Goal: Task Accomplishment & Management: Manage account settings

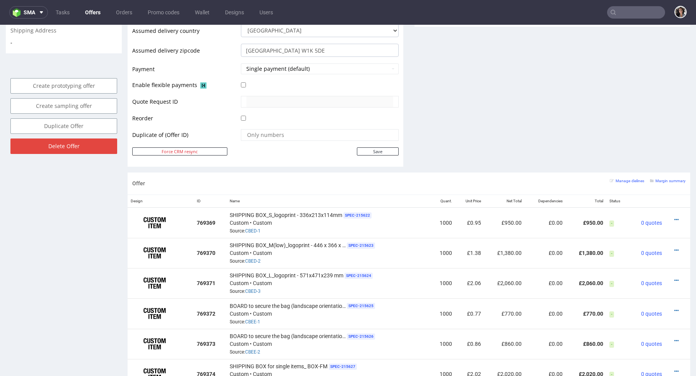
scroll to position [407, 0]
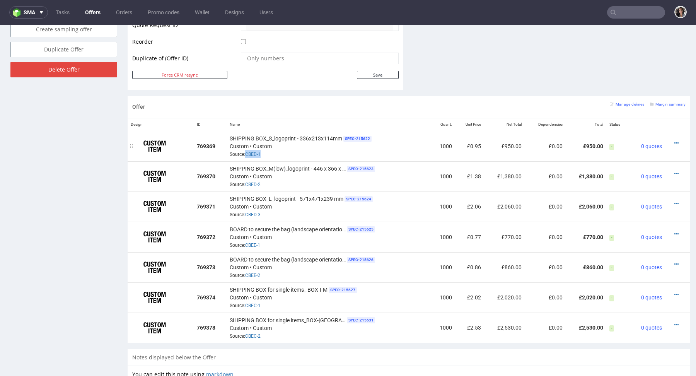
drag, startPoint x: 276, startPoint y: 152, endPoint x: 244, endPoint y: 152, distance: 31.7
click at [244, 152] on div "SHIPPING BOX_S_logoprint - 336x213x114mm SPEC- 215622 Custom • Custom Source: C…" at bounding box center [329, 146] width 198 height 24
copy span "CBED-1"
drag, startPoint x: 266, startPoint y: 214, endPoint x: 245, endPoint y: 213, distance: 20.9
click at [245, 213] on div "SHIPPING BOX_L_logoprint - 571x471x239 mm SPEC- 215624 Custom • Custom Source: …" at bounding box center [329, 207] width 198 height 24
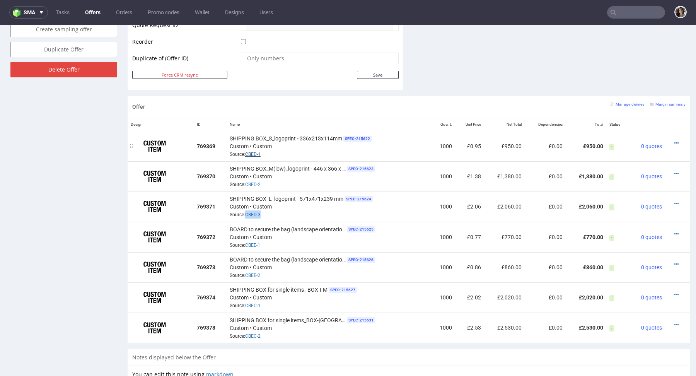
click at [252, 152] on link "CBED-1" at bounding box center [252, 154] width 15 height 5
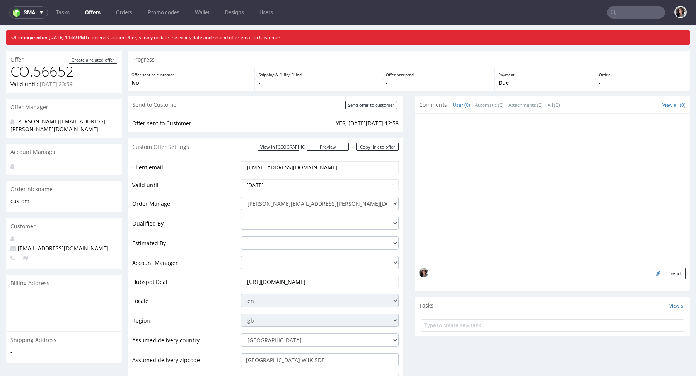
scroll to position [0, 0]
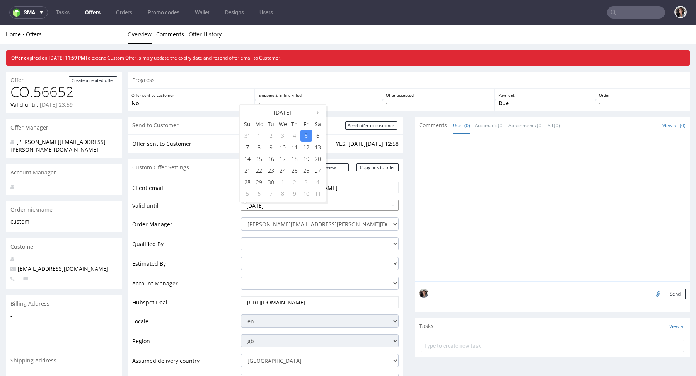
click at [291, 205] on input "2025-09-05" at bounding box center [320, 205] width 158 height 11
click at [248, 168] on td "21" at bounding box center [248, 171] width 12 height 12
type input "2025-09-21"
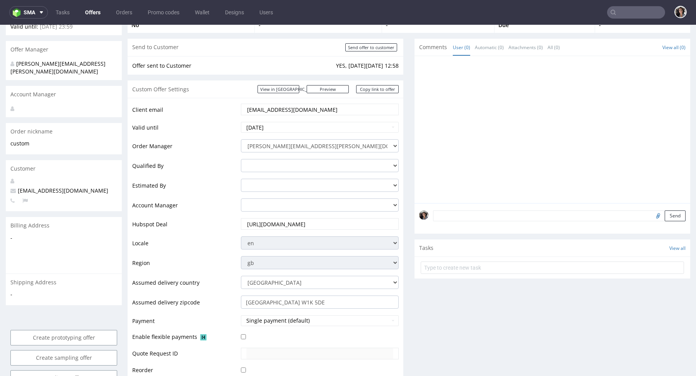
scroll to position [208, 0]
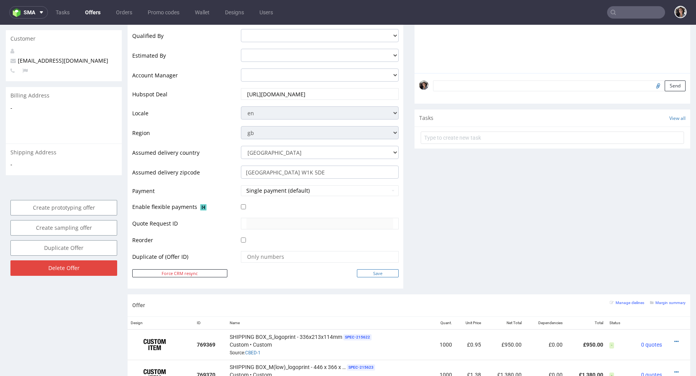
click at [378, 269] on input "Save" at bounding box center [378, 273] width 42 height 8
type input "In progress..."
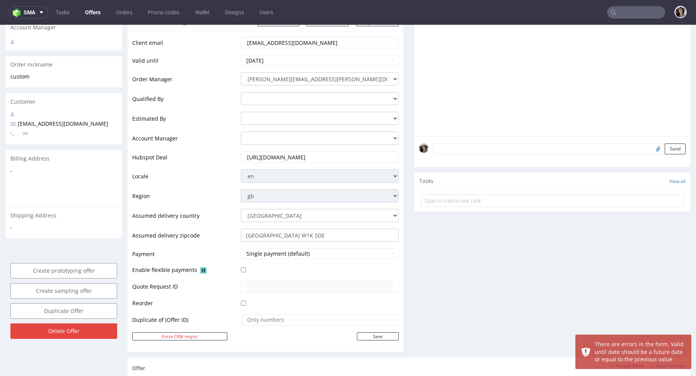
scroll to position [0, 0]
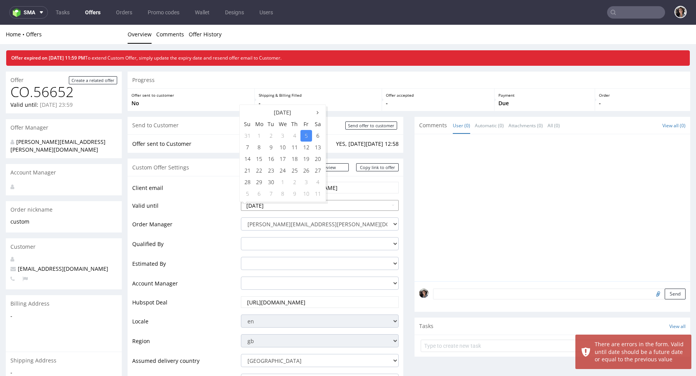
click at [291, 203] on input "2025-09-05" at bounding box center [320, 205] width 158 height 11
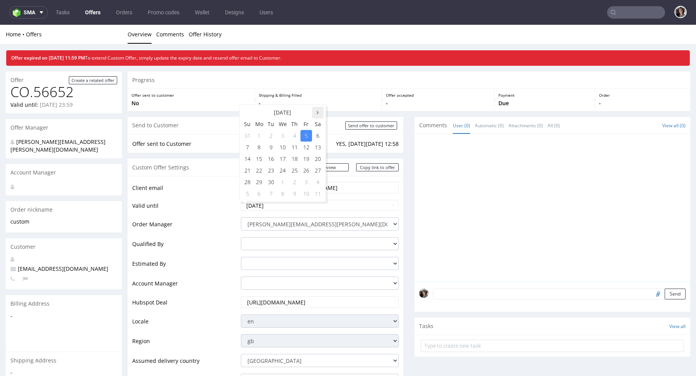
click at [318, 109] on th at bounding box center [318, 113] width 12 height 12
click at [252, 167] on td "19" at bounding box center [248, 171] width 12 height 12
type input "2025-10-19"
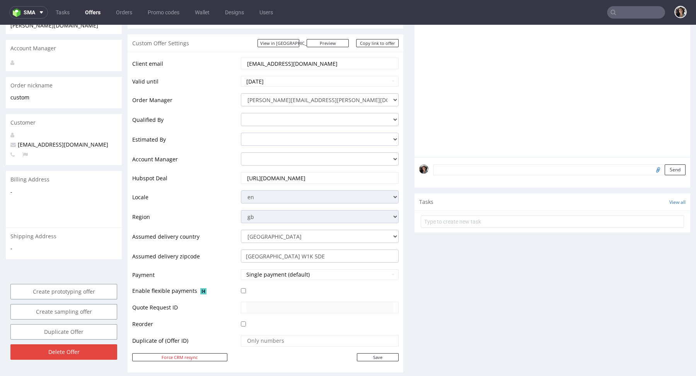
scroll to position [242, 0]
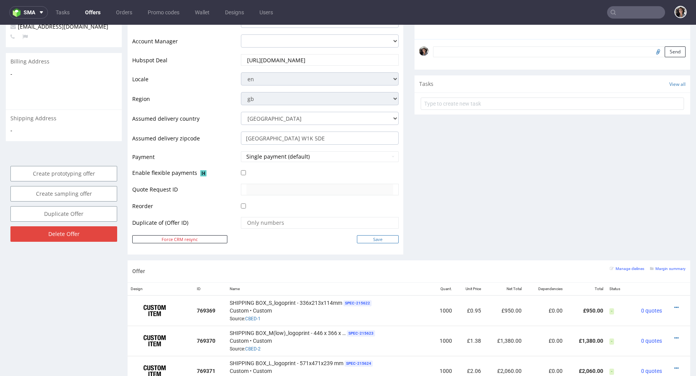
click at [378, 236] on input "Save" at bounding box center [378, 239] width 42 height 8
type input "In progress..."
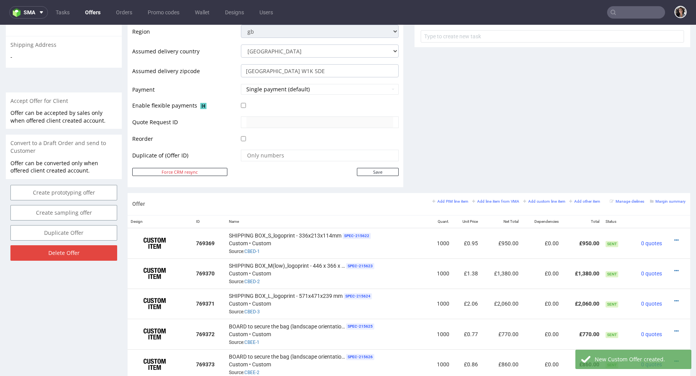
scroll to position [314, 0]
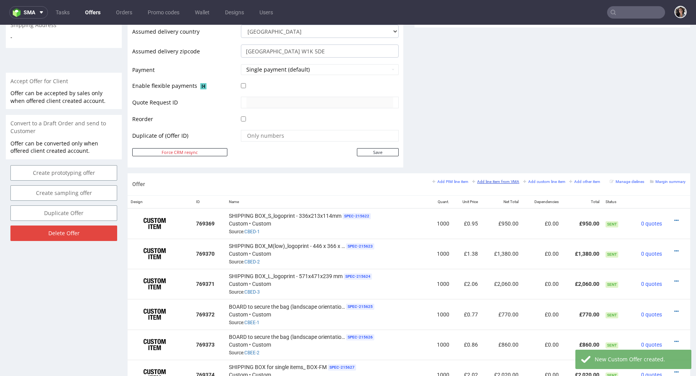
click at [498, 181] on small "Add line item from VMA" at bounding box center [495, 182] width 47 height 4
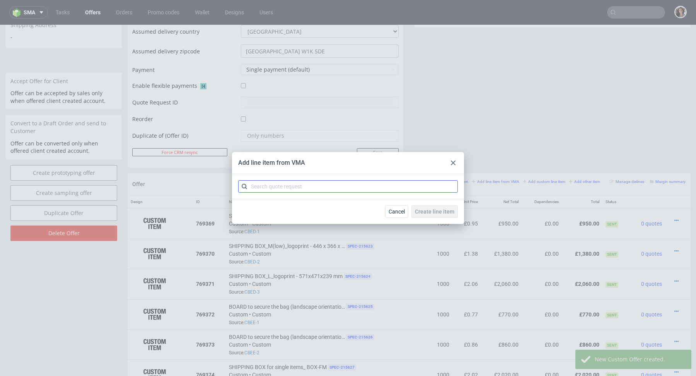
click at [368, 180] on div at bounding box center [348, 186] width 232 height 25
click at [368, 184] on input "text" at bounding box center [348, 186] width 220 height 12
paste input "VMA for Shipping boxes 2 colour pantones CBED-4 CBED-5 CBED-6"
type input "VMA for Shipping boxes 2 colour pantones CBED-4 CBED-5 CBED-6"
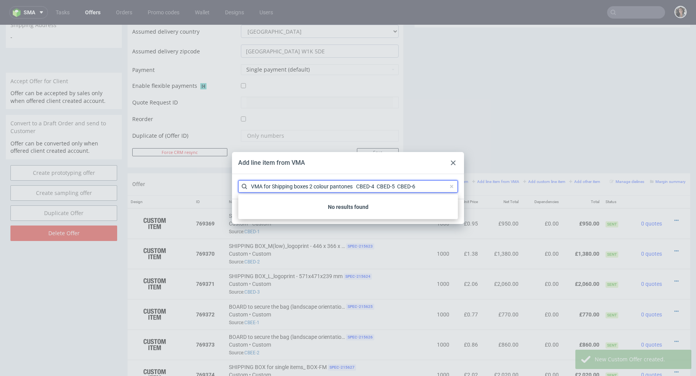
drag, startPoint x: 359, startPoint y: 186, endPoint x: 224, endPoint y: 188, distance: 135.0
click at [224, 188] on div "Add line item from VMA VMA for Shipping boxes 2 colour pantones CBED-4 CBED-5 C…" at bounding box center [348, 188] width 696 height 376
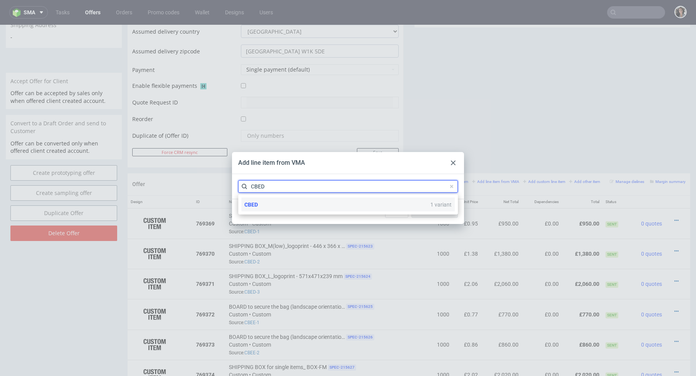
type input "CBED"
click at [268, 202] on div "CBED 1 variant" at bounding box center [348, 205] width 214 height 14
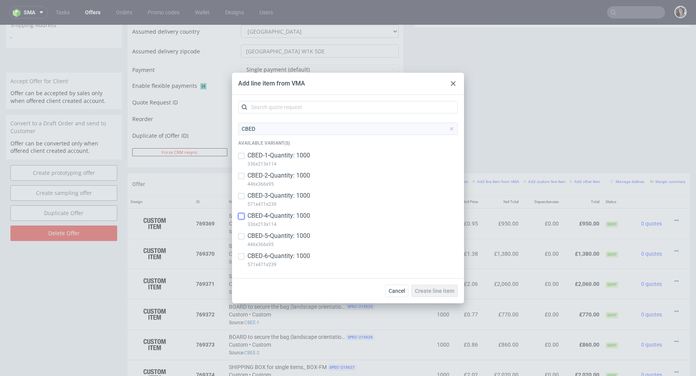
click at [241, 218] on input "checkbox" at bounding box center [241, 216] width 6 height 6
checkbox input "true"
click at [241, 236] on input "checkbox" at bounding box center [241, 236] width 6 height 6
checkbox input "true"
click at [241, 255] on input "checkbox" at bounding box center [241, 256] width 6 height 6
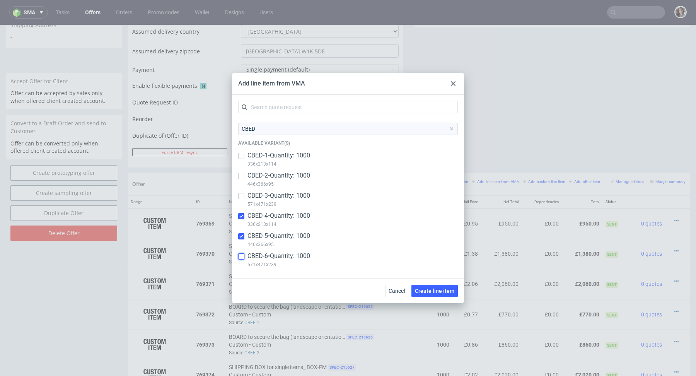
checkbox input "true"
copy p "336x213x114"
drag, startPoint x: 280, startPoint y: 226, endPoint x: 247, endPoint y: 226, distance: 33.7
click at [247, 226] on div "CBED-4 • Quantity: 1000 336x213x114" at bounding box center [348, 222] width 220 height 20
click at [239, 214] on input "checkbox" at bounding box center [241, 216] width 6 height 6
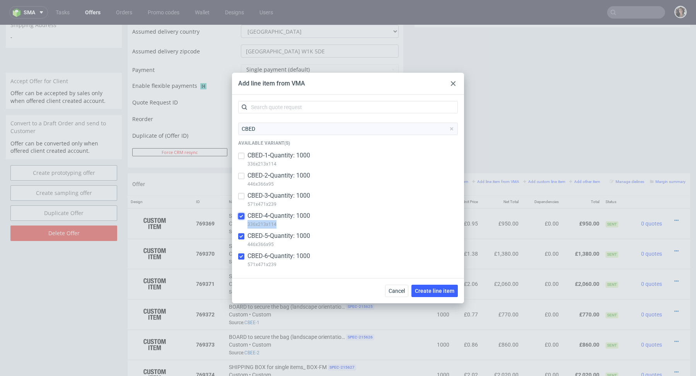
checkbox input "true"
click at [434, 291] on span "Create line item" at bounding box center [434, 290] width 39 height 5
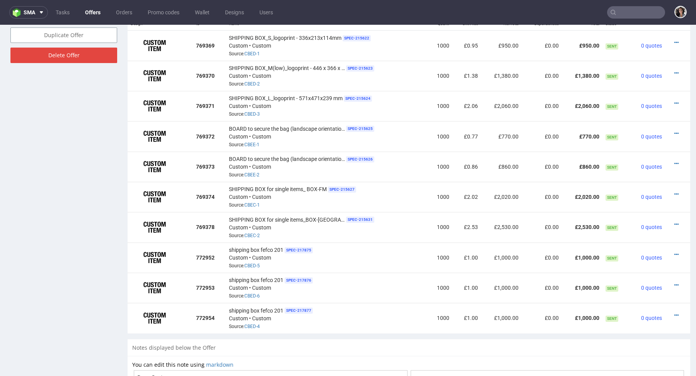
scroll to position [488, 0]
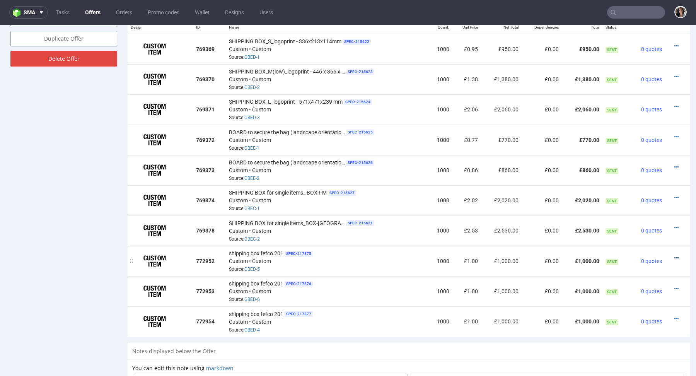
click at [675, 259] on icon at bounding box center [677, 257] width 4 height 5
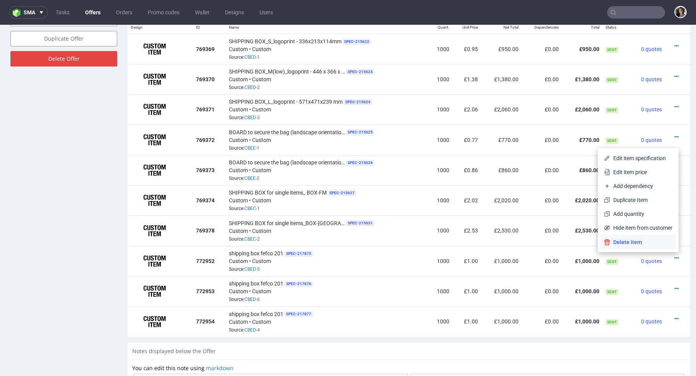
click at [631, 245] on span "Delete Item" at bounding box center [642, 242] width 62 height 8
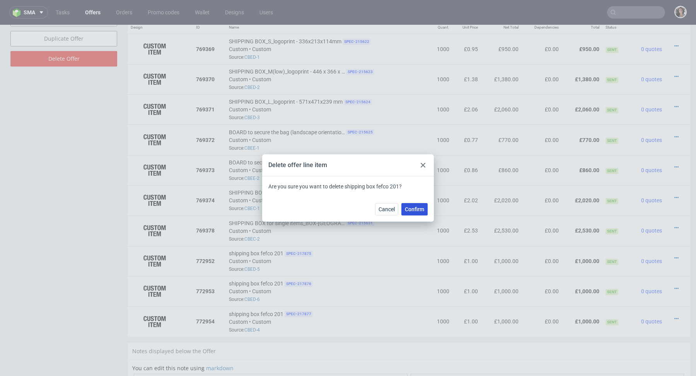
click at [418, 209] on span "Confirm" at bounding box center [414, 209] width 19 height 5
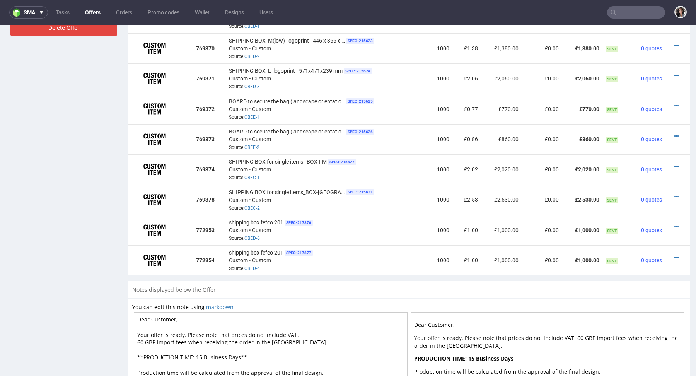
scroll to position [577, 0]
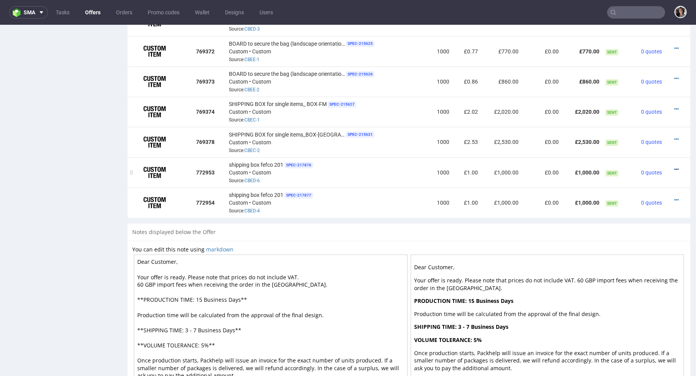
click at [675, 168] on icon at bounding box center [677, 169] width 4 height 5
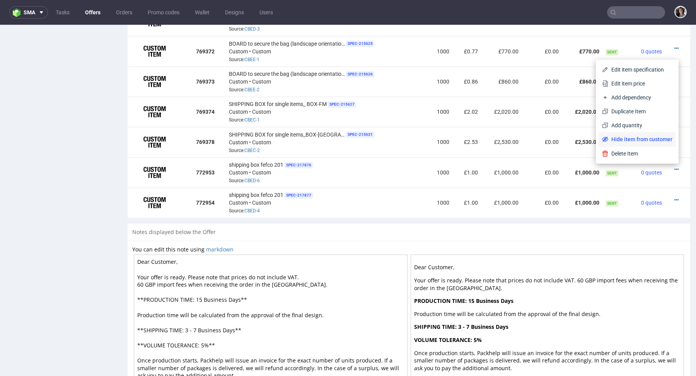
click at [628, 140] on span "Hide item from customer" at bounding box center [641, 139] width 64 height 8
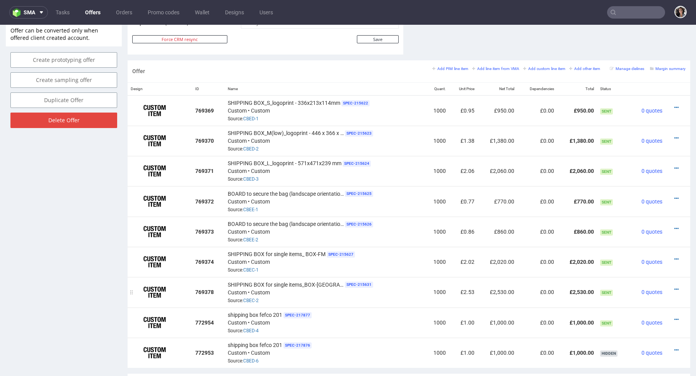
scroll to position [426, 0]
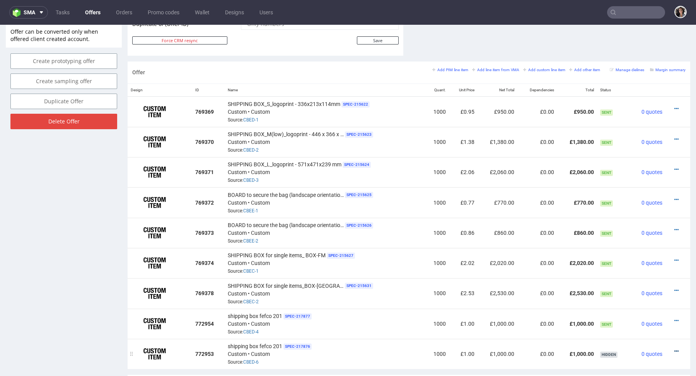
click at [675, 349] on icon at bounding box center [677, 351] width 4 height 5
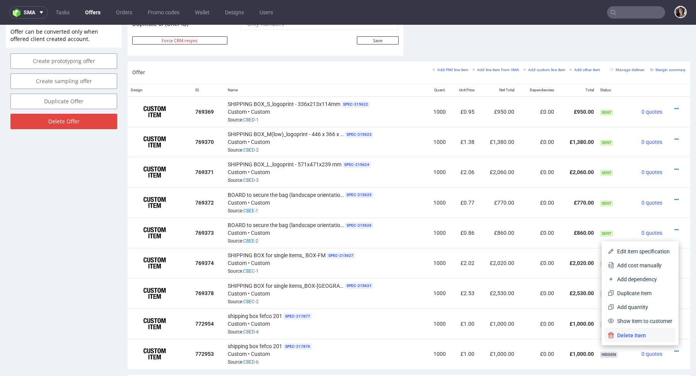
click at [645, 335] on span "Delete Item" at bounding box center [643, 336] width 58 height 8
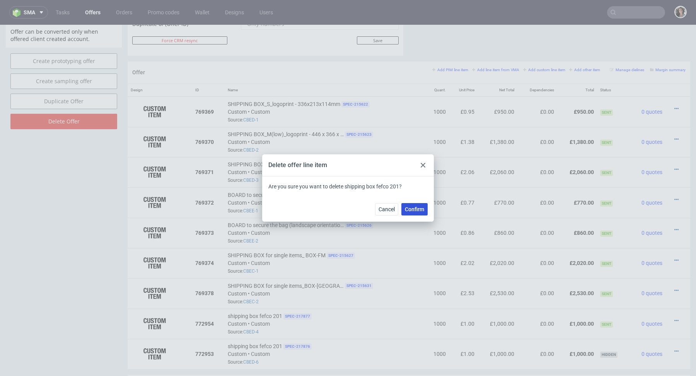
click at [420, 210] on span "Confirm" at bounding box center [414, 209] width 19 height 5
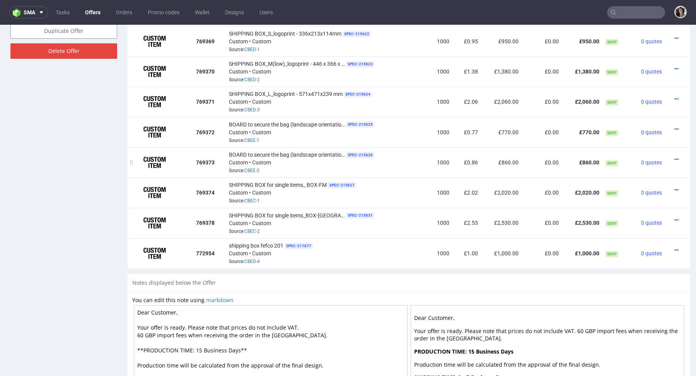
scroll to position [493, 0]
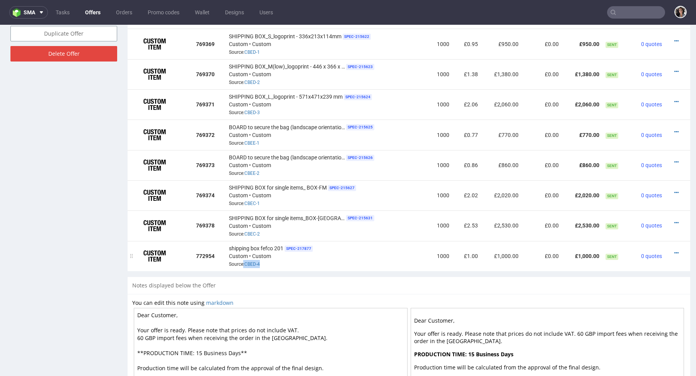
drag, startPoint x: 267, startPoint y: 262, endPoint x: 243, endPoint y: 262, distance: 24.0
click at [243, 262] on div "shipping box fefco 201 SPEC- 217877 Custom • Custom Source: CBED-4" at bounding box center [327, 256] width 196 height 24
copy span "CBED-4"
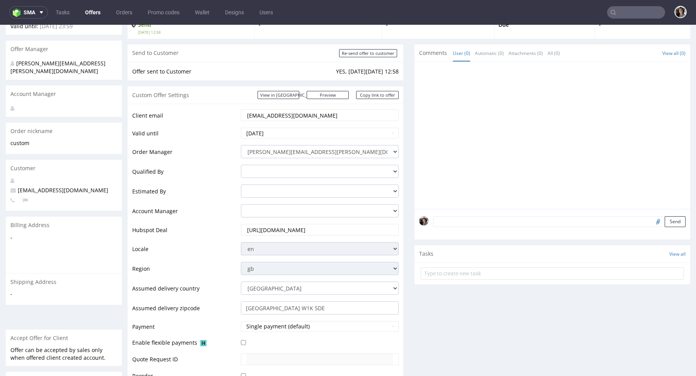
scroll to position [392, 0]
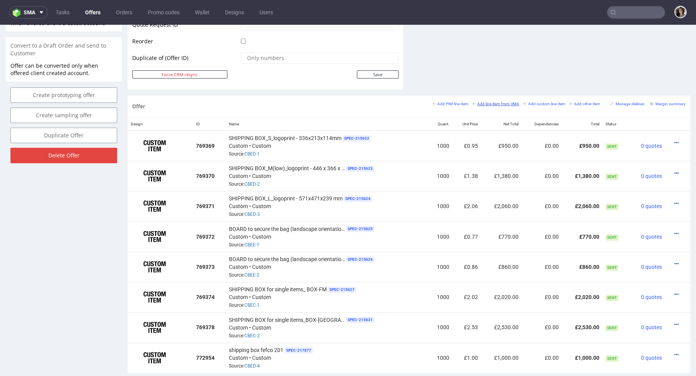
click at [499, 102] on small "Add line item from VMA" at bounding box center [495, 104] width 47 height 4
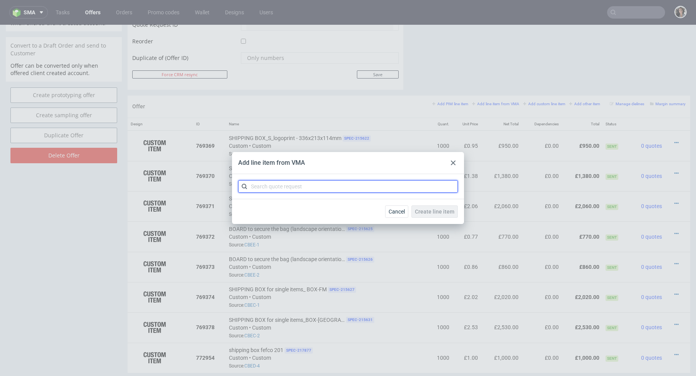
click at [321, 191] on input "text" at bounding box center [348, 186] width 220 height 12
paste input "CBED-4"
click at [253, 183] on input "CBED" at bounding box center [348, 186] width 220 height 12
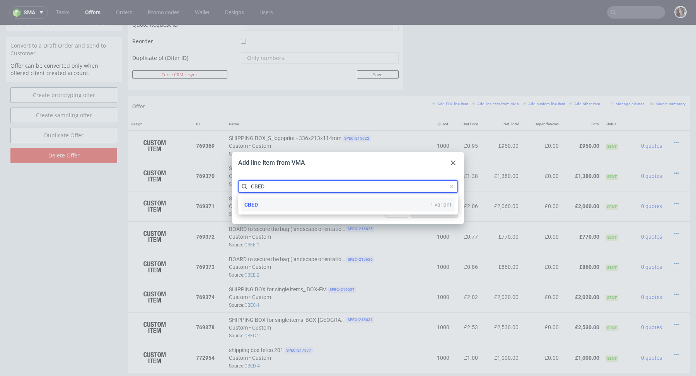
type input "CBED"
click at [265, 205] on div "CBED 1 variant" at bounding box center [348, 205] width 214 height 14
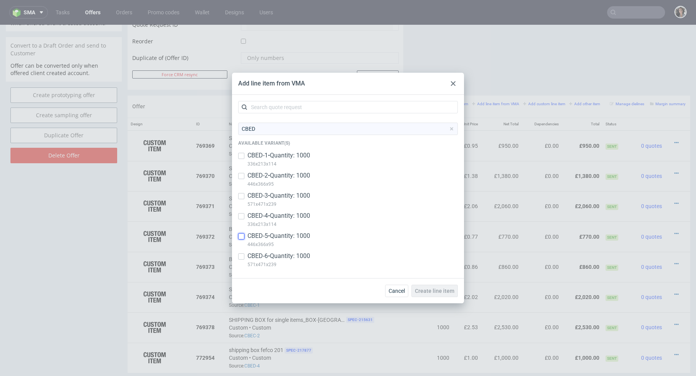
click at [244, 233] on input "checkbox" at bounding box center [241, 236] width 6 height 6
checkbox input "true"
click at [241, 258] on input "checkbox" at bounding box center [241, 256] width 6 height 6
checkbox input "true"
click at [438, 289] on span "Create line item" at bounding box center [434, 290] width 39 height 5
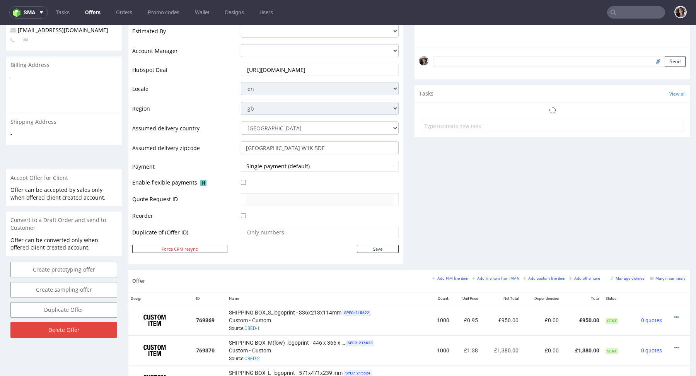
scroll to position [404, 0]
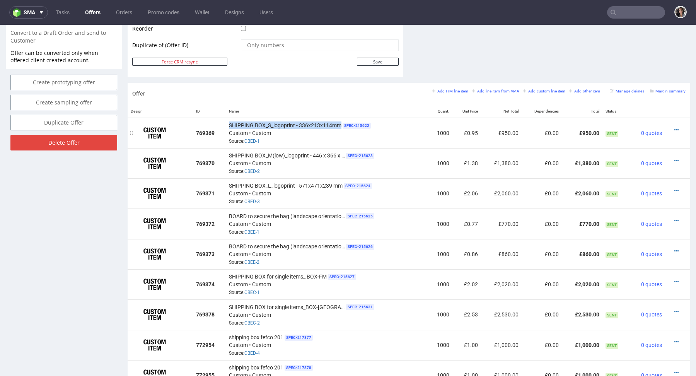
copy span "SHIPPING BOX_S_logoprint - 336x213x114mm"
drag, startPoint x: 340, startPoint y: 123, endPoint x: 225, endPoint y: 118, distance: 115.1
click at [226, 118] on td "SHIPPING BOX_S_logoprint - 336x213x114mm SPEC- 215622 Custom • Custom Source: C…" at bounding box center [327, 133] width 202 height 31
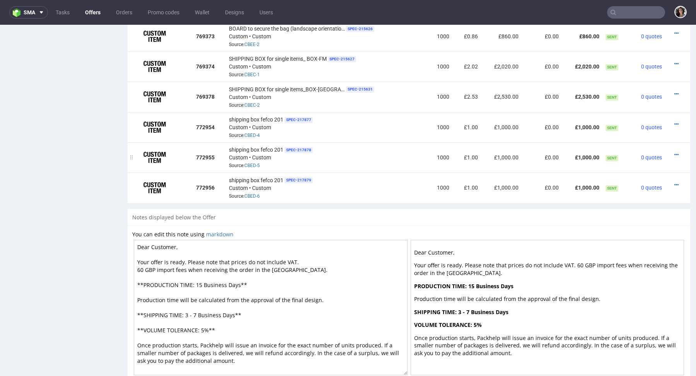
scroll to position [572, 0]
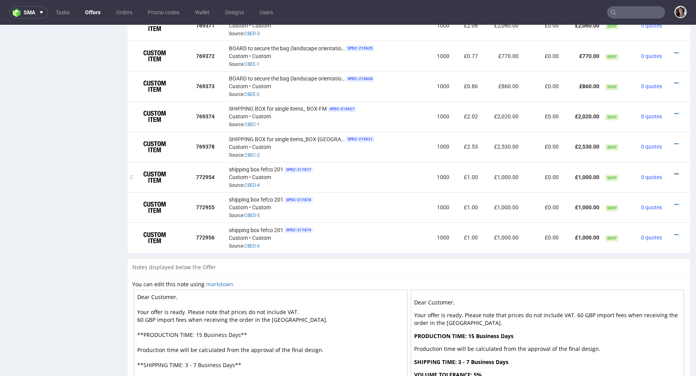
click at [675, 175] on icon at bounding box center [677, 173] width 4 height 5
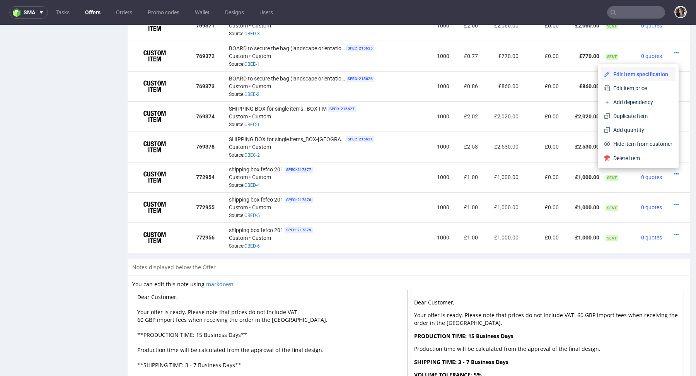
click at [629, 70] on li "Edit item specification" at bounding box center [638, 74] width 75 height 14
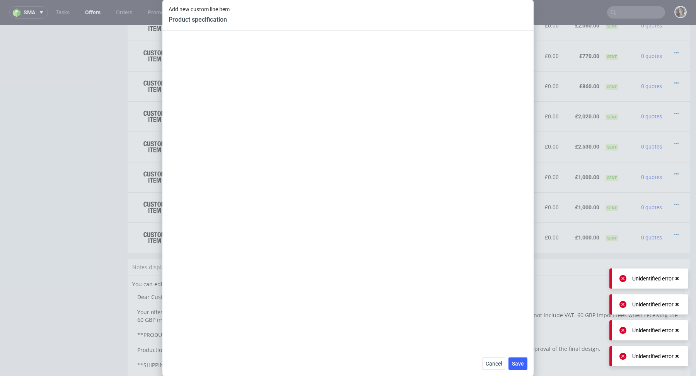
click at [678, 277] on use at bounding box center [677, 278] width 3 height 3
click at [678, 277] on body "sma Tasks Offers Orders Promo codes Wallet Designs Users Add new custom line it…" at bounding box center [348, 188] width 696 height 376
click at [679, 302] on icon at bounding box center [677, 304] width 7 height 6
click at [678, 330] on use at bounding box center [677, 330] width 3 height 3
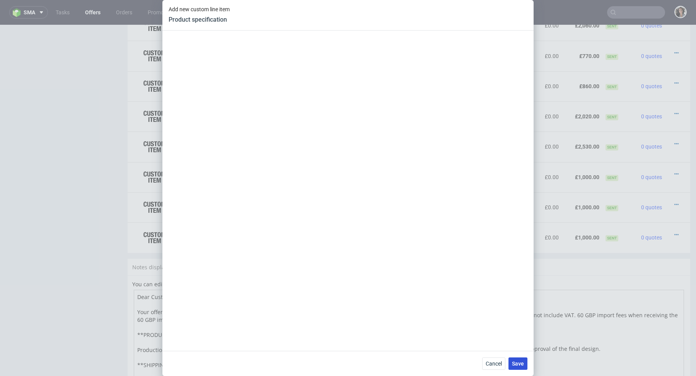
click at [518, 366] on span "Save" at bounding box center [518, 363] width 12 height 5
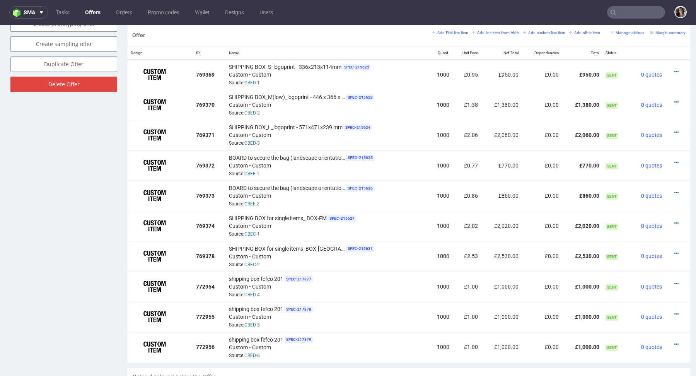
scroll to position [589, 0]
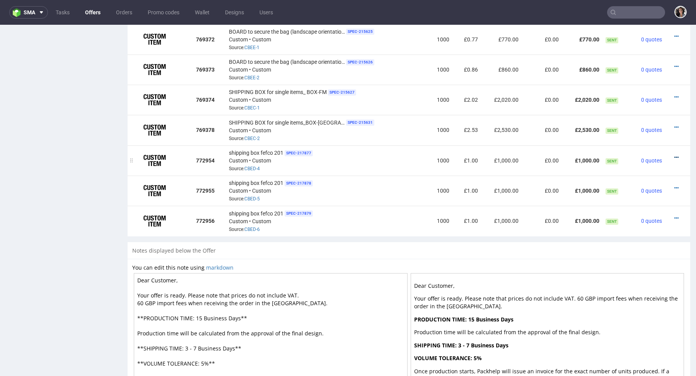
click at [675, 155] on icon at bounding box center [677, 157] width 4 height 5
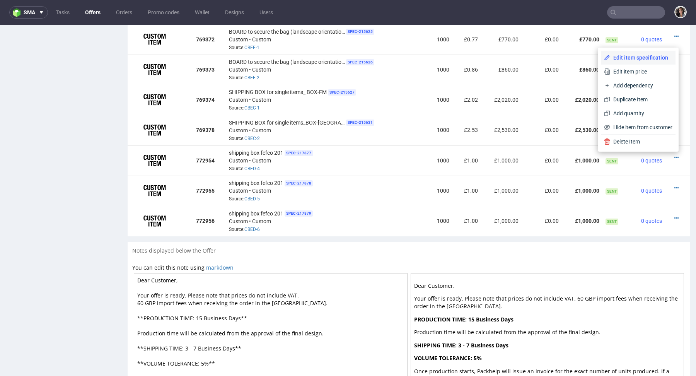
click at [620, 56] on span "Edit item specification" at bounding box center [642, 58] width 62 height 8
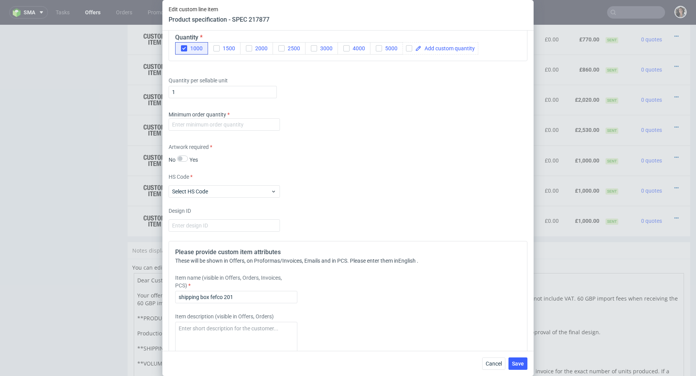
scroll to position [1033, 0]
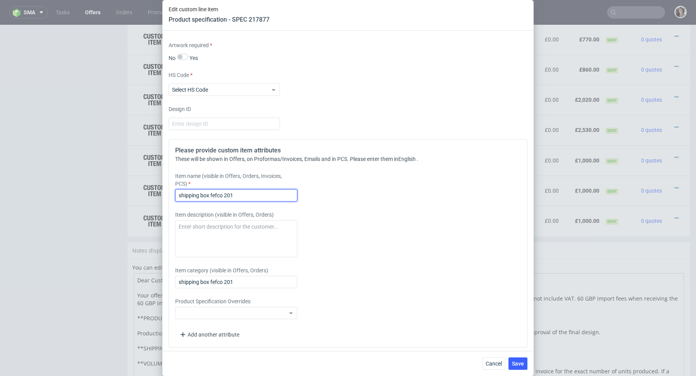
click at [244, 189] on input "shipping box fefco 201" at bounding box center [236, 195] width 122 height 12
paste input "SHIPPING BOX_S_logoprint - 336x213x114mm"
click at [242, 197] on input "SHIPPING BOX_S_logoprint - 336x213x114mmshipping box fefco 201" at bounding box center [236, 195] width 122 height 12
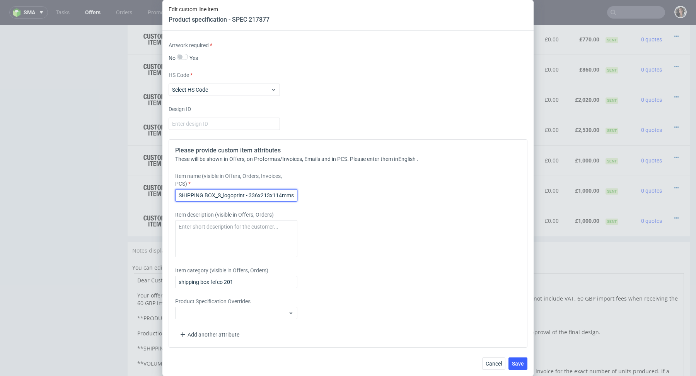
click at [242, 197] on input "SHIPPING BOX_S_logoprint - 336x213x114mmshipping box fefco 201" at bounding box center [236, 195] width 122 height 12
paste input "text"
type input "SHIPPING BOX_S_logoprint - 336x213x114mm"
click at [236, 281] on input "shipping box fefco 201" at bounding box center [236, 282] width 122 height 12
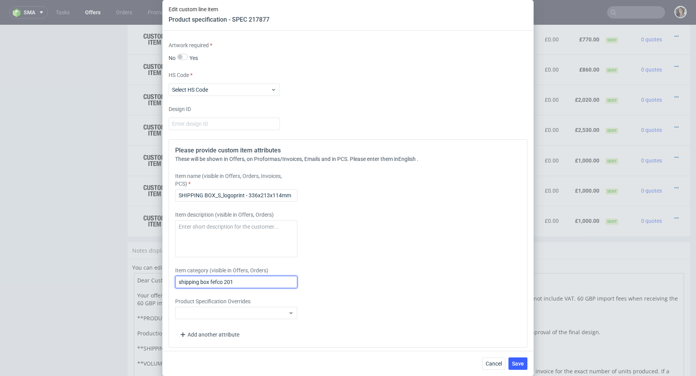
click at [236, 281] on input "shipping box fefco 201" at bounding box center [236, 282] width 122 height 12
paste input "SHIPPING BOX_S_logoprint - 336x213x114mm"
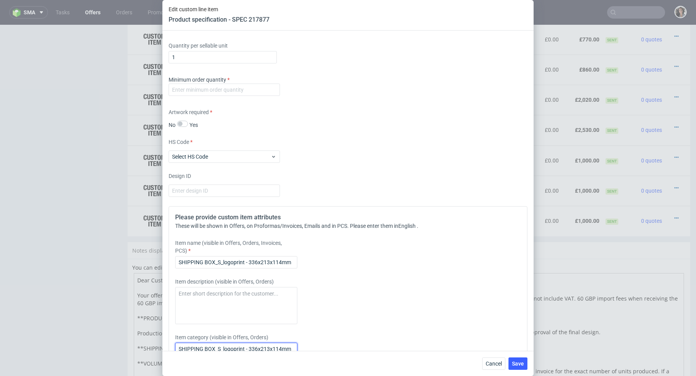
scroll to position [944, 0]
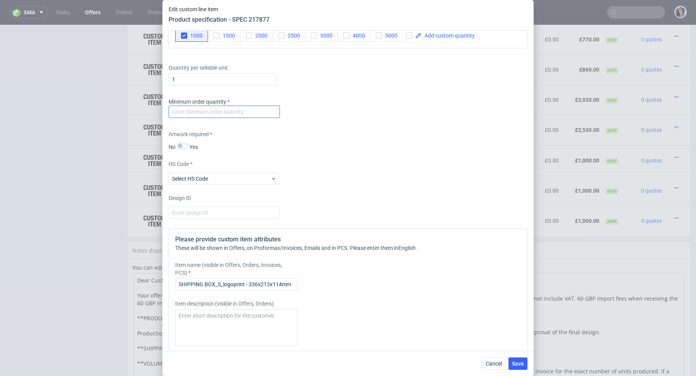
type input "SHIPPING BOX_S_logoprint - 336x213x114mm"
click at [212, 110] on input "number" at bounding box center [224, 112] width 111 height 12
type input "1"
click at [323, 143] on div "Artwork required No Yes" at bounding box center [348, 140] width 359 height 21
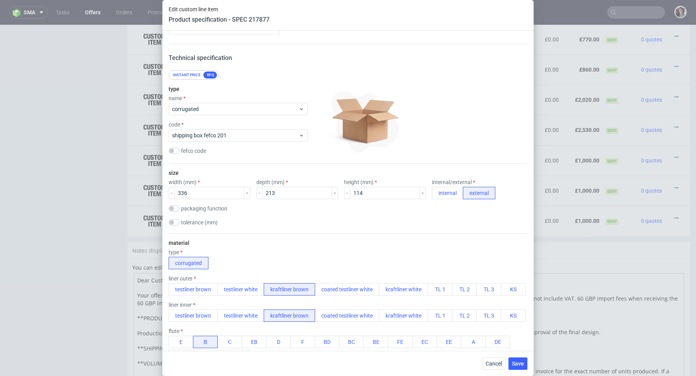
scroll to position [0, 0]
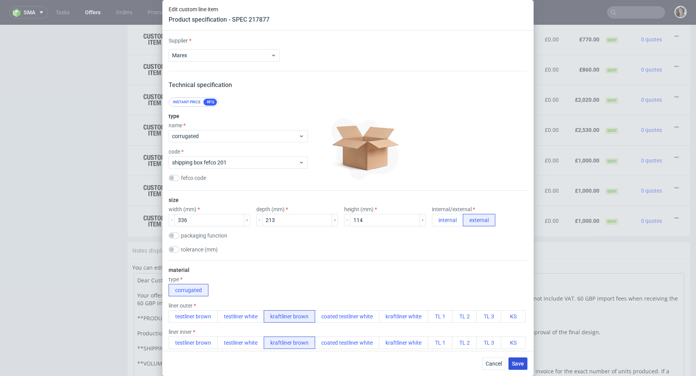
click at [517, 363] on span "Save" at bounding box center [518, 363] width 12 height 5
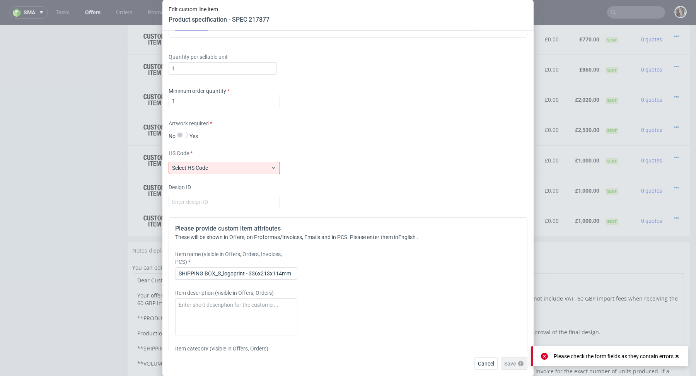
scroll to position [1029, 0]
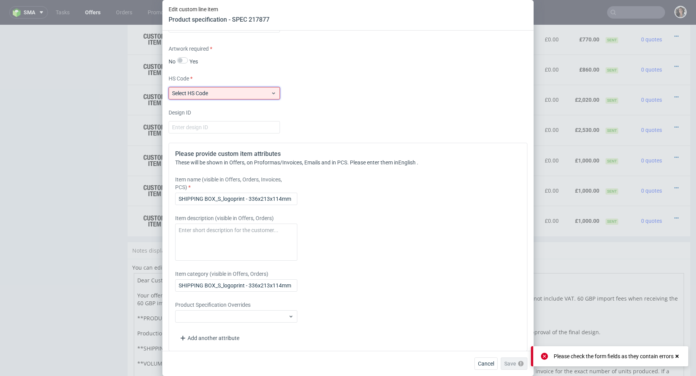
click at [269, 89] on span "Select HS Code" at bounding box center [221, 93] width 99 height 8
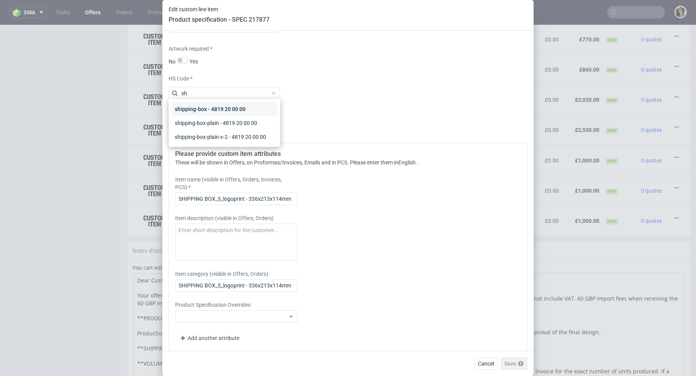
type input "sh"
click at [236, 111] on div "shipping-box - 4819 20 00 00" at bounding box center [224, 109] width 105 height 14
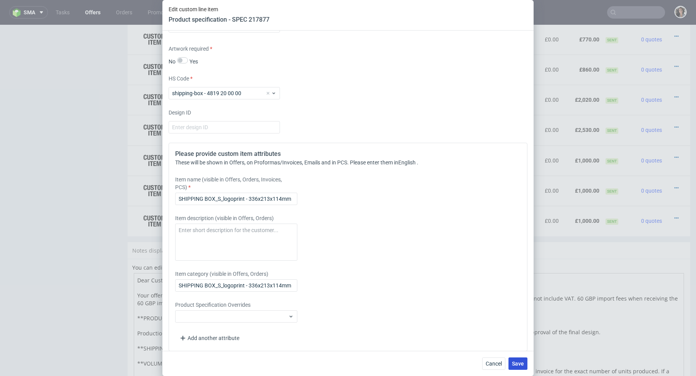
click at [517, 366] on span "Save" at bounding box center [518, 363] width 12 height 5
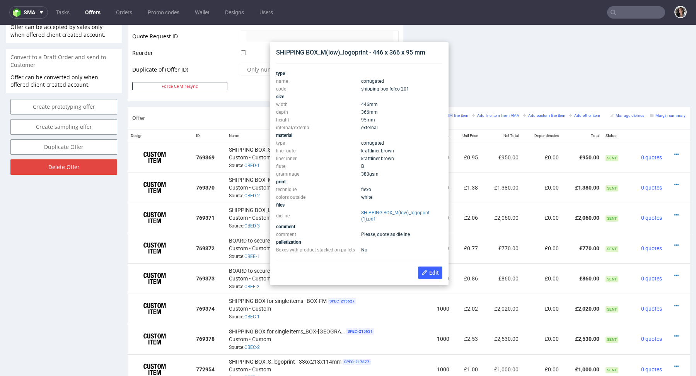
scroll to position [366, 0]
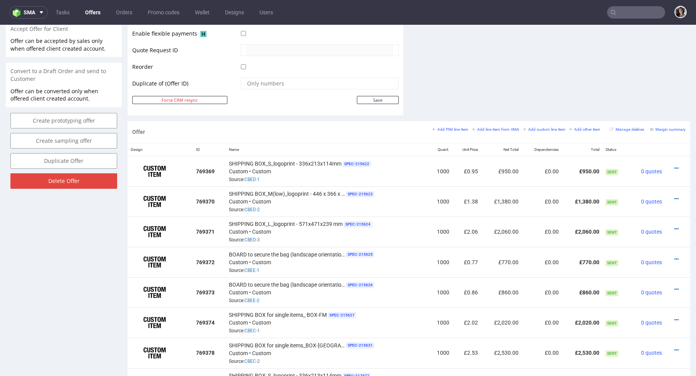
drag, startPoint x: 434, startPoint y: 37, endPoint x: 277, endPoint y: 33, distance: 157.1
click at [380, 190] on div "SHIPPING BOX_M(low)_logoprint - 446 x 366 x 95 mm SPEC- 215623 Custom • Custom …" at bounding box center [327, 202] width 196 height 24
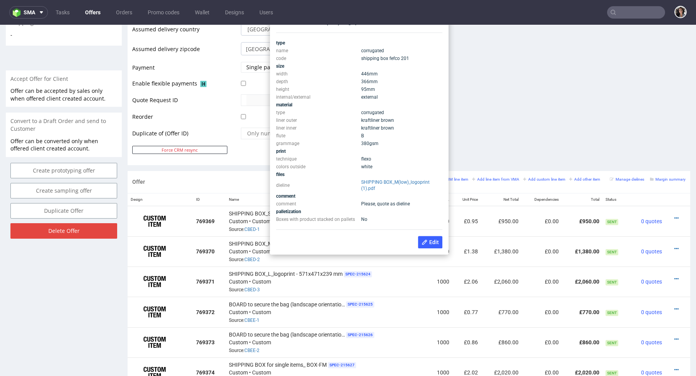
scroll to position [302, 0]
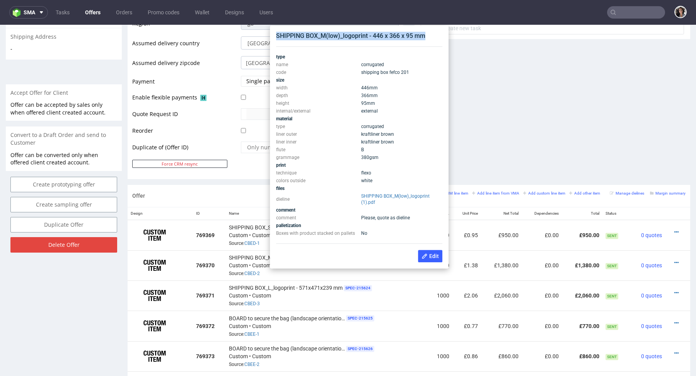
copy div "SHIPPING BOX_M(low)_logoprint - 446 x 366 x 95 mm"
drag, startPoint x: 426, startPoint y: 37, endPoint x: 276, endPoint y: 35, distance: 149.7
click at [276, 35] on div "SHIPPING BOX_M(low)_logoprint - 446 x 366 x 95 mm" at bounding box center [359, 36] width 166 height 9
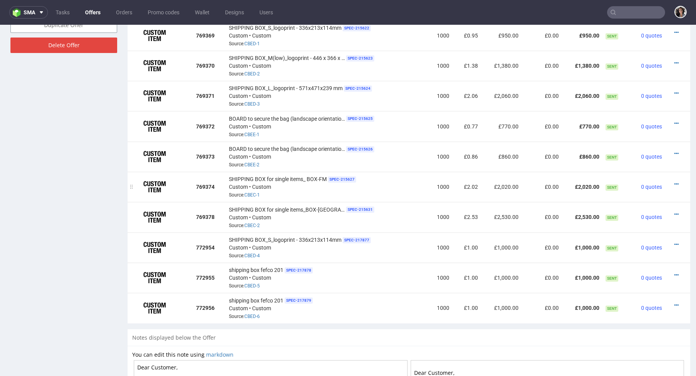
scroll to position [650, 0]
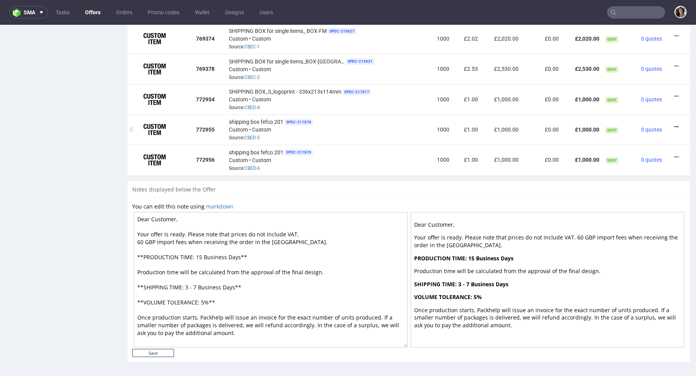
click at [675, 125] on icon at bounding box center [677, 126] width 4 height 5
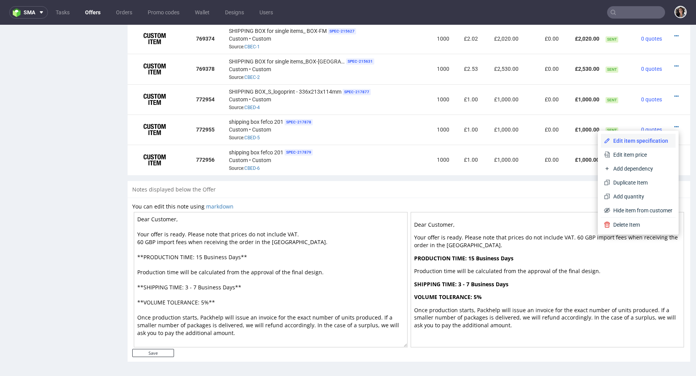
click at [637, 138] on span "Edit item specification" at bounding box center [642, 141] width 62 height 8
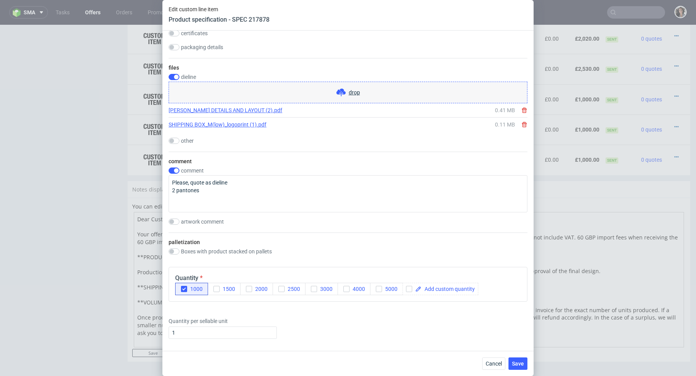
scroll to position [1003, 0]
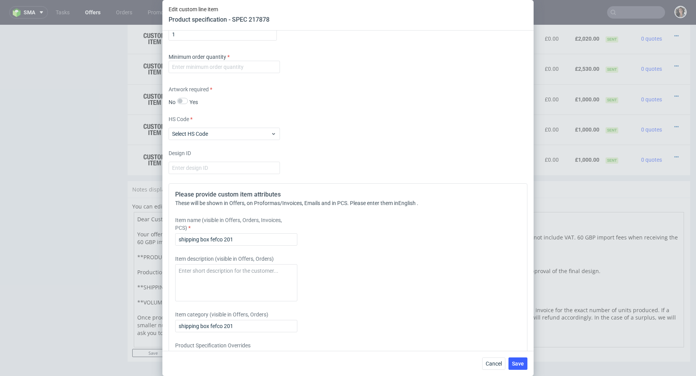
click at [246, 229] on div "Item name (visible in Offers, Orders, Invoices, PCS) shipping box fefco 201" at bounding box center [303, 230] width 257 height 29
click at [246, 233] on input "shipping box fefco 201" at bounding box center [236, 239] width 122 height 12
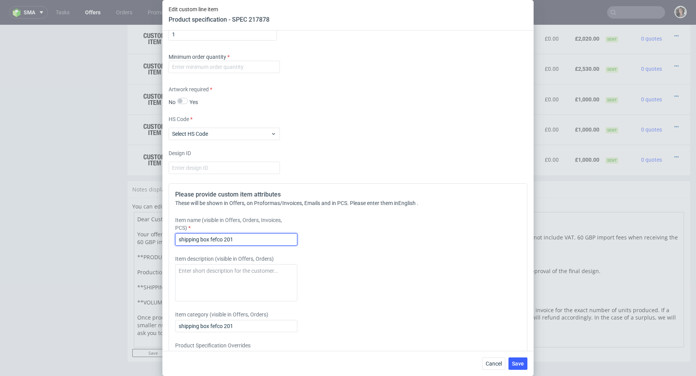
click at [246, 233] on input "shipping box fefco 201" at bounding box center [236, 239] width 122 height 12
paste input "SHIPPING BOX_M(low)_logoprint - 446 x 366 x 95 mm"
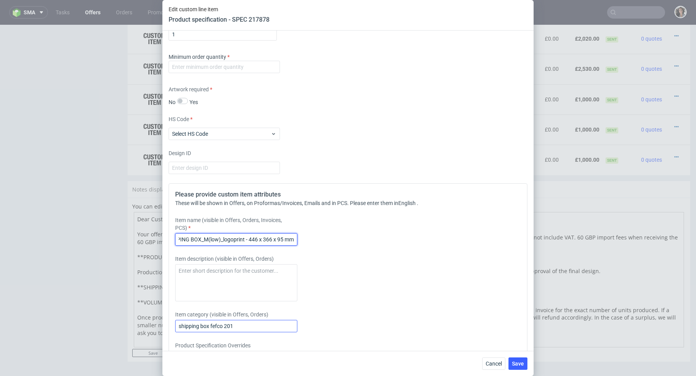
type input "SHIPPING BOX_M(low)_logoprint - 446 x 366 x 95 mm"
click at [214, 320] on input "shipping box fefco 201" at bounding box center [236, 326] width 122 height 12
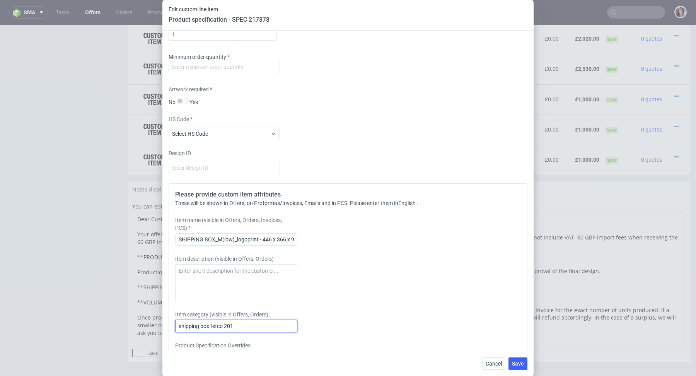
paste input "SHIPPING BOX_M(low)_logoprint - 446 x 366 x 95 mm"
type input "SHIPPING BOX_M(low)_logoprint - 446 x 366 x 95 mm"
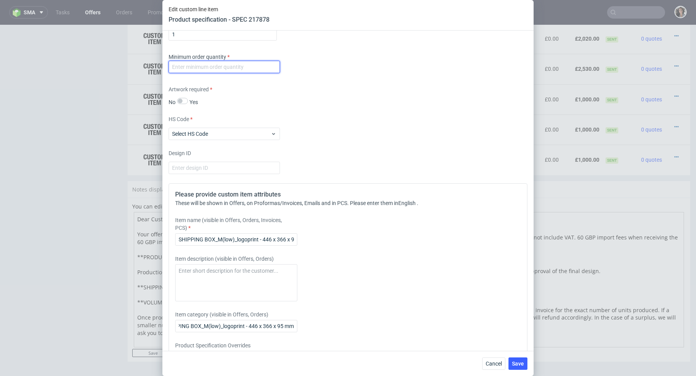
click at [208, 65] on input "number" at bounding box center [224, 67] width 111 height 12
type input "1"
click at [317, 91] on div "Artwork required No Yes" at bounding box center [348, 96] width 359 height 21
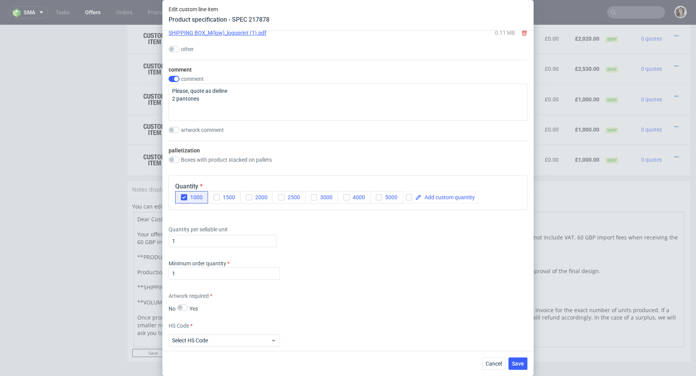
scroll to position [930, 0]
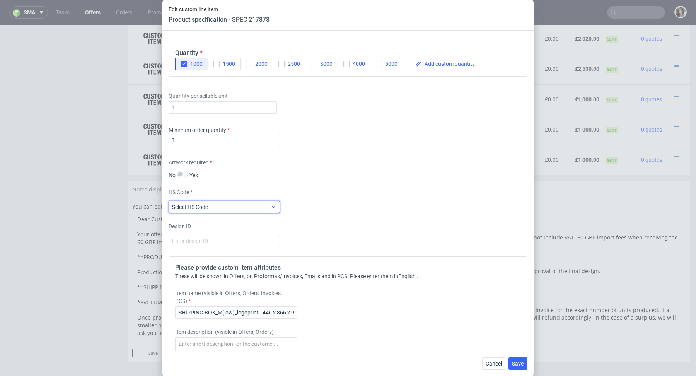
click at [218, 203] on span "Select HS Code" at bounding box center [221, 207] width 99 height 8
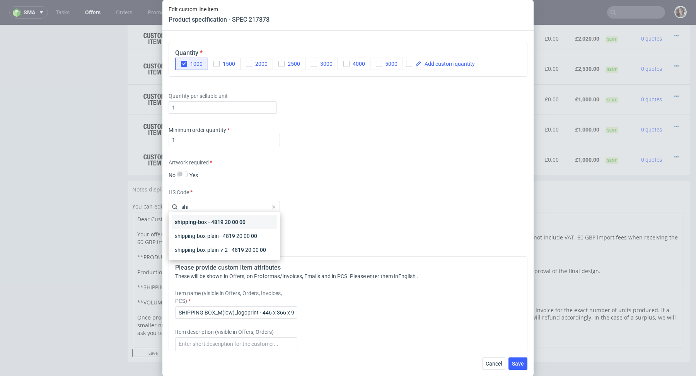
type input "shi"
click at [224, 225] on div "shipping-box - 4819 20 00 00" at bounding box center [224, 222] width 105 height 14
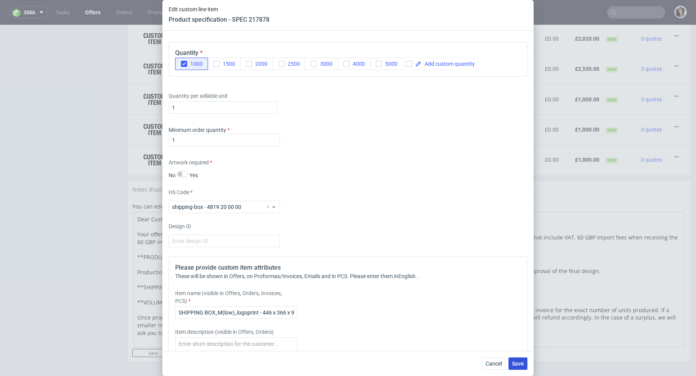
click at [517, 362] on span "Save" at bounding box center [518, 363] width 12 height 5
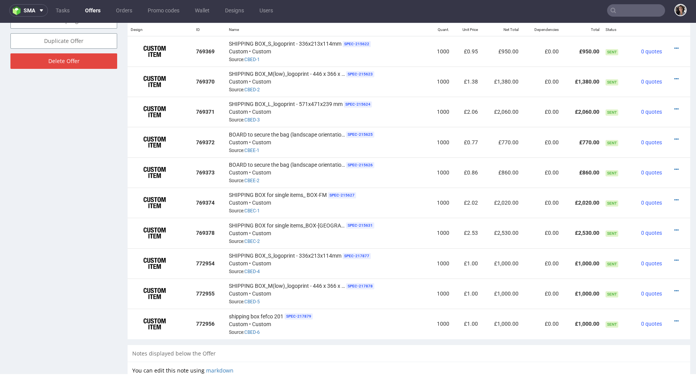
scroll to position [348, 0]
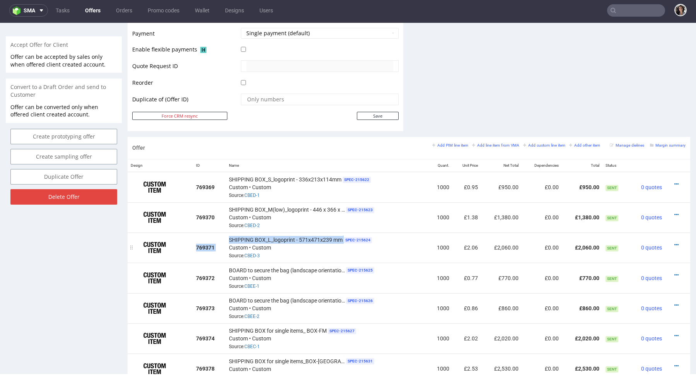
copy tr "769371 SHIPPING BOX_L_logoprint - 571x471x239 mm"
copy div "SHIPPING BOX_L_logoprint - 571x471x239 mm"
drag, startPoint x: 342, startPoint y: 238, endPoint x: 226, endPoint y: 238, distance: 116.1
click at [226, 238] on td "SHIPPING BOX_L_logoprint - 571x471x239 mm SPEC- 215624 Custom • Custom Source: …" at bounding box center [327, 248] width 202 height 30
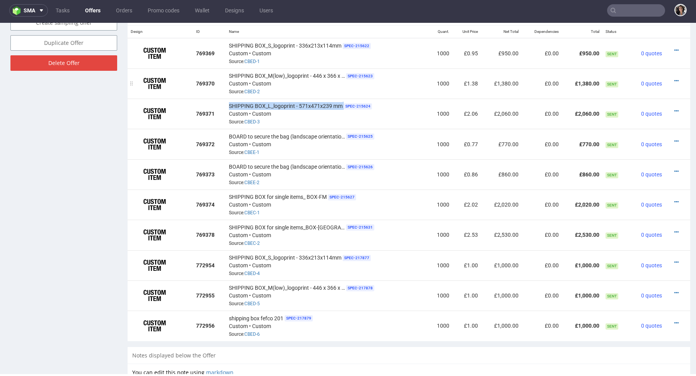
scroll to position [611, 0]
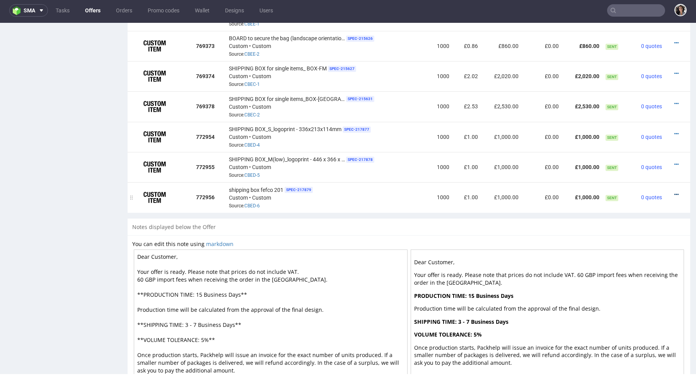
click at [675, 194] on icon at bounding box center [677, 194] width 4 height 5
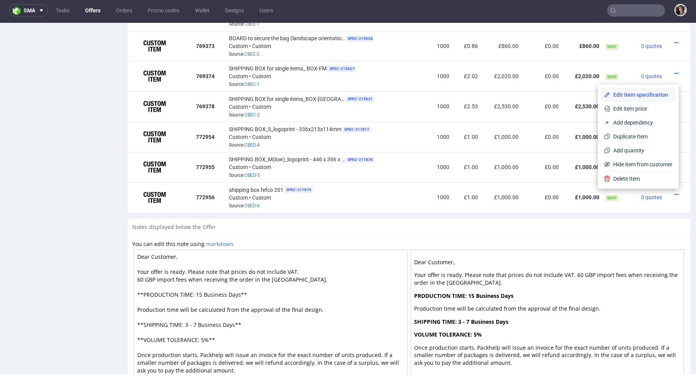
click at [630, 95] on span "Edit item specification" at bounding box center [642, 95] width 62 height 8
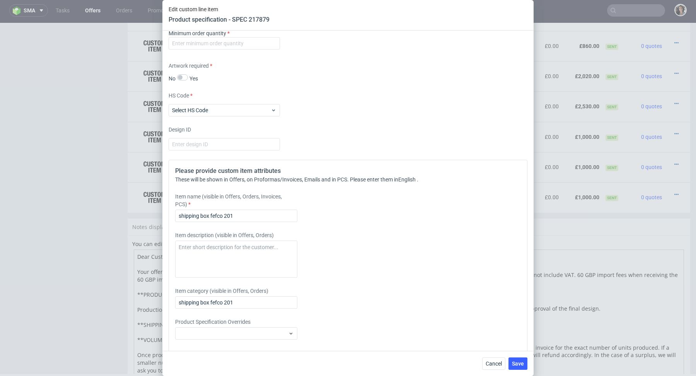
scroll to position [1033, 0]
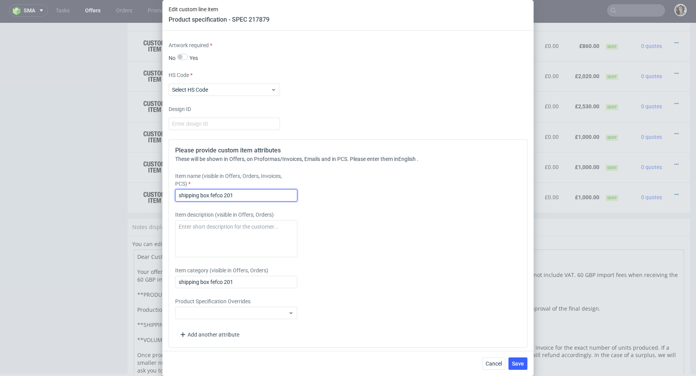
click at [236, 192] on input "shipping box fefco 201" at bounding box center [236, 195] width 122 height 12
paste input "SHIPPING BOX_L_logoprint - 571x471x239 mm"
type input "SHIPPING BOX_L_logoprint - 571x471x239 mm"
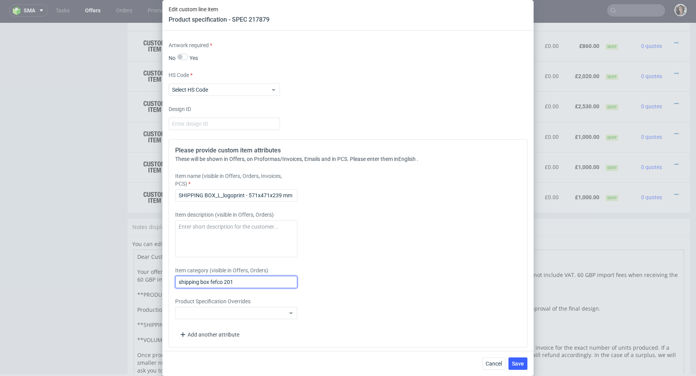
click at [228, 276] on input "shipping box fefco 201" at bounding box center [236, 282] width 122 height 12
paste input "SHIPPING BOX_L_logoprint - 571x471x239 mm"
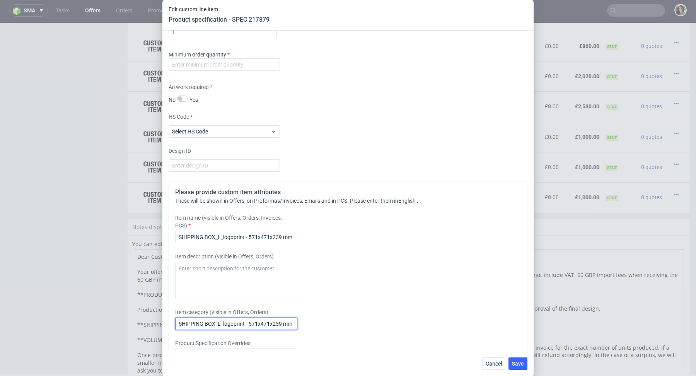
scroll to position [965, 0]
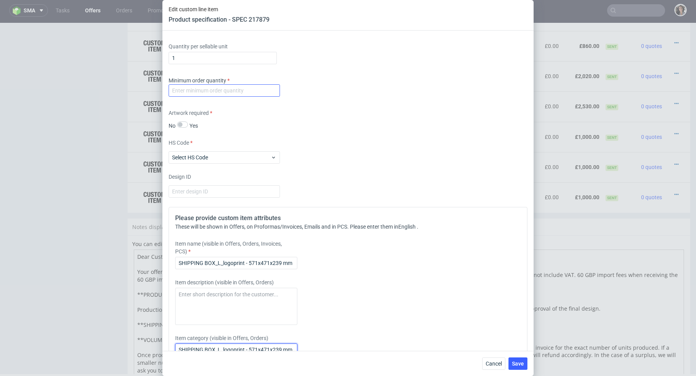
type input "SHIPPING BOX_L_logoprint - 571x471x239 mm"
click at [214, 87] on input "number" at bounding box center [224, 90] width 111 height 12
type input "1"
click at [279, 105] on div "Supplier Marex Technical specification Instant price RFQ type name corrugated c…" at bounding box center [347, 191] width 371 height 320
click at [242, 154] on span "Select HS Code" at bounding box center [221, 158] width 99 height 8
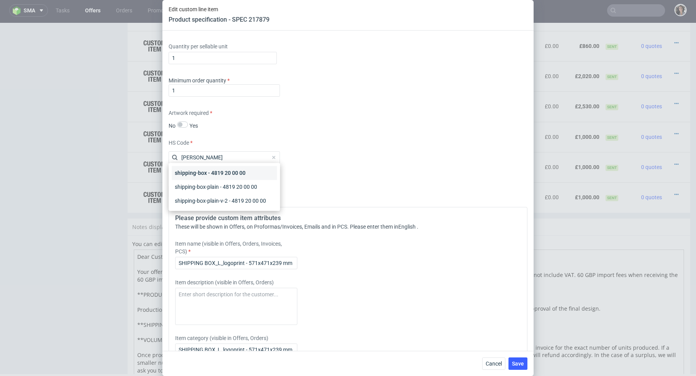
type input "shipp"
click at [243, 170] on div "shipping-box - 4819 20 00 00" at bounding box center [224, 173] width 105 height 14
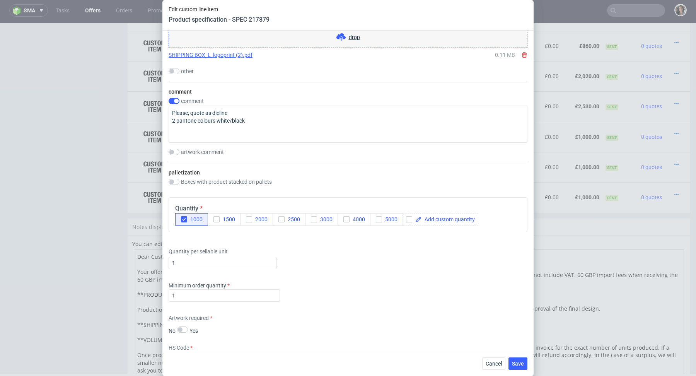
scroll to position [672, 0]
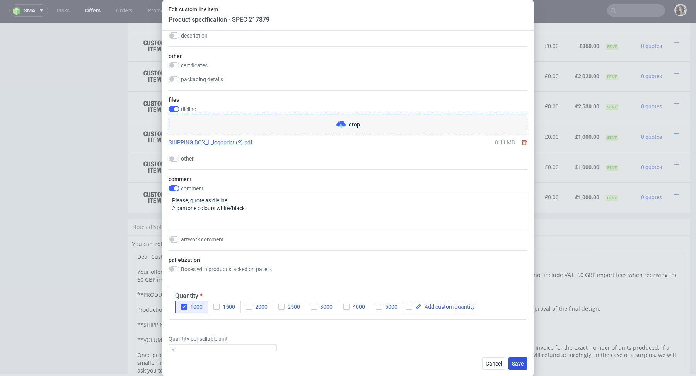
click at [522, 362] on span "Save" at bounding box center [518, 363] width 12 height 5
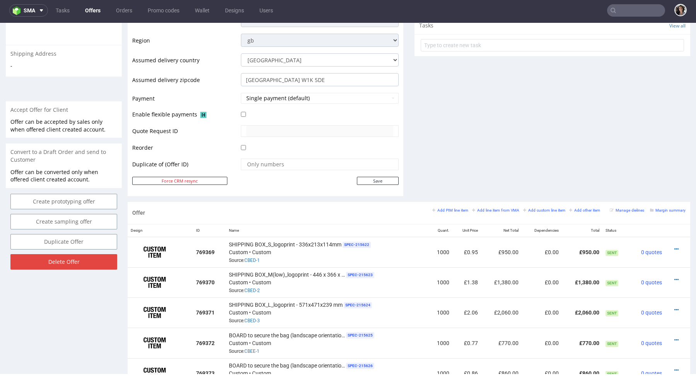
scroll to position [538, 0]
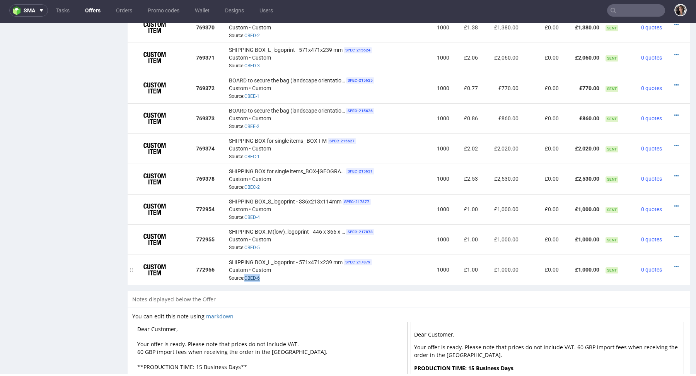
drag, startPoint x: 262, startPoint y: 279, endPoint x: 245, endPoint y: 279, distance: 17.4
click at [245, 279] on div "SHIPPING BOX_L_logoprint - 571x471x239 mm SPEC- 217879 Custom • Custom Source: …" at bounding box center [327, 270] width 196 height 24
copy link "CBED-6"
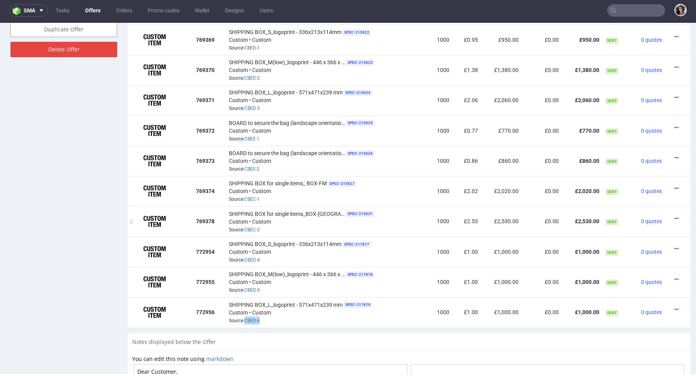
scroll to position [486, 0]
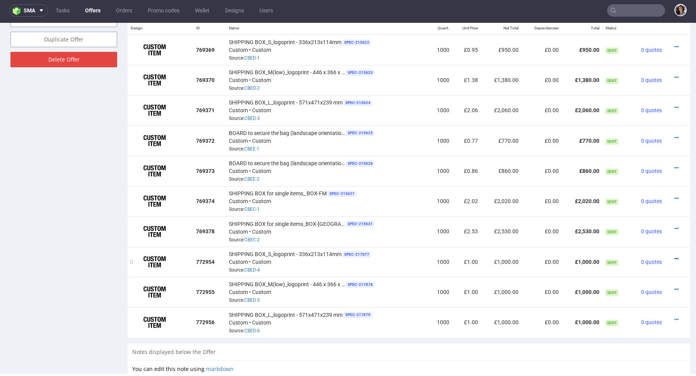
click at [675, 257] on icon at bounding box center [677, 258] width 4 height 5
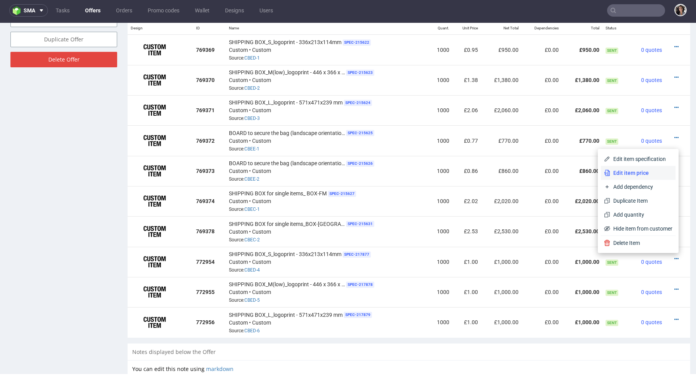
click at [631, 170] on span "Edit item price" at bounding box center [642, 173] width 62 height 8
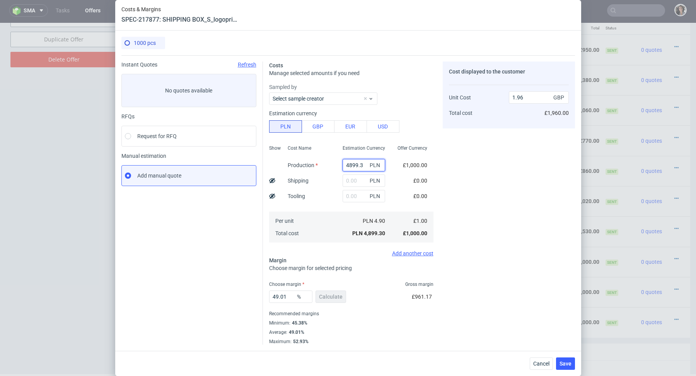
click at [354, 170] on input "4899.3" at bounding box center [364, 165] width 43 height 12
click at [354, 167] on input "4899.3" at bounding box center [364, 165] width 43 height 12
paste input "1880"
type input "4891880 9.3"
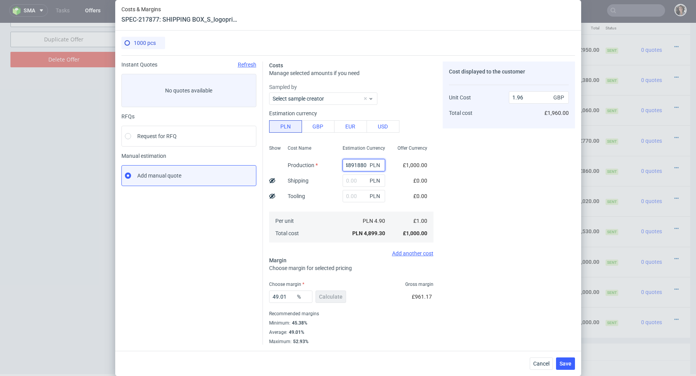
type input "0"
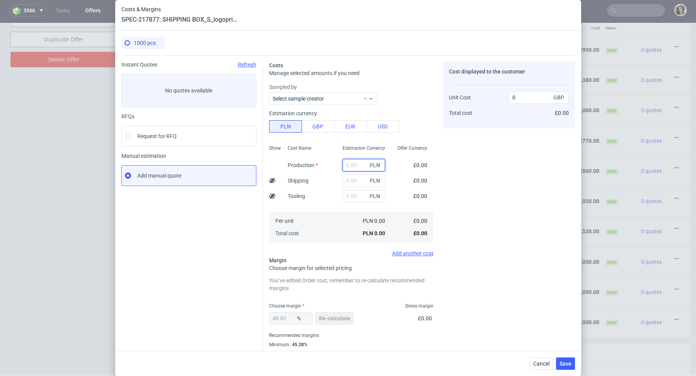
click at [354, 167] on input "text" at bounding box center [364, 165] width 43 height 12
paste input "1880"
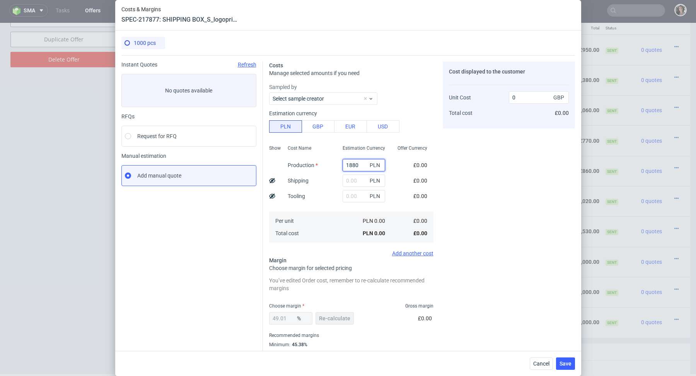
type input "1880"
type input "0.75"
type input "1880"
click at [353, 198] on input "text" at bounding box center [364, 196] width 43 height 12
type input "3090"
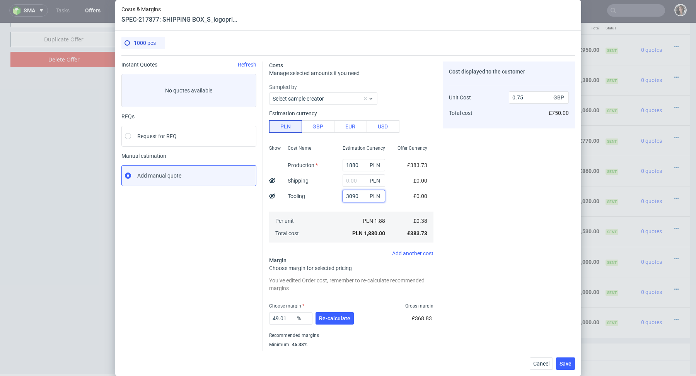
type input "1.99"
type input "300"
type input "0.87"
type input "300"
click at [330, 233] on div "Per unit Total cost" at bounding box center [309, 227] width 55 height 31
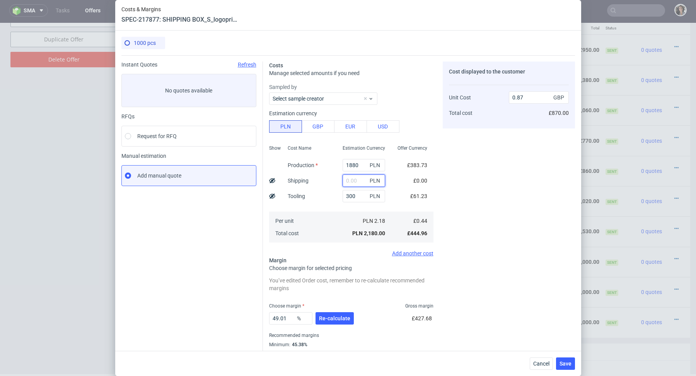
click at [352, 179] on input "text" at bounding box center [364, 180] width 43 height 12
paste input "891.22"
type input "891.22"
type input "1.23"
type input "891.22"
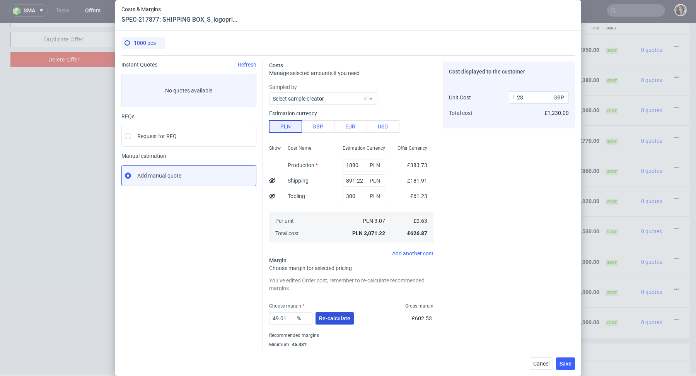
click at [339, 318] on span "Re-calculate" at bounding box center [334, 318] width 31 height 5
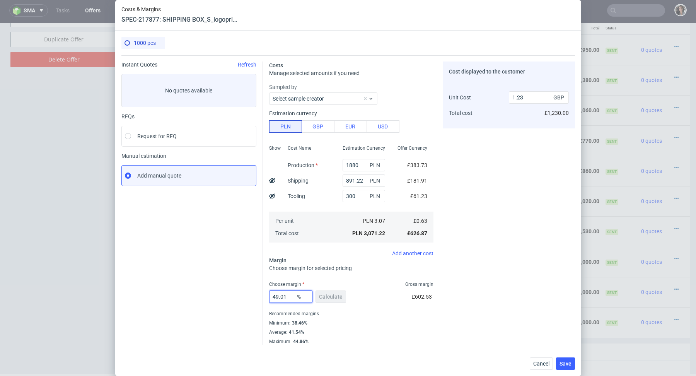
drag, startPoint x: 291, startPoint y: 296, endPoint x: 228, endPoint y: 296, distance: 63.4
click at [228, 296] on div "Instant Quotes Refresh No quotes available RFQs Request for RFQ Manual estimati…" at bounding box center [348, 199] width 454 height 289
type input "42"
type input "1.08"
type input "42"
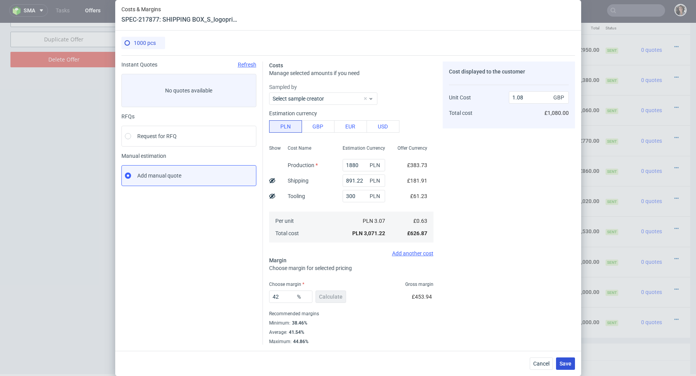
click at [566, 365] on span "Save" at bounding box center [566, 363] width 12 height 5
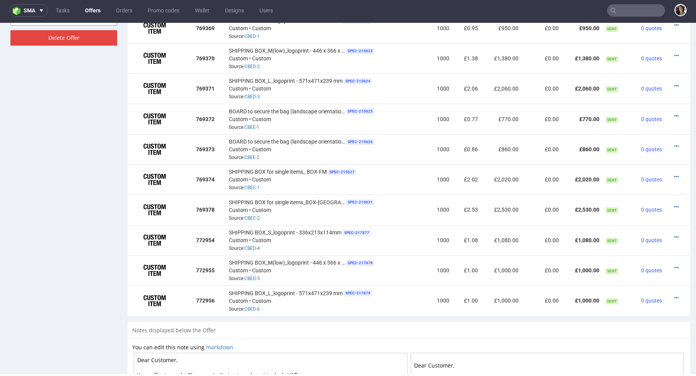
scroll to position [544, 0]
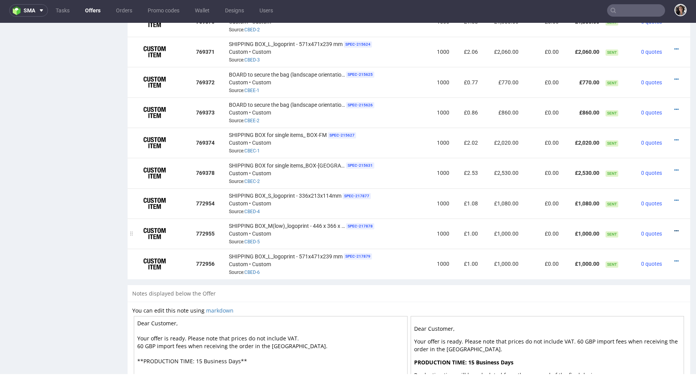
click at [675, 230] on icon at bounding box center [677, 230] width 4 height 5
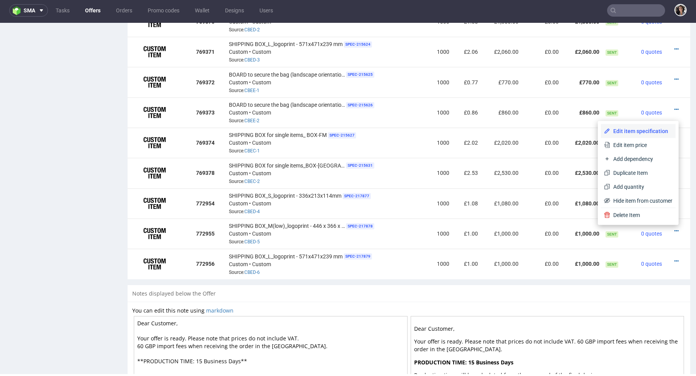
click at [624, 137] on li "Edit item specification" at bounding box center [638, 131] width 75 height 14
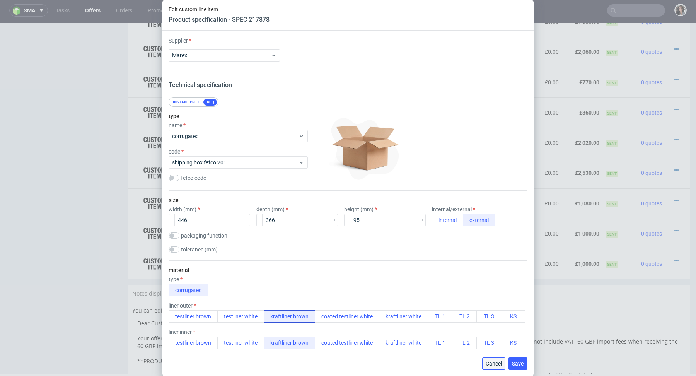
click at [496, 367] on button "Cancel" at bounding box center [493, 363] width 23 height 12
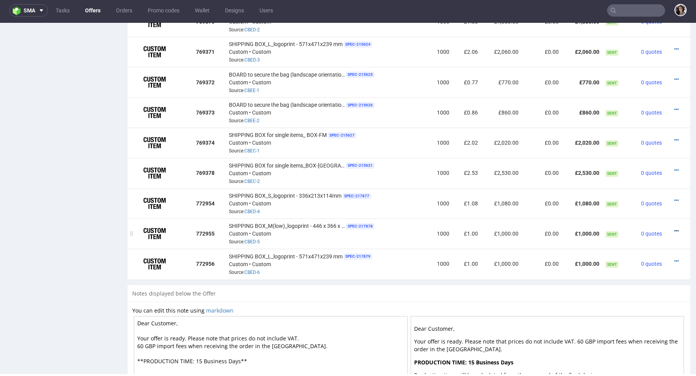
click at [675, 229] on icon at bounding box center [677, 230] width 4 height 5
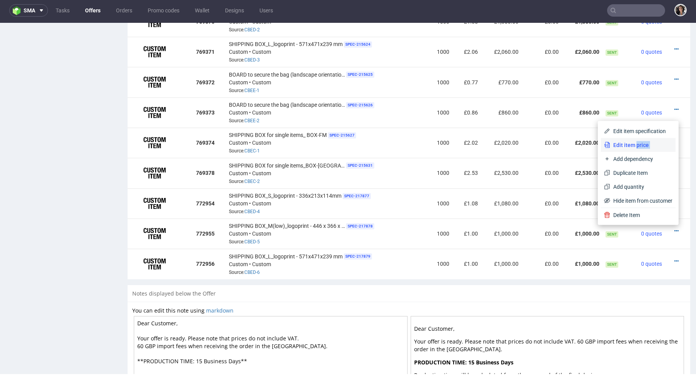
drag, startPoint x: 630, startPoint y: 152, endPoint x: 628, endPoint y: 149, distance: 4.0
click at [628, 149] on div "Edit item specification Edit item price Add dependency Duplicate Item Add quant…" at bounding box center [638, 166] width 75 height 84
click at [628, 149] on span "Edit item price" at bounding box center [642, 145] width 62 height 8
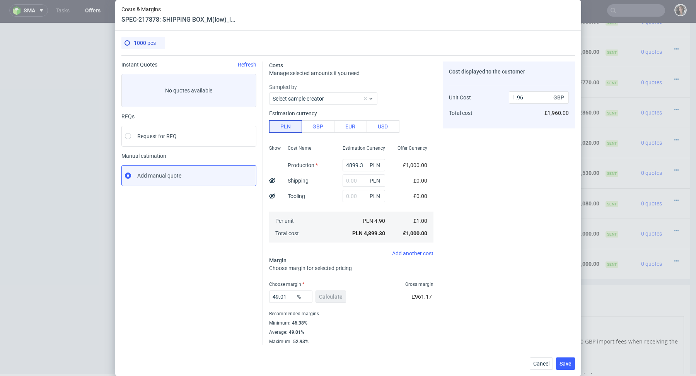
click at [354, 157] on div "4899.3 PLN" at bounding box center [364, 164] width 55 height 15
click at [356, 161] on input "4899.3" at bounding box center [364, 165] width 43 height 12
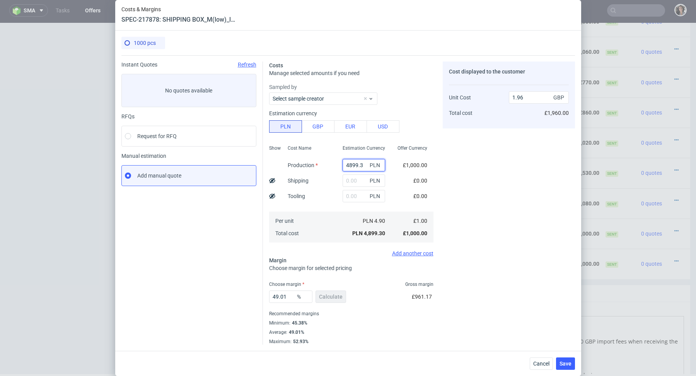
click at [356, 161] on input "4899.3" at bounding box center [364, 165] width 43 height 12
paste input "2890"
type input "2890"
type input "1.16"
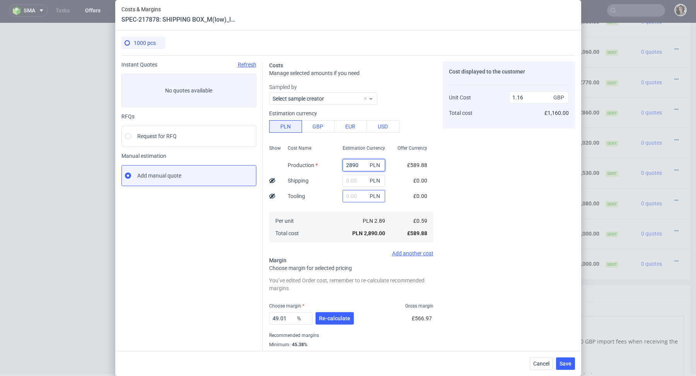
type input "2890"
click at [357, 202] on input "text" at bounding box center [364, 196] width 43 height 12
type input "300"
type input "1.28"
type input "300"
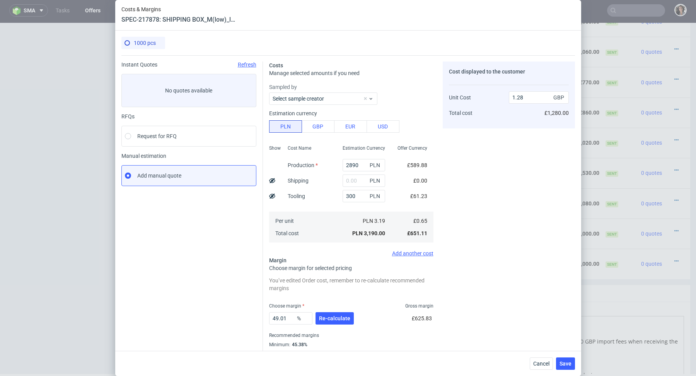
click at [315, 233] on div "Per unit Total cost" at bounding box center [309, 227] width 55 height 31
click at [364, 179] on input "text" at bounding box center [364, 180] width 43 height 12
paste input "1420.15"
type input "1420.15"
type input "1.84"
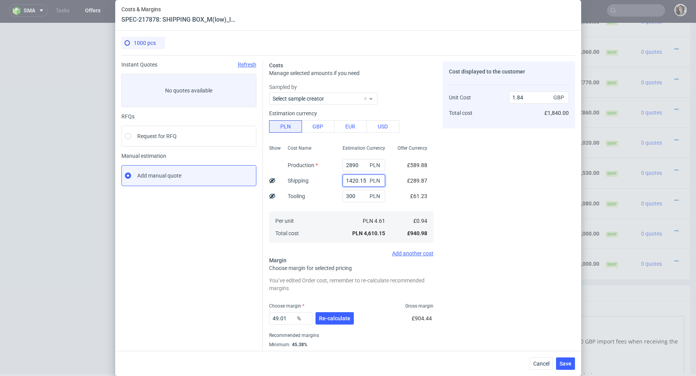
scroll to position [1, 0]
type input "1420.15"
click at [333, 315] on span "Re-calculate" at bounding box center [334, 317] width 31 height 5
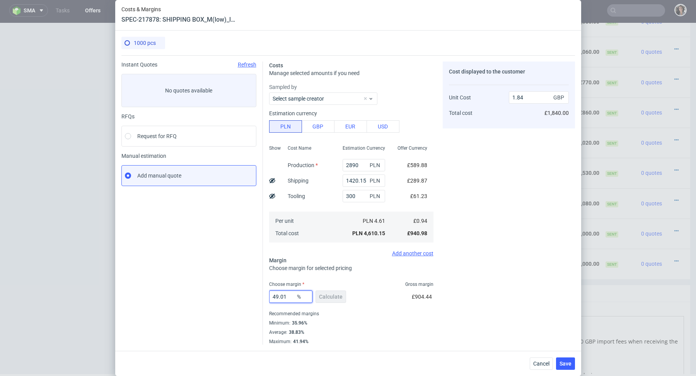
drag, startPoint x: 290, startPoint y: 297, endPoint x: 249, endPoint y: 297, distance: 41.4
click at [249, 297] on div "Instant Quotes Refresh No quotes available RFQs Request for RFQ Manual estimati…" at bounding box center [348, 199] width 454 height 289
type input "39"
type input "1.54"
type input "39"
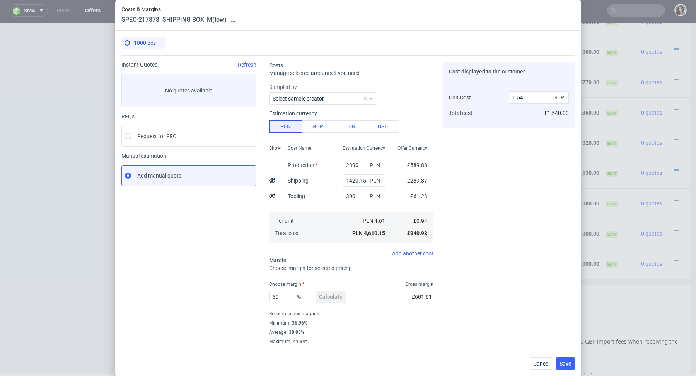
click at [319, 314] on div "Recommended margins" at bounding box center [351, 313] width 164 height 9
click at [569, 362] on span "Save" at bounding box center [566, 363] width 12 height 5
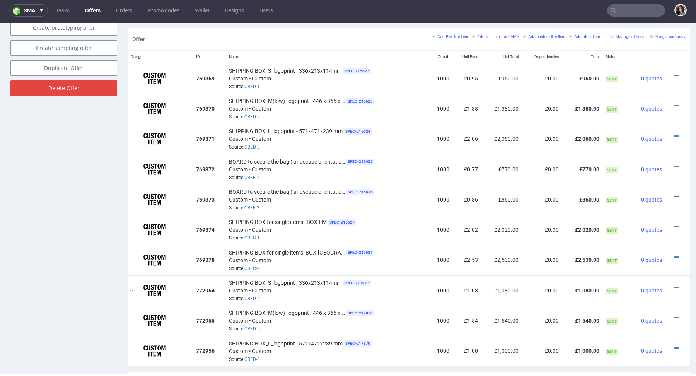
scroll to position [454, 0]
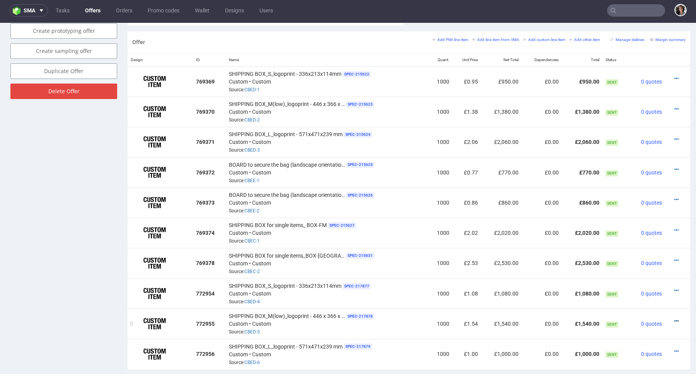
click at [675, 321] on icon at bounding box center [677, 320] width 4 height 5
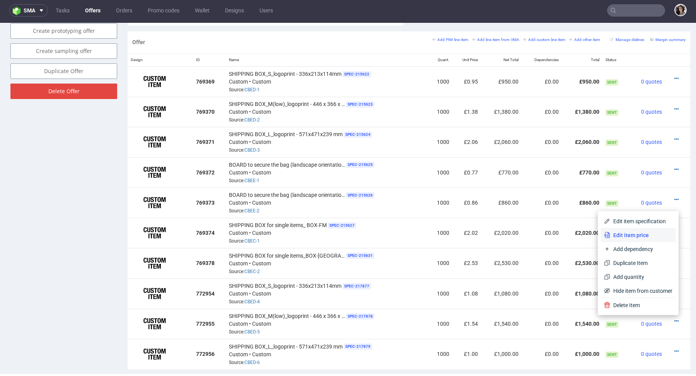
click at [636, 234] on span "Edit item price" at bounding box center [642, 235] width 62 height 8
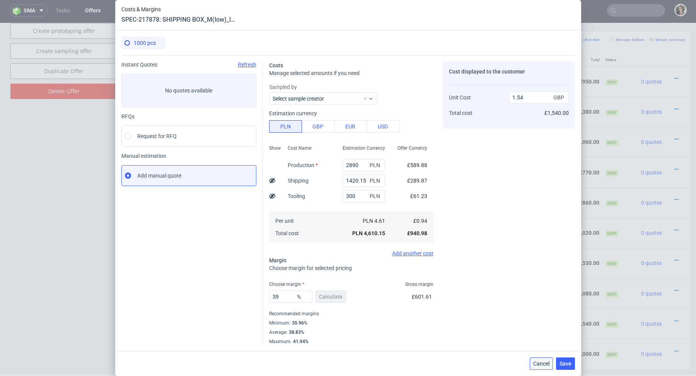
click at [540, 364] on span "Cancel" at bounding box center [542, 363] width 16 height 5
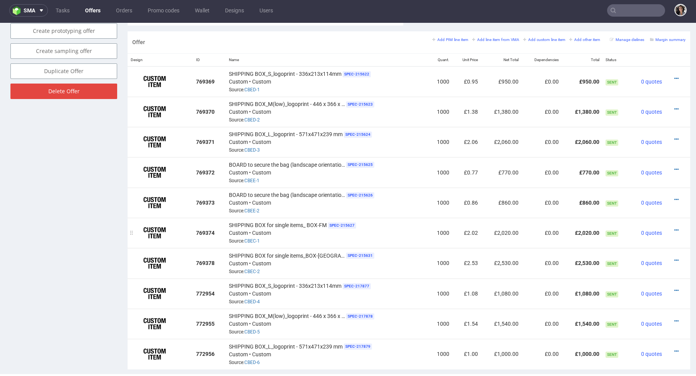
scroll to position [601, 0]
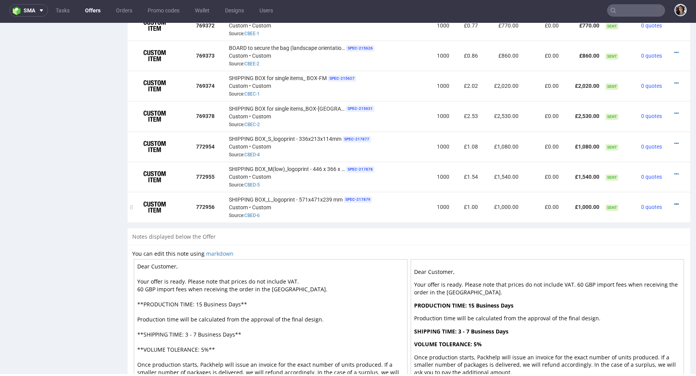
click at [675, 203] on icon at bounding box center [677, 204] width 4 height 5
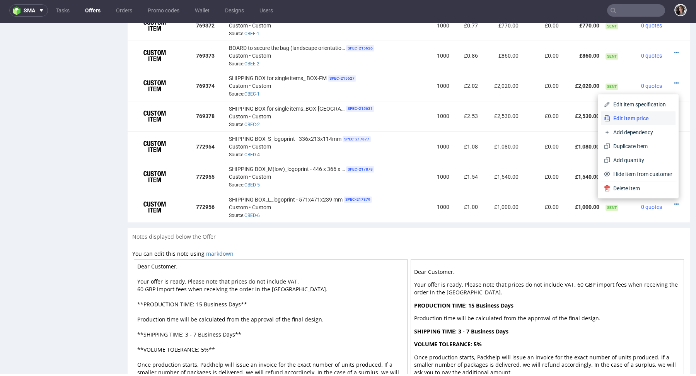
click at [632, 116] on span "Edit item price" at bounding box center [642, 119] width 62 height 8
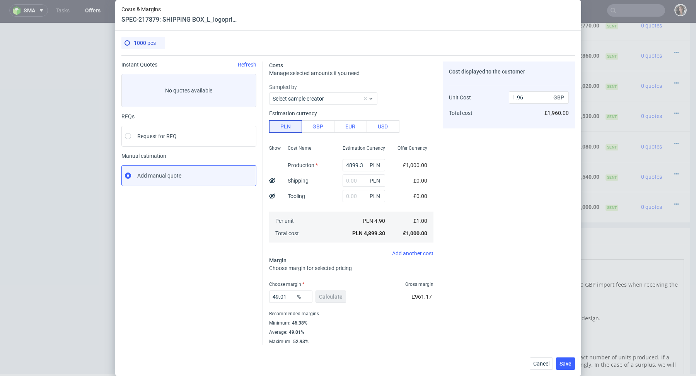
click at [357, 157] on div "Estimation Currency" at bounding box center [364, 151] width 55 height 14
click at [355, 164] on input "4899.3" at bounding box center [364, 165] width 43 height 12
click at [352, 179] on input "text" at bounding box center [364, 180] width 43 height 12
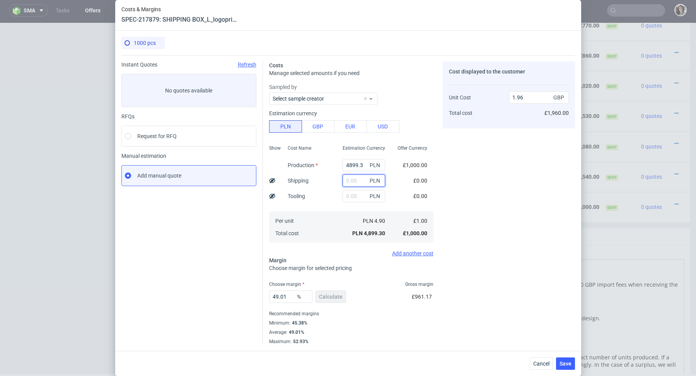
paste input "1860.93"
type input "1860.93"
type input "2.71"
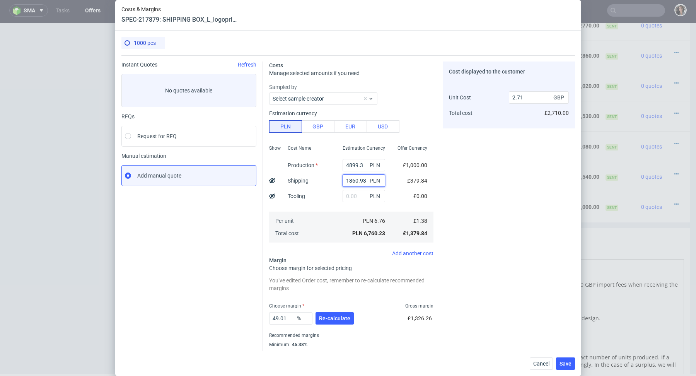
type input "1860.93"
click at [362, 172] on div "4899.3 PLN" at bounding box center [364, 164] width 55 height 15
click at [362, 164] on input "4899.3" at bounding box center [364, 165] width 43 height 12
type input "0.75"
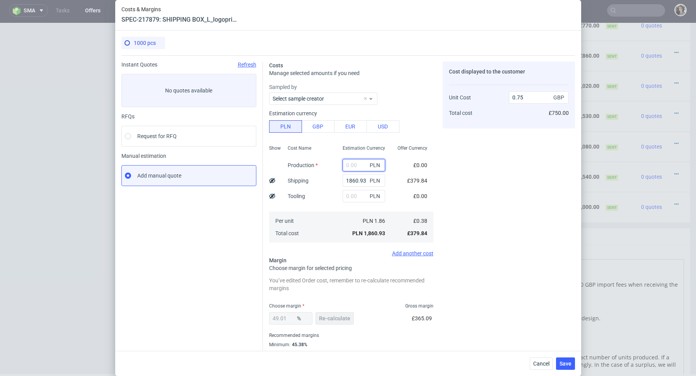
paste input "4930"
type input "4930"
type input "2.72"
type input "4930"
click at [353, 197] on input "text" at bounding box center [364, 196] width 43 height 12
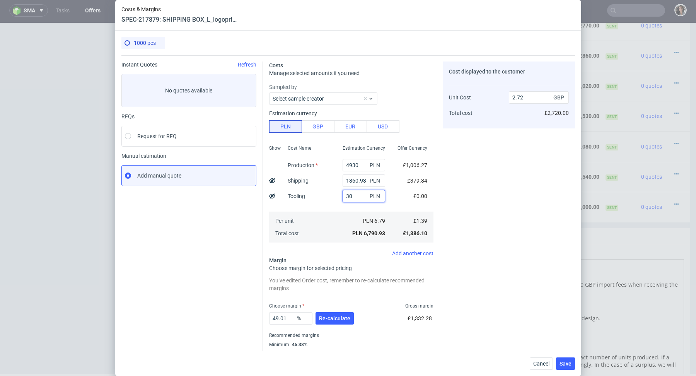
type input "300"
type input "2.84"
type input "300"
click at [331, 250] on div "Add another cost" at bounding box center [351, 253] width 164 height 6
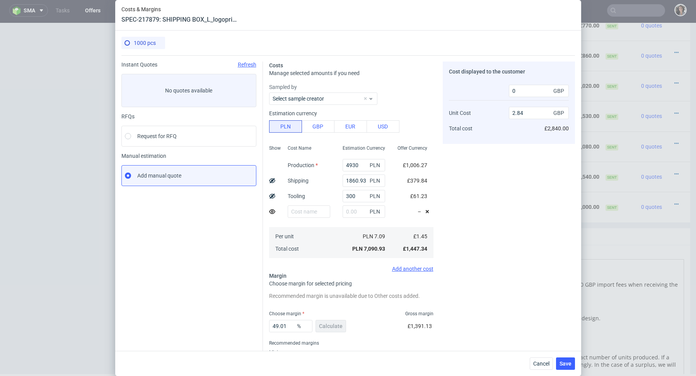
scroll to position [29, 0]
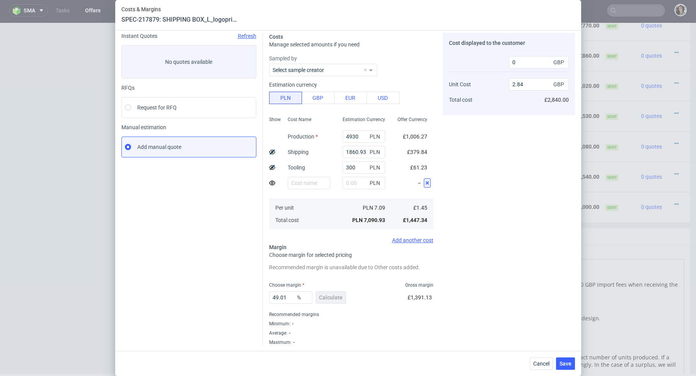
click at [425, 178] on button at bounding box center [427, 182] width 7 height 9
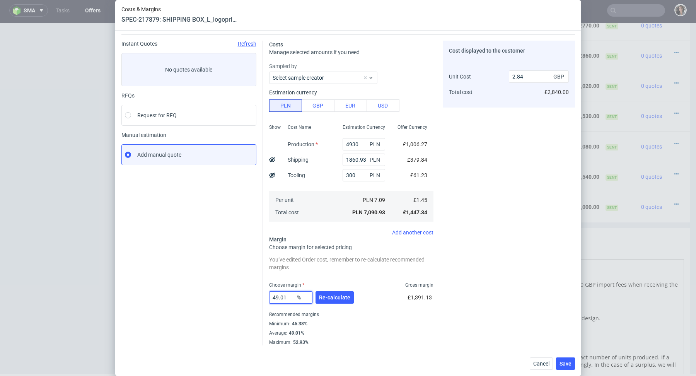
drag, startPoint x: 286, startPoint y: 297, endPoint x: 261, endPoint y: 297, distance: 25.1
click at [261, 297] on div "Instant Quotes Refresh No quotes available RFQs Request for RFQ Manual estimati…" at bounding box center [348, 189] width 454 height 311
click at [368, 335] on div "Average : 49.01%" at bounding box center [351, 332] width 164 height 9
click at [338, 296] on span "Re-calculate" at bounding box center [334, 297] width 31 height 5
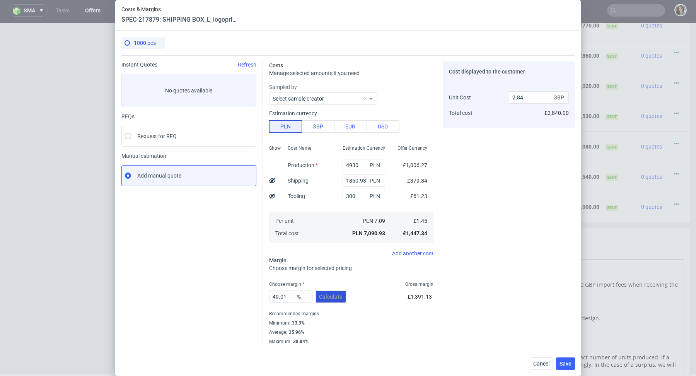
scroll to position [0, 0]
drag, startPoint x: 289, startPoint y: 295, endPoint x: 255, endPoint y: 295, distance: 33.3
click at [255, 295] on div "Instant Quotes Refresh No quotes available RFQs Request for RFQ Manual estimati…" at bounding box center [348, 199] width 454 height 289
type input "36"
type input "2.26"
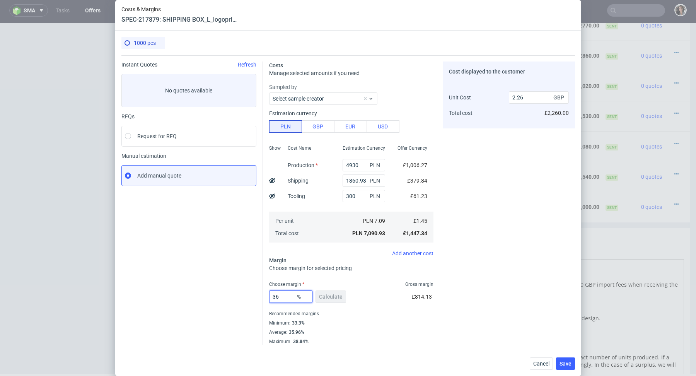
type input "36"
click at [340, 354] on div "Cancel Save" at bounding box center [348, 363] width 466 height 25
click at [564, 363] on span "Save" at bounding box center [566, 363] width 12 height 5
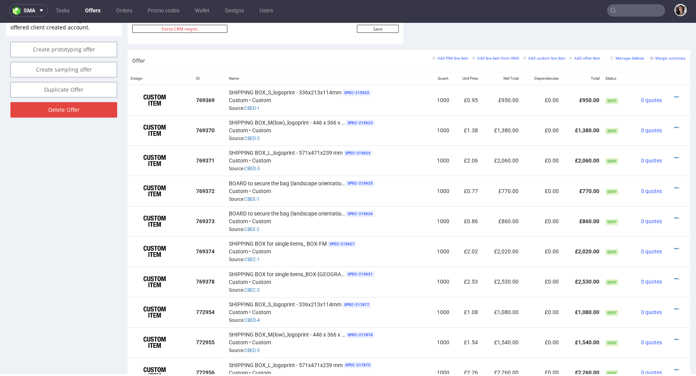
scroll to position [469, 0]
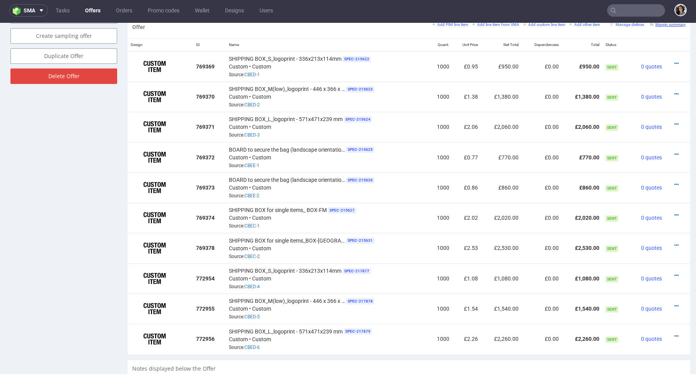
click at [660, 25] on small "Margin summary" at bounding box center [668, 24] width 36 height 4
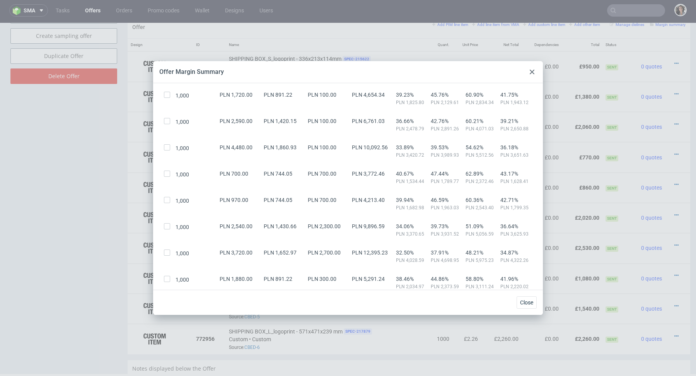
scroll to position [64, 0]
click at [529, 72] on div at bounding box center [532, 71] width 9 height 9
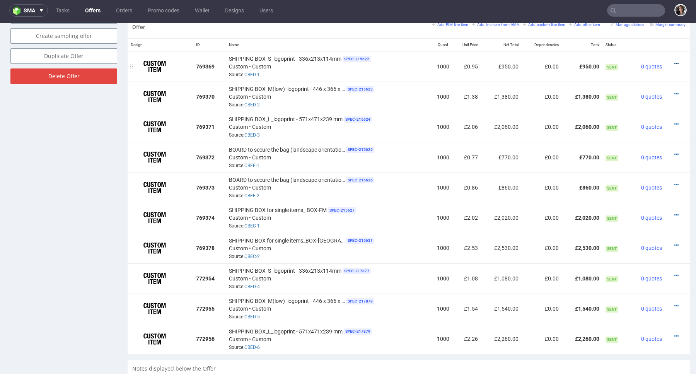
click at [675, 61] on icon at bounding box center [677, 63] width 4 height 5
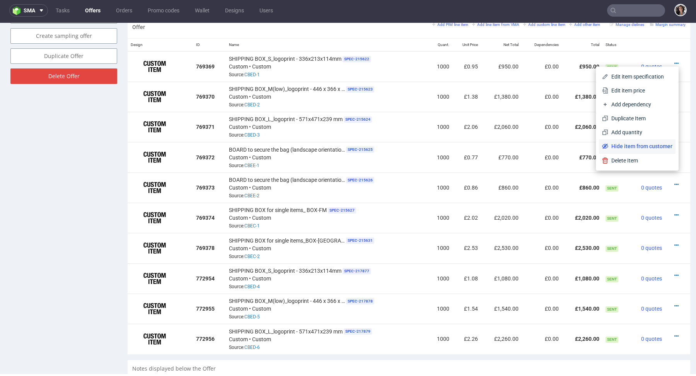
click at [629, 144] on span "Hide item from customer" at bounding box center [641, 146] width 64 height 8
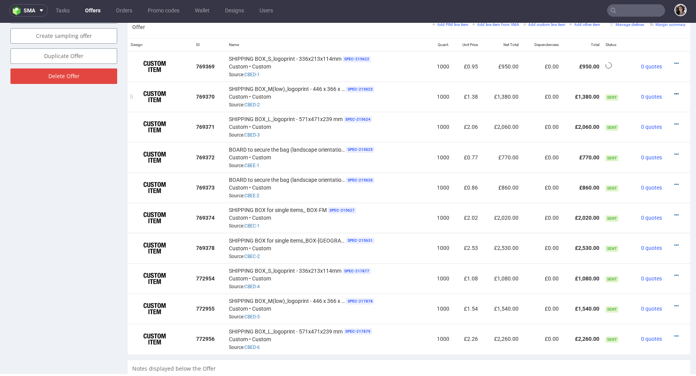
click at [675, 91] on icon at bounding box center [677, 93] width 4 height 5
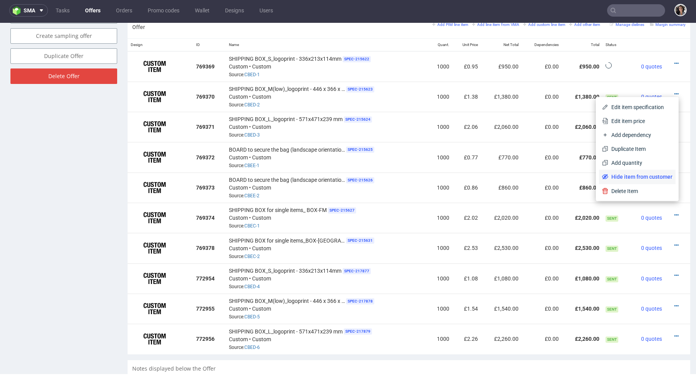
click at [629, 175] on span "Hide item from customer" at bounding box center [641, 177] width 64 height 8
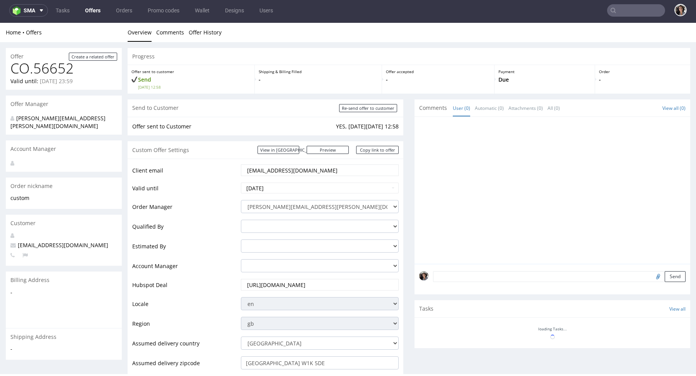
scroll to position [465, 0]
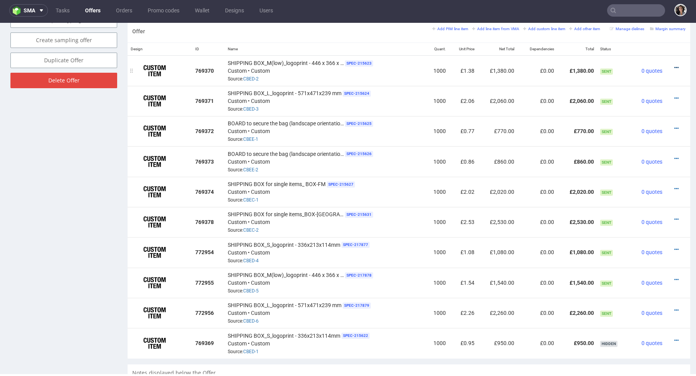
click at [675, 67] on icon at bounding box center [677, 67] width 4 height 5
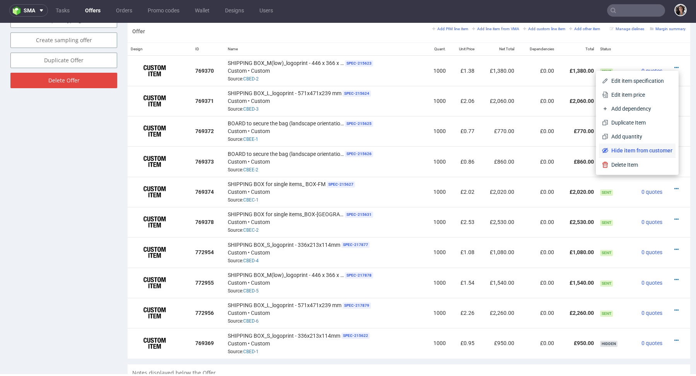
click at [643, 149] on span "Hide item from customer" at bounding box center [641, 151] width 64 height 8
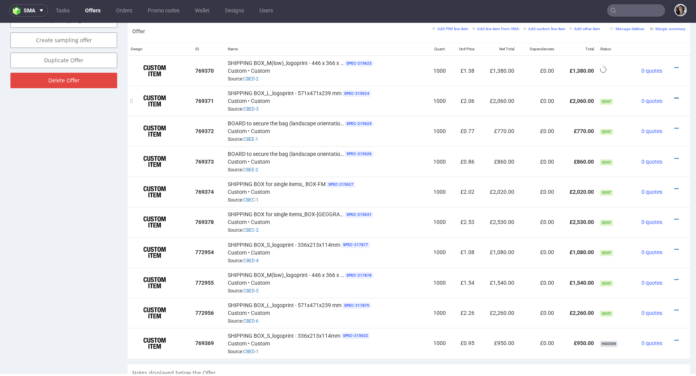
click at [675, 98] on icon at bounding box center [677, 98] width 4 height 5
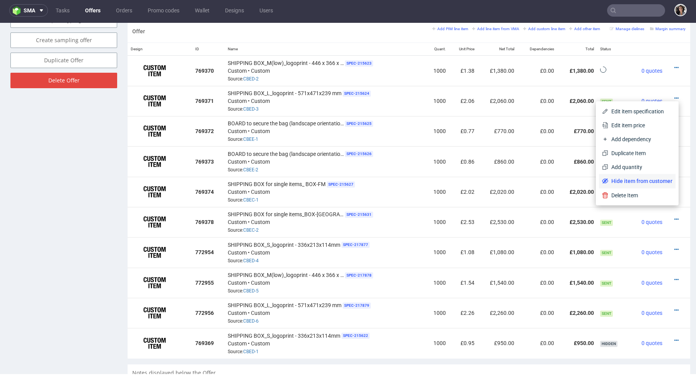
click at [631, 185] on li "Hide item from customer" at bounding box center [637, 181] width 77 height 14
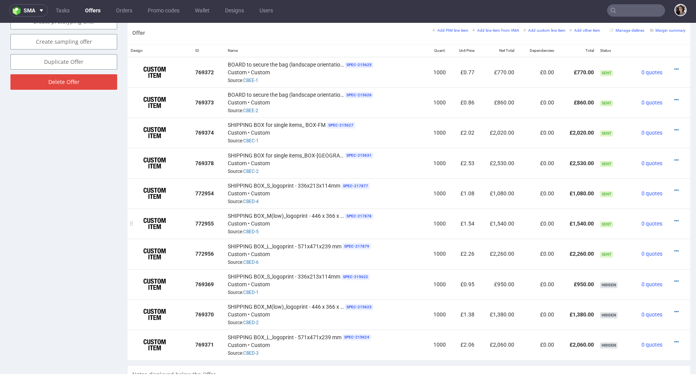
scroll to position [465, 0]
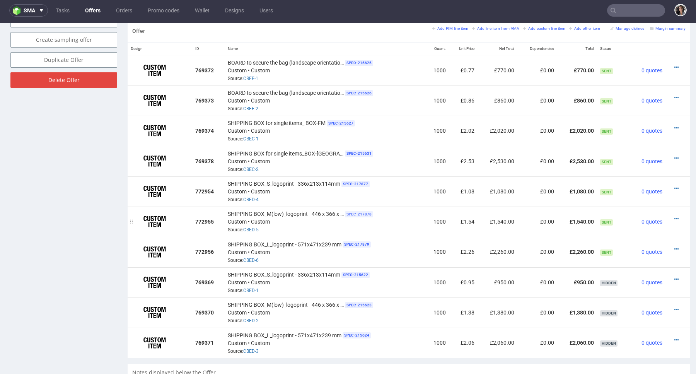
click at [352, 211] on span "SPEC- 217878" at bounding box center [359, 214] width 28 height 6
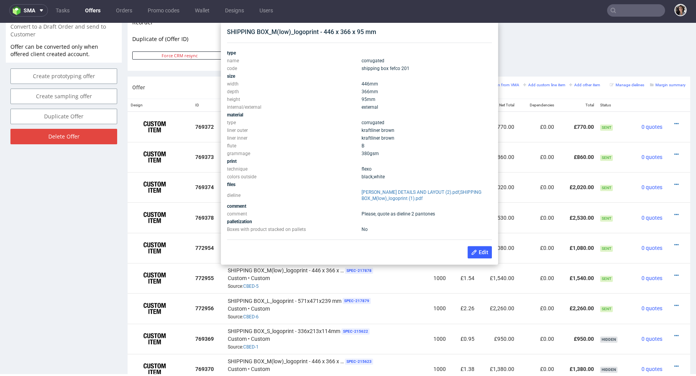
scroll to position [407, 0]
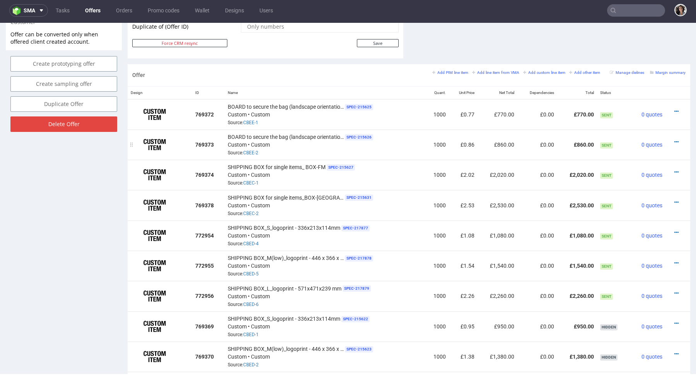
scroll to position [459, 0]
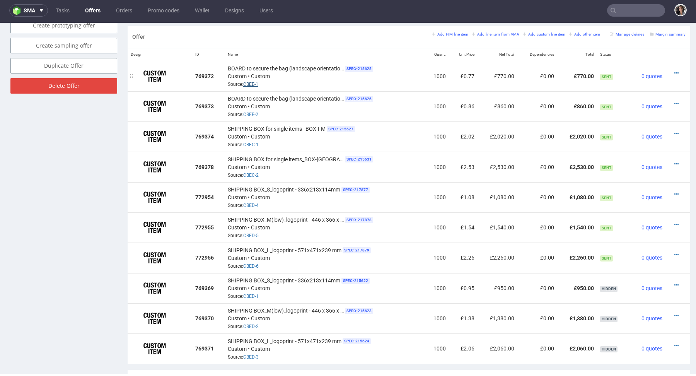
click at [255, 83] on link "CBEE-1" at bounding box center [250, 84] width 15 height 5
click at [256, 142] on link "CBEC-1" at bounding box center [250, 144] width 15 height 5
click at [498, 32] on small "Add line item from VMA" at bounding box center [495, 34] width 47 height 4
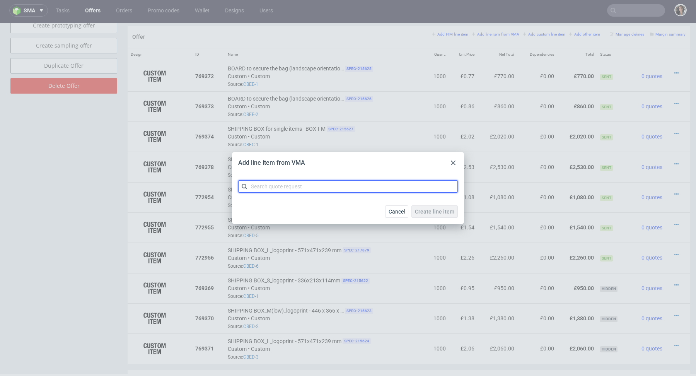
click at [306, 186] on input "text" at bounding box center [348, 186] width 220 height 12
paste input "CBEC"
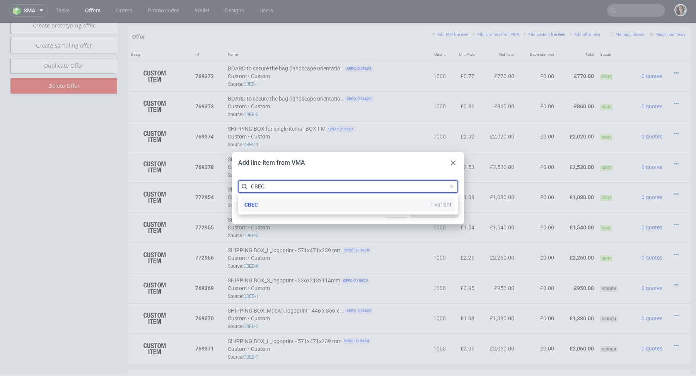
type input "CBEC"
click at [256, 206] on span "CBEC" at bounding box center [252, 205] width 14 height 6
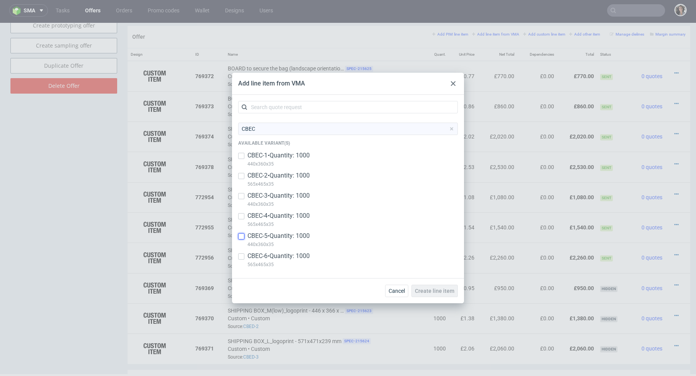
click at [239, 236] on input "checkbox" at bounding box center [241, 236] width 6 height 6
checkbox input "true"
click at [238, 258] on input "checkbox" at bounding box center [241, 256] width 6 height 6
checkbox input "true"
click at [433, 290] on span "Create line item" at bounding box center [434, 290] width 39 height 5
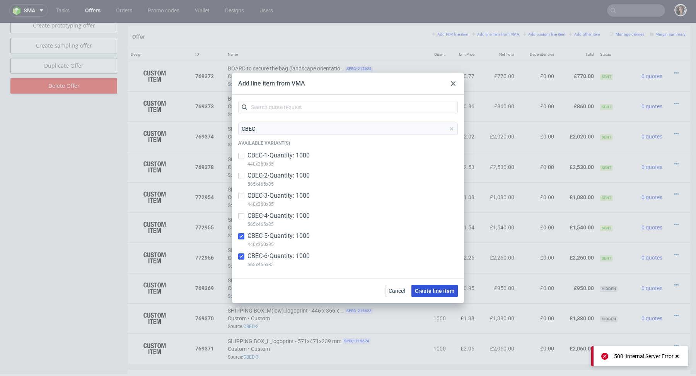
click at [433, 289] on span "Create line item" at bounding box center [434, 290] width 39 height 5
click at [436, 294] on button "Create line item" at bounding box center [435, 291] width 46 height 12
click at [431, 292] on span "Create line item" at bounding box center [434, 290] width 39 height 5
click at [453, 82] on icon at bounding box center [453, 83] width 5 height 5
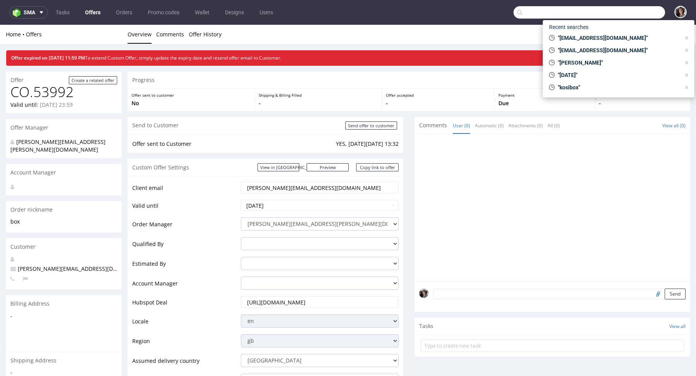
click at [621, 15] on input "text" at bounding box center [590, 12] width 152 height 12
paste input "[EMAIL_ADDRESS][DOMAIN_NAME]"
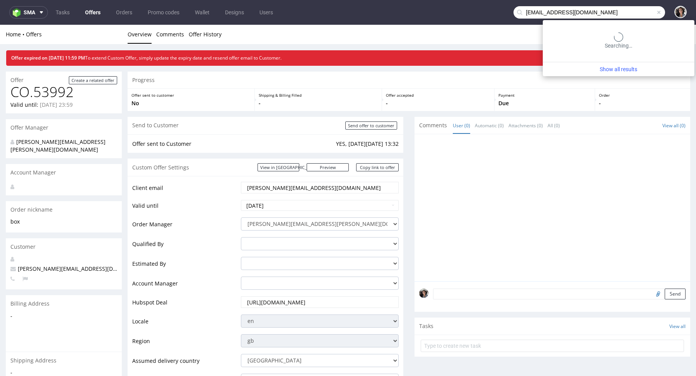
type input "[EMAIL_ADDRESS][DOMAIN_NAME]"
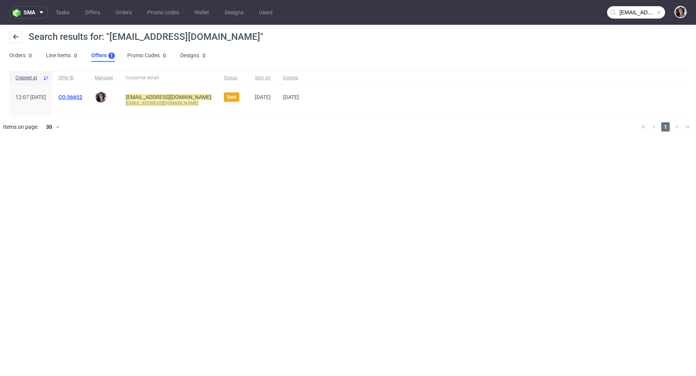
click at [82, 94] on link "CO.56652" at bounding box center [70, 97] width 24 height 6
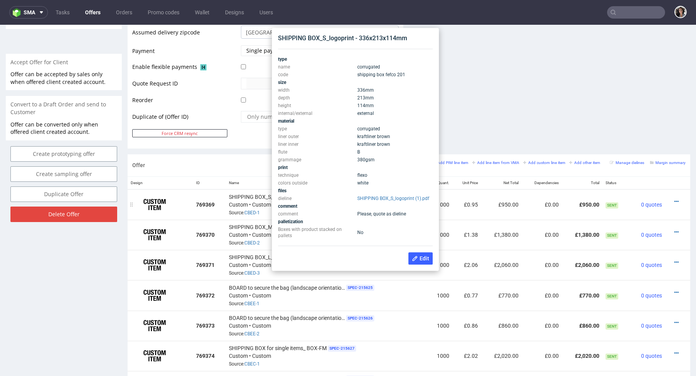
scroll to position [331, 0]
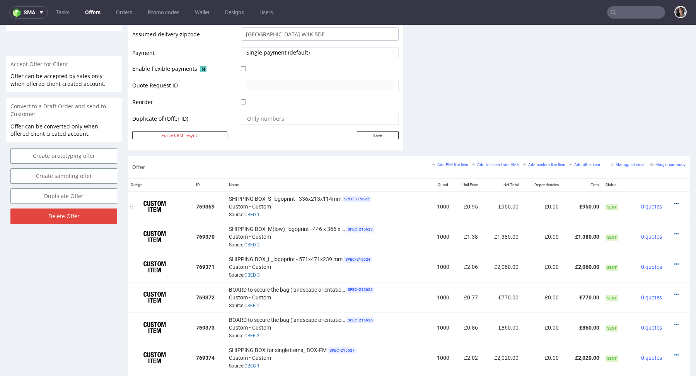
click at [675, 201] on icon at bounding box center [677, 203] width 4 height 5
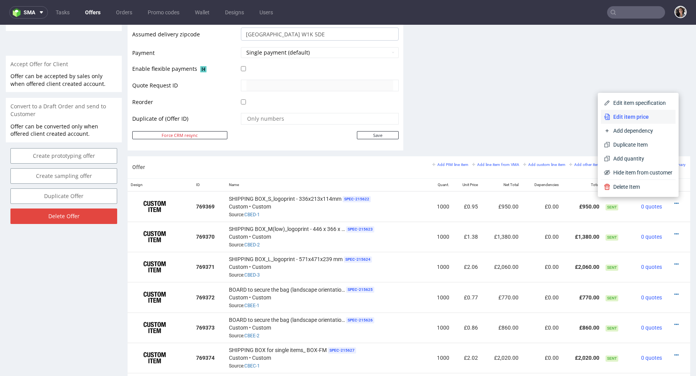
click at [627, 114] on span "Edit item price" at bounding box center [642, 117] width 62 height 8
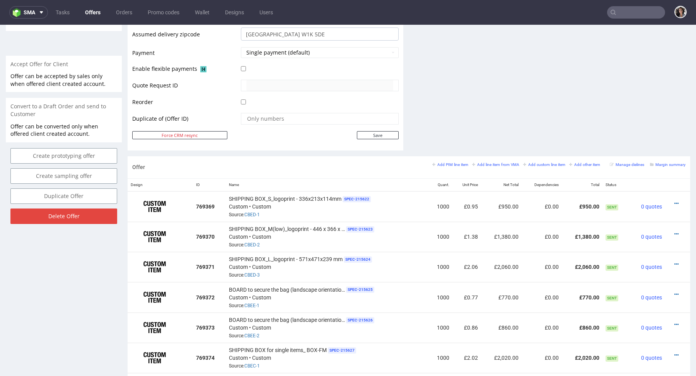
scroll to position [0, 0]
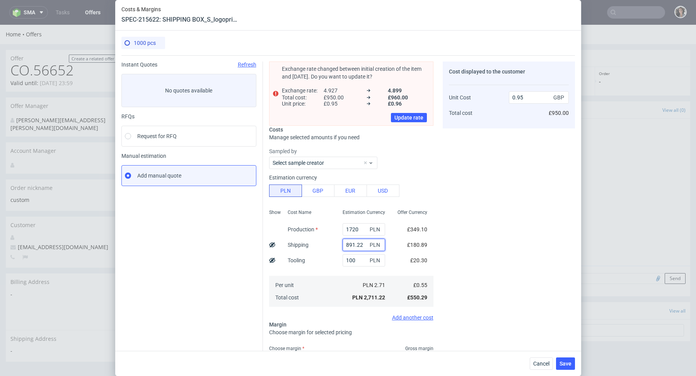
click at [357, 243] on input "891.22" at bounding box center [364, 245] width 43 height 12
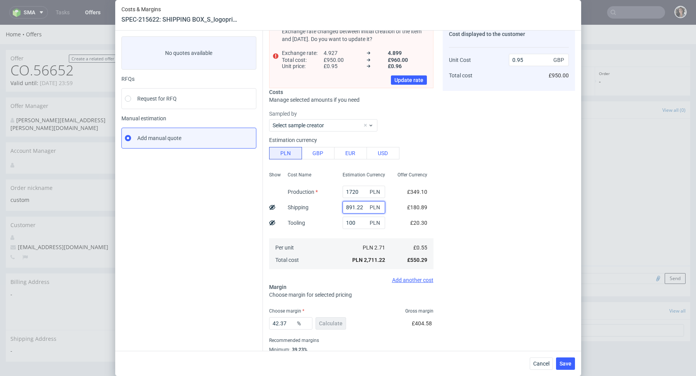
scroll to position [52, 0]
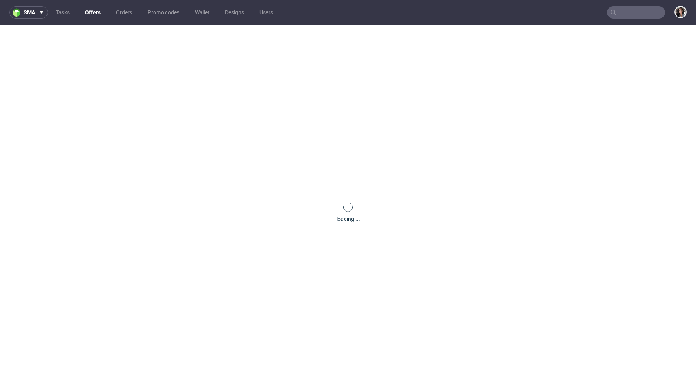
click at [642, 12] on input "text" at bounding box center [636, 12] width 58 height 12
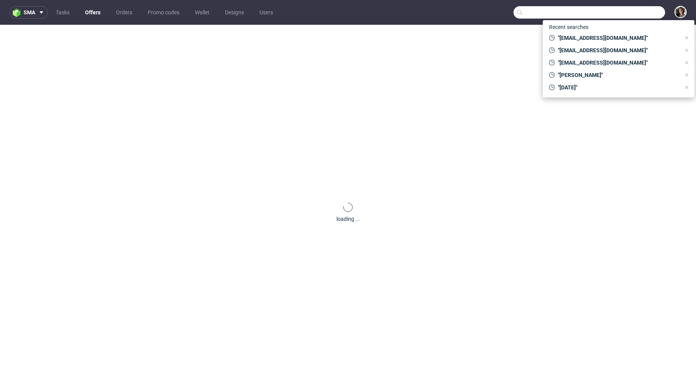
paste input "891.22"
type input "891.22"
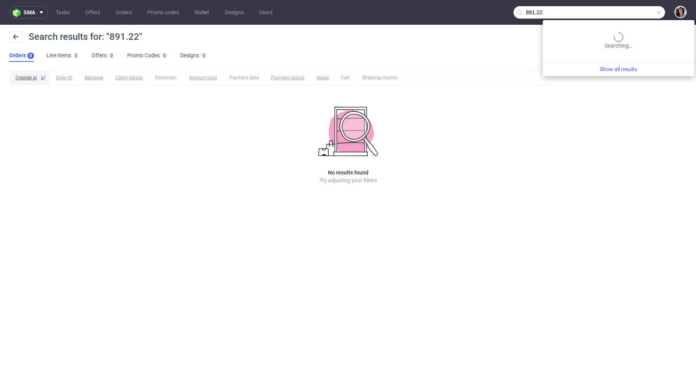
click at [634, 12] on input "891.22" at bounding box center [590, 12] width 152 height 12
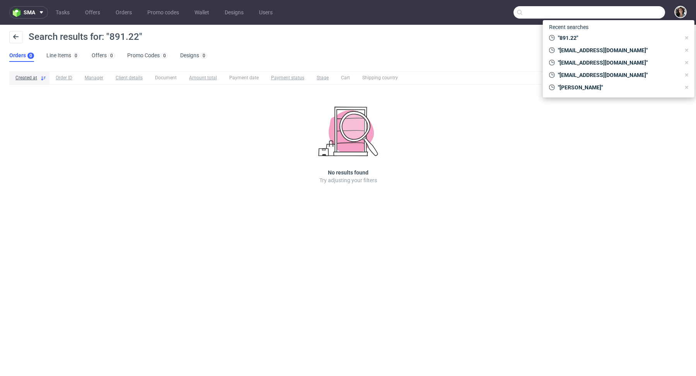
click at [612, 14] on input "text" at bounding box center [590, 12] width 152 height 12
paste input "[EMAIL_ADDRESS][DOMAIN_NAME]"
type input "[EMAIL_ADDRESS][DOMAIN_NAME]"
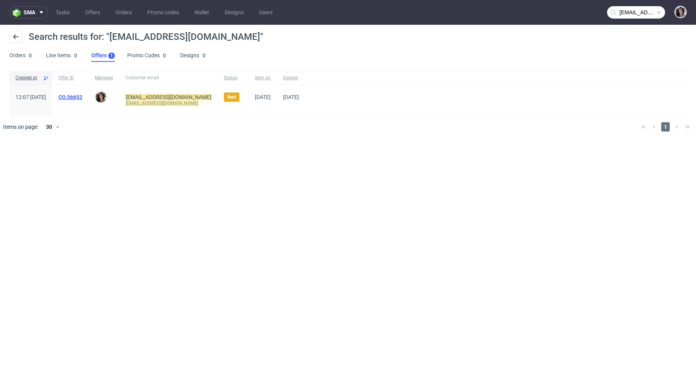
click at [82, 97] on link "CO.56652" at bounding box center [70, 97] width 24 height 6
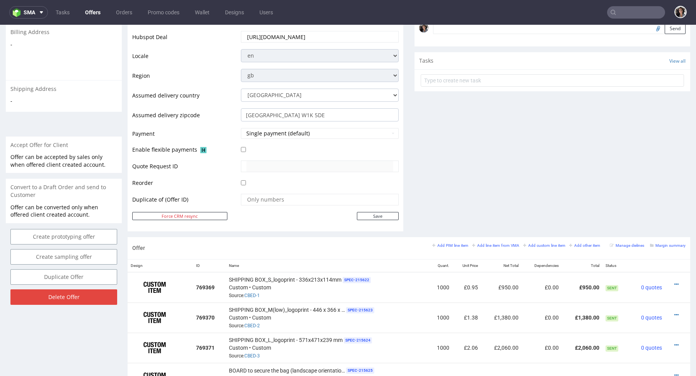
scroll to position [560, 0]
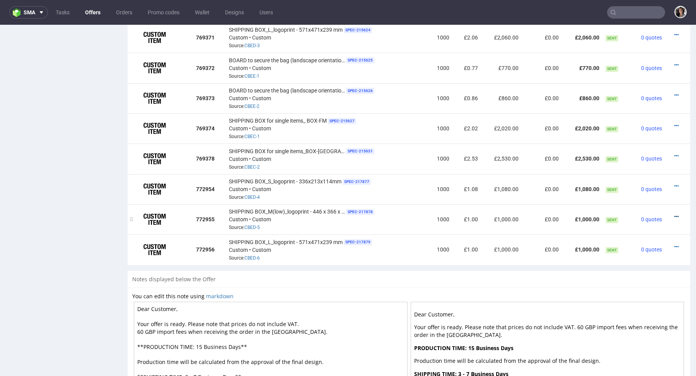
click at [675, 215] on icon at bounding box center [677, 216] width 4 height 5
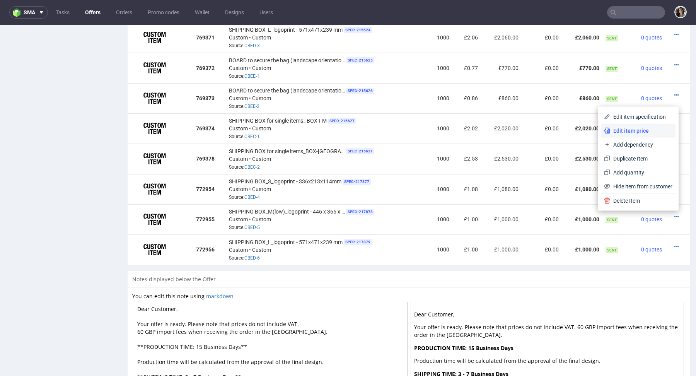
click at [612, 129] on span "Edit item price" at bounding box center [642, 131] width 62 height 8
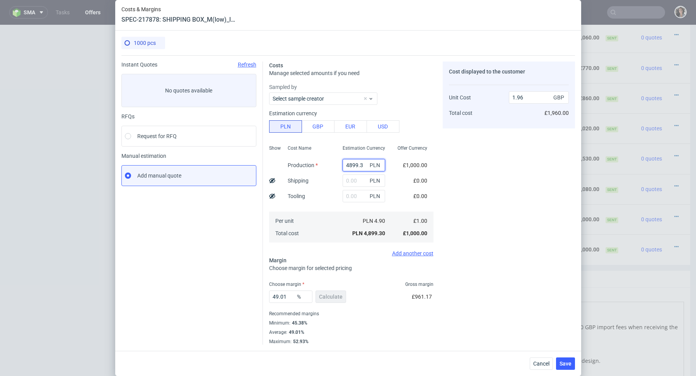
click at [357, 167] on input "4899.3" at bounding box center [364, 165] width 43 height 12
paste input "2890"
type input "2890"
type input "1.16"
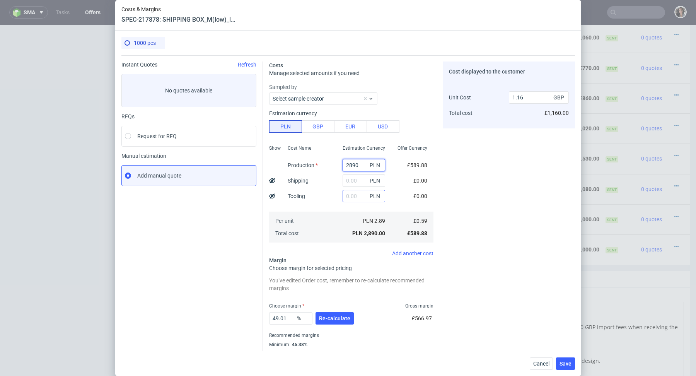
type input "2890"
click at [354, 196] on input "text" at bounding box center [364, 196] width 43 height 12
type input "300"
type input "1.28"
type input "300"
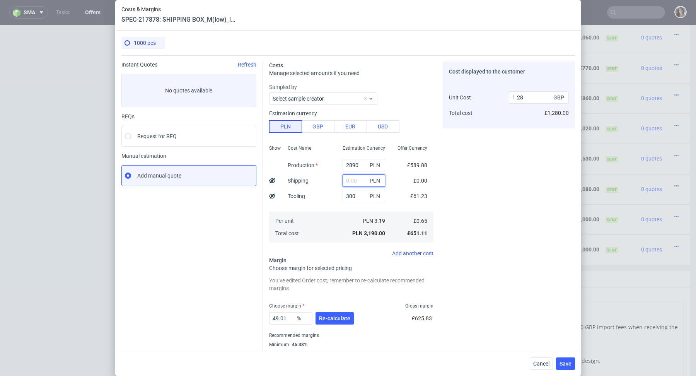
click at [364, 181] on input "text" at bounding box center [364, 180] width 43 height 12
type input "kirstie@issey.co.uk"
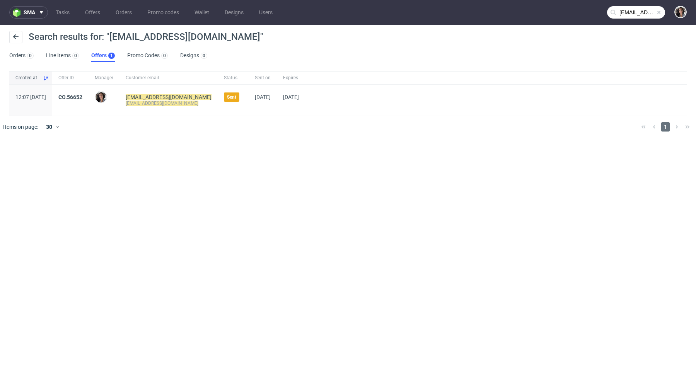
click at [89, 93] on div "CO.56652" at bounding box center [70, 100] width 36 height 31
click at [82, 95] on link "CO.56652" at bounding box center [70, 97] width 24 height 6
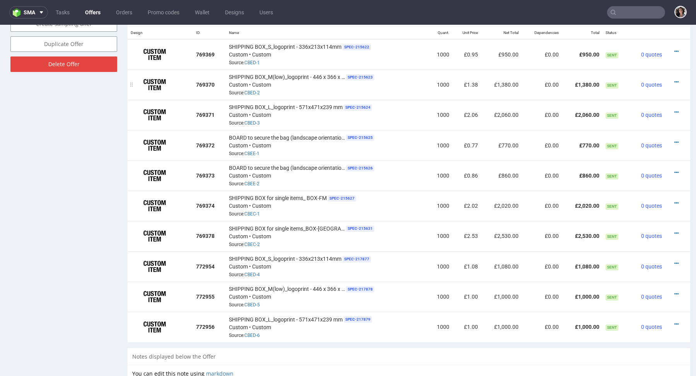
scroll to position [487, 0]
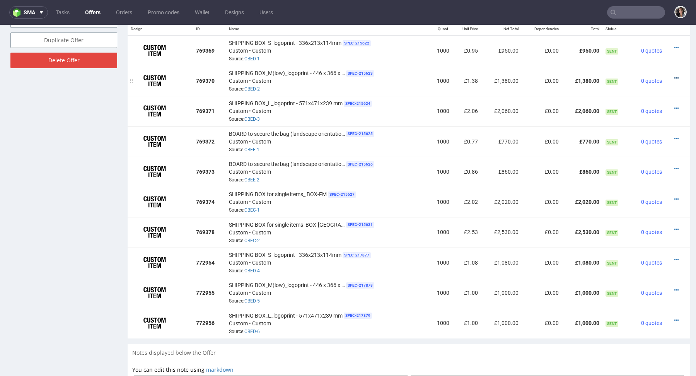
click at [675, 77] on icon at bounding box center [677, 77] width 4 height 5
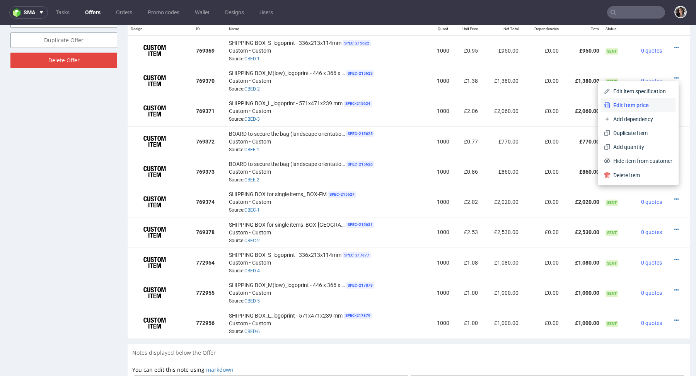
click at [625, 106] on span "Edit item price" at bounding box center [642, 105] width 62 height 8
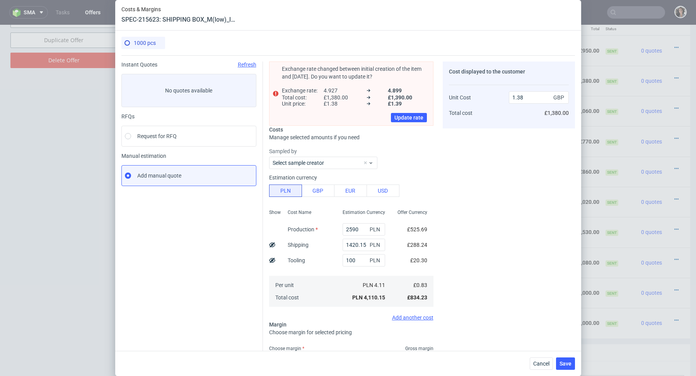
scroll to position [0, 0]
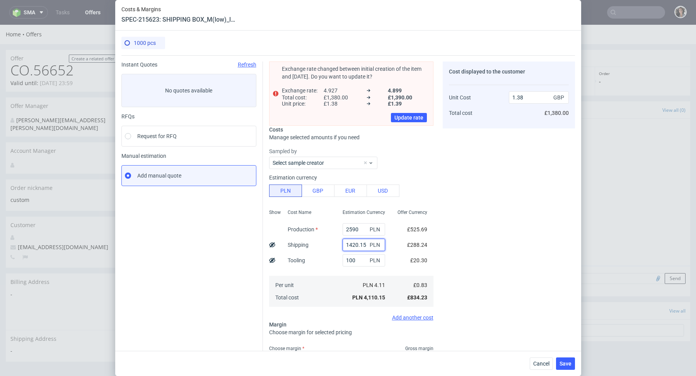
click at [359, 248] on input "1420.15" at bounding box center [364, 245] width 43 height 12
click at [534, 365] on button "Cancel" at bounding box center [541, 363] width 23 height 12
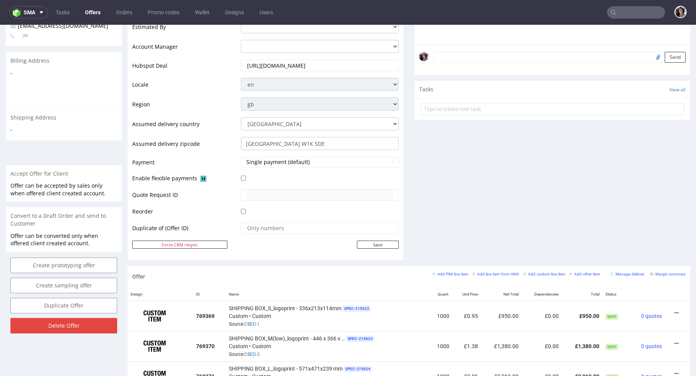
scroll to position [294, 0]
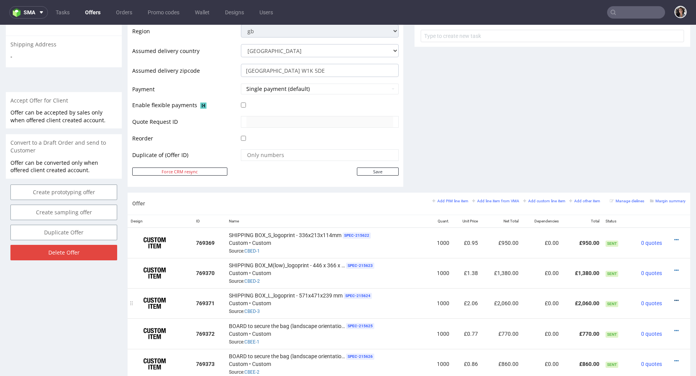
click at [675, 298] on icon at bounding box center [677, 300] width 4 height 5
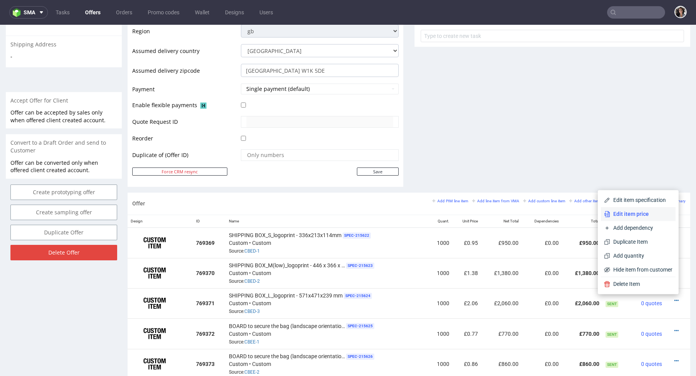
click at [641, 215] on span "Edit item price" at bounding box center [642, 214] width 62 height 8
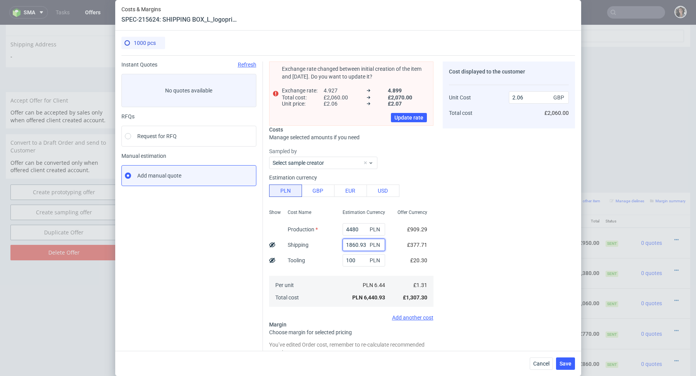
click at [361, 243] on input "1860.93" at bounding box center [364, 245] width 43 height 12
click at [543, 363] on span "Cancel" at bounding box center [542, 363] width 16 height 5
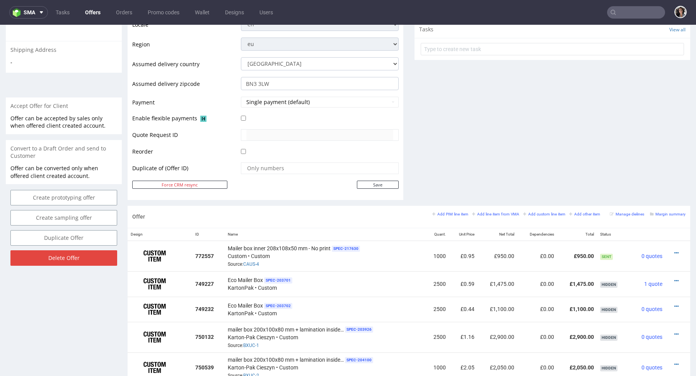
scroll to position [282, 0]
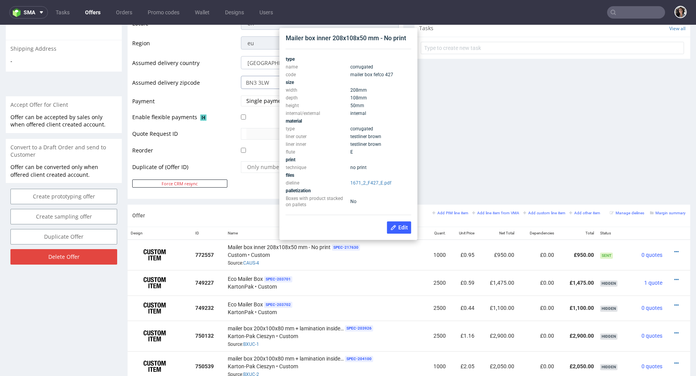
drag, startPoint x: 380, startPoint y: 165, endPoint x: 272, endPoint y: 61, distance: 150.0
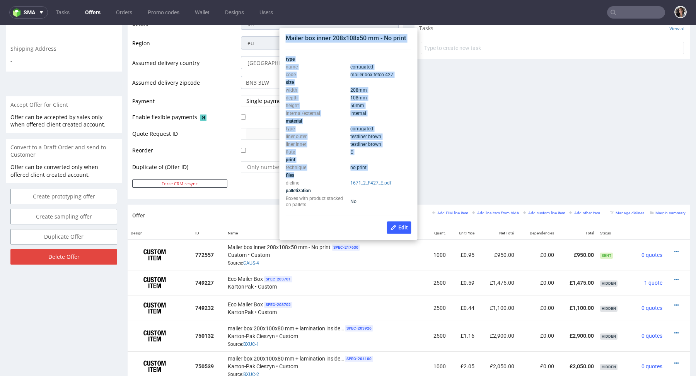
copy div "Mailer box inner 208x108x50 mm - No print type name corrugated code mailer box …"
drag, startPoint x: 286, startPoint y: 39, endPoint x: 399, endPoint y: 173, distance: 175.2
click at [399, 173] on div "Mailer box inner 208x108x50 mm - No print type name corrugated code mailer box …" at bounding box center [349, 134] width 132 height 206
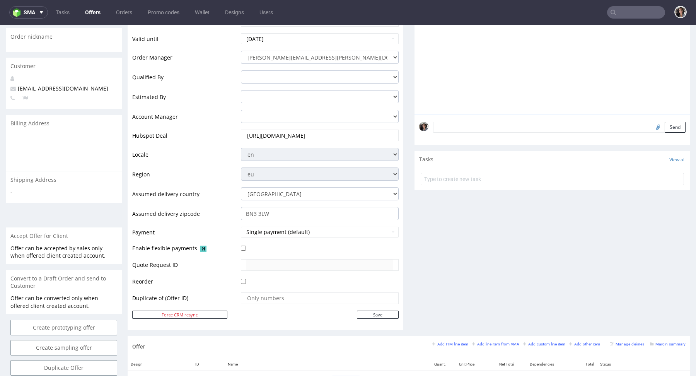
scroll to position [0, 0]
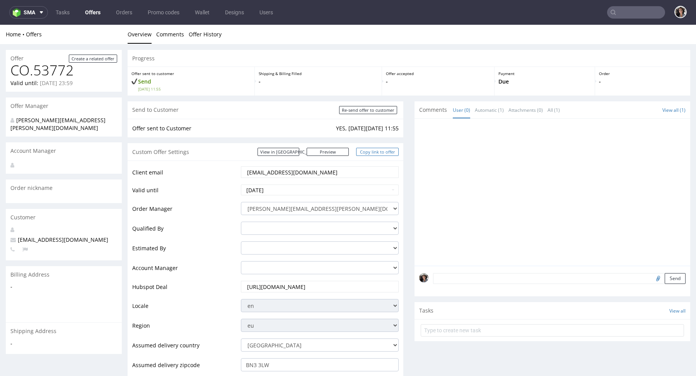
click at [381, 152] on link "Copy link to offer" at bounding box center [377, 152] width 43 height 8
copy div "Mailer box inner 208x108x50 mm - No print type name corrugated code mailer box …"
click at [364, 110] on input "Re-send offer to customer" at bounding box center [368, 110] width 58 height 8
type input "In progress..."
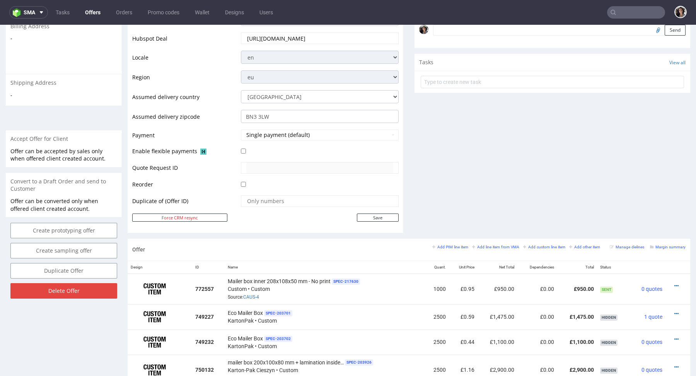
scroll to position [255, 0]
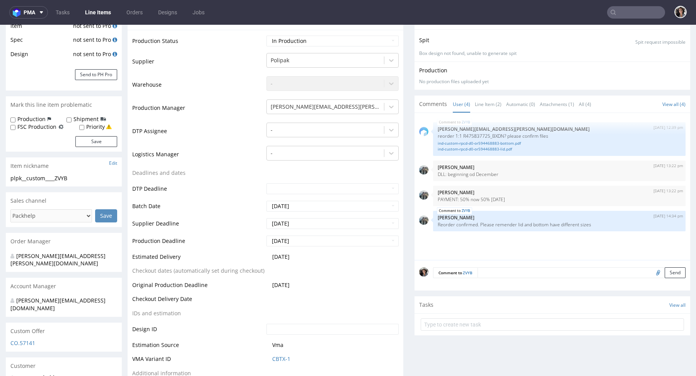
scroll to position [260, 0]
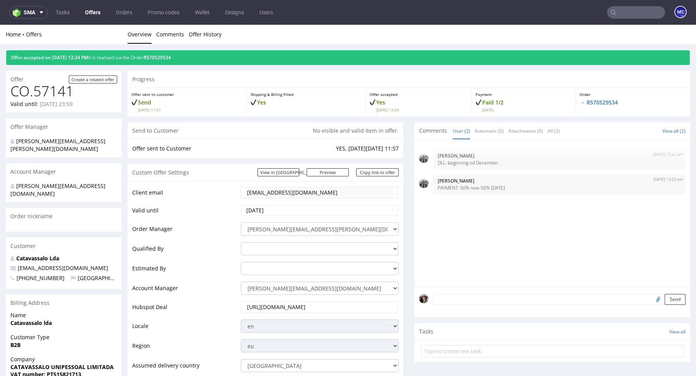
click at [294, 164] on div "Custom Offer Settings View in [GEOGRAPHIC_DATA] Preview [URL][DOMAIN_NAME] Copy…" at bounding box center [266, 172] width 276 height 17
click at [294, 171] on link "View in [GEOGRAPHIC_DATA]" at bounding box center [279, 172] width 42 height 8
drag, startPoint x: 81, startPoint y: 250, endPoint x: 17, endPoint y: 250, distance: 63.8
click at [17, 264] on p "info@catavassalo.com" at bounding box center [63, 268] width 107 height 8
copy span "info@catavassalo.com"
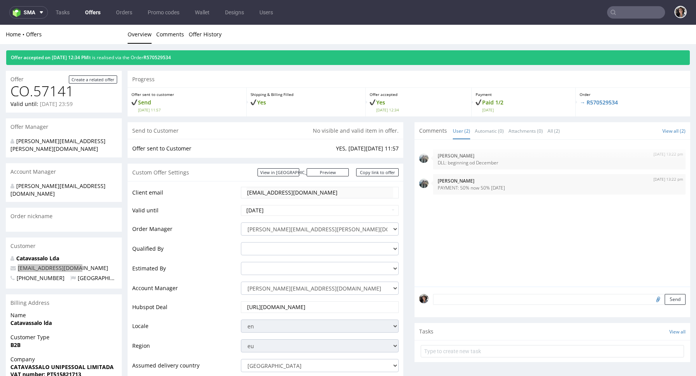
click at [635, 14] on input "text" at bounding box center [636, 12] width 58 height 12
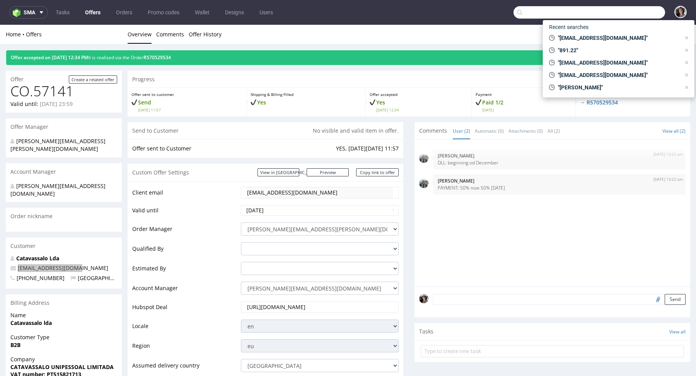
paste input "info@catavassalo.com"
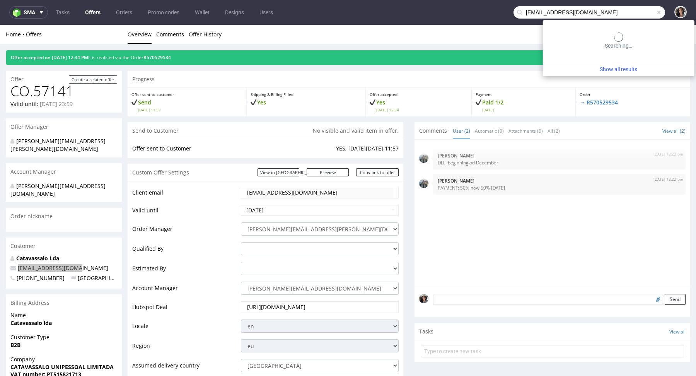
type input "info@catavassalo.com"
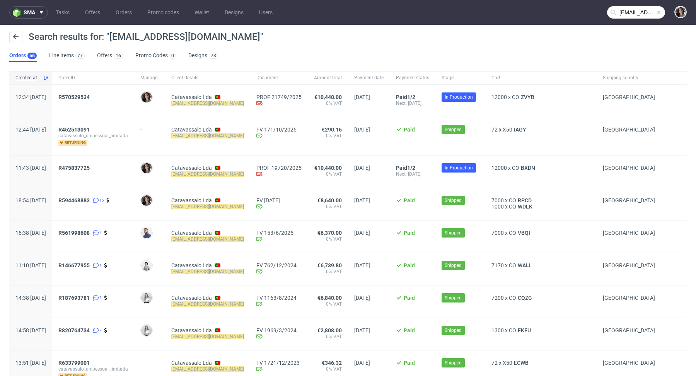
click at [128, 173] on span "R475837725" at bounding box center [93, 172] width 70 height 14
drag, startPoint x: 127, startPoint y: 166, endPoint x: 121, endPoint y: 164, distance: 5.8
click at [121, 165] on div "R475837725" at bounding box center [93, 168] width 70 height 6
copy span "R475837725"
drag, startPoint x: 127, startPoint y: 96, endPoint x: 84, endPoint y: 96, distance: 42.9
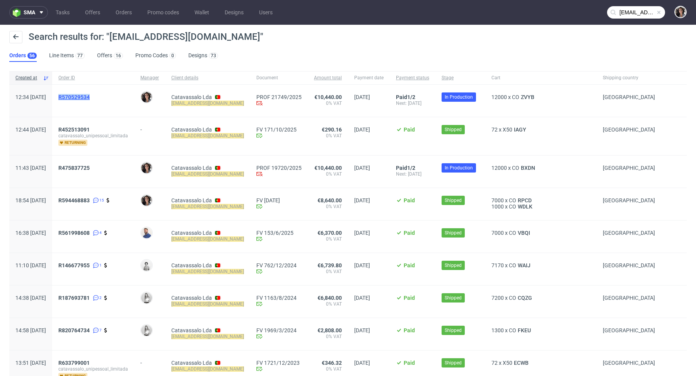
click at [84, 96] on div "R570529534" at bounding box center [93, 97] width 70 height 6
copy span "R570529534"
click at [90, 165] on span "R475837725" at bounding box center [73, 168] width 31 height 6
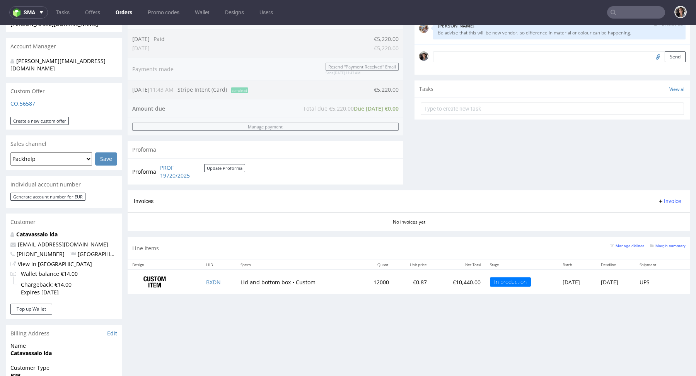
scroll to position [248, 0]
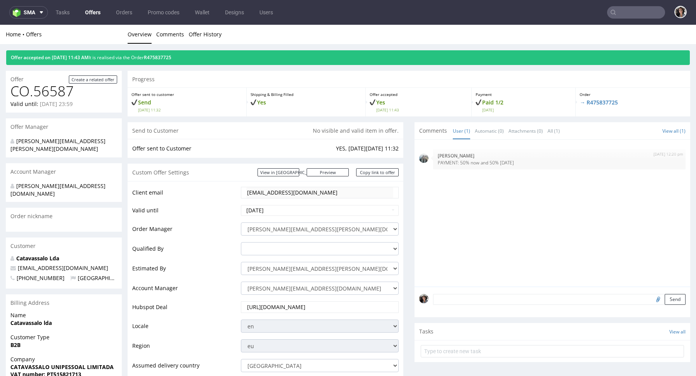
click at [303, 167] on div "Custom Offer Settings View in Hubspot Preview https://packhelp.com/packhelp-plu…" at bounding box center [266, 172] width 276 height 17
click at [299, 172] on link "View in [GEOGRAPHIC_DATA]" at bounding box center [279, 172] width 42 height 8
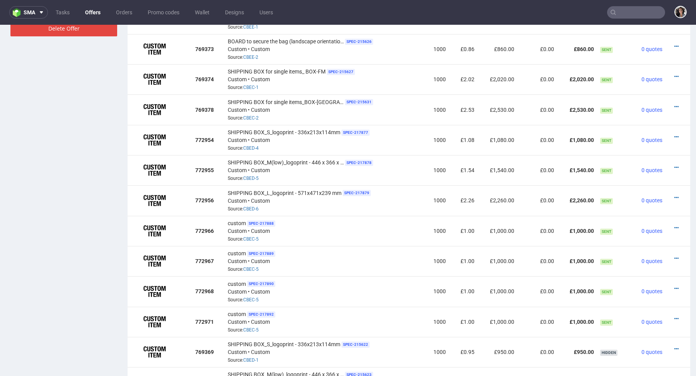
scroll to position [595, 0]
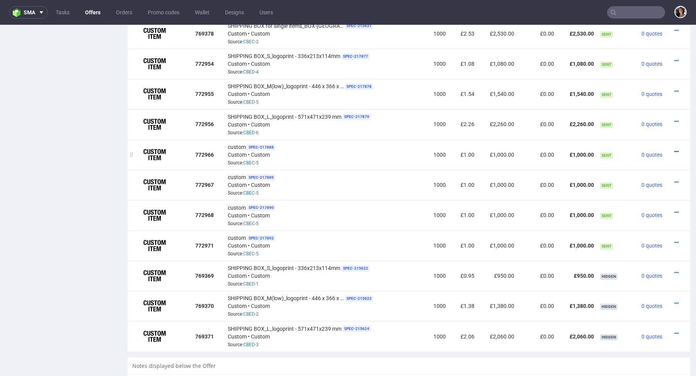
click at [675, 150] on icon at bounding box center [677, 151] width 4 height 5
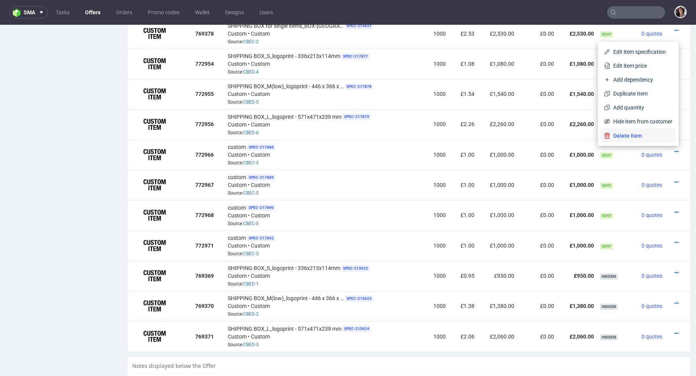
click at [647, 132] on li "Delete Item" at bounding box center [638, 136] width 75 height 14
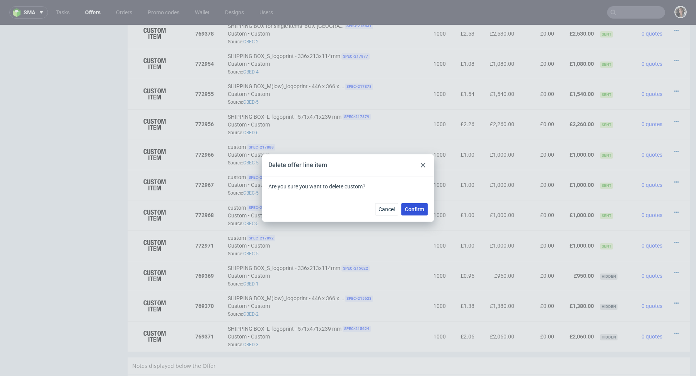
click at [425, 210] on button "Confirm" at bounding box center [415, 209] width 26 height 12
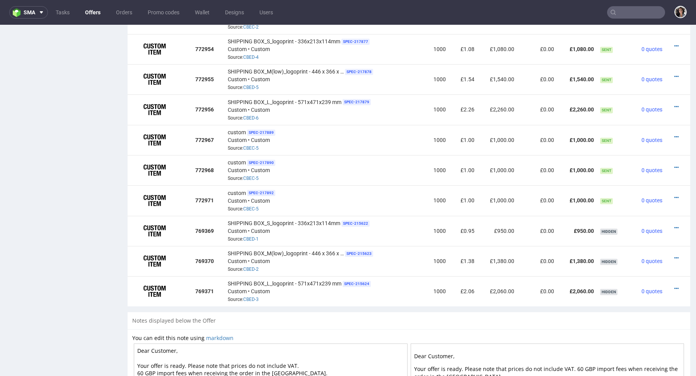
scroll to position [612, 0]
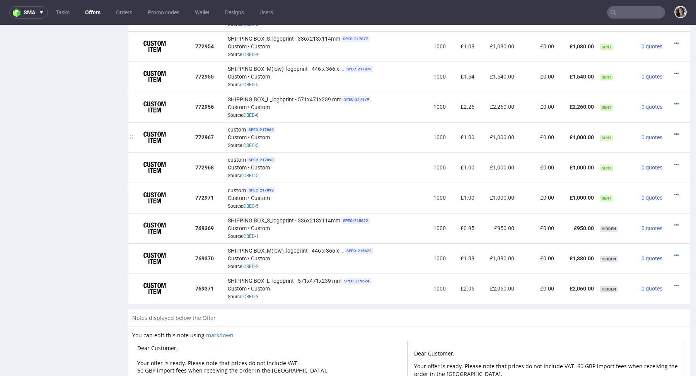
click at [675, 132] on icon at bounding box center [677, 134] width 4 height 5
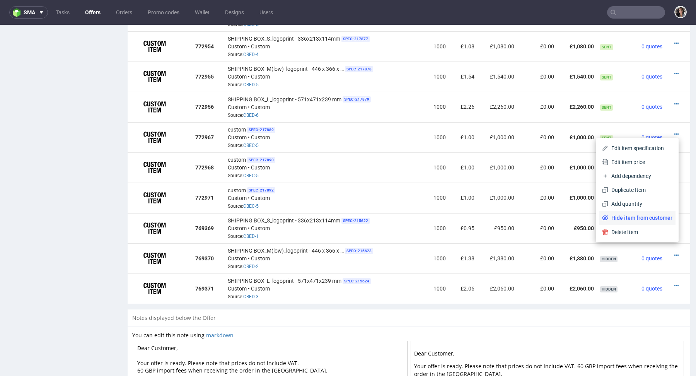
click at [629, 214] on span "Hide item from customer" at bounding box center [641, 218] width 64 height 8
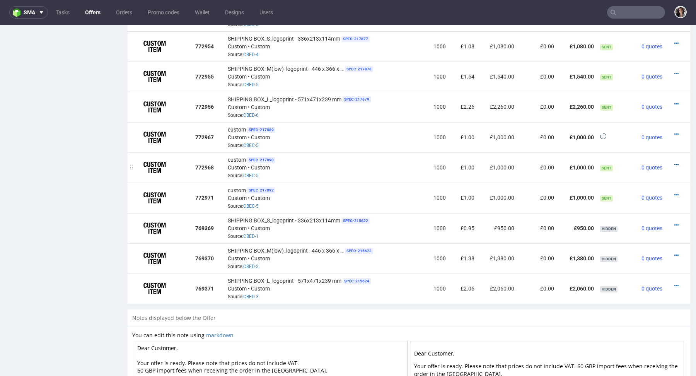
click at [675, 162] on icon at bounding box center [677, 164] width 4 height 5
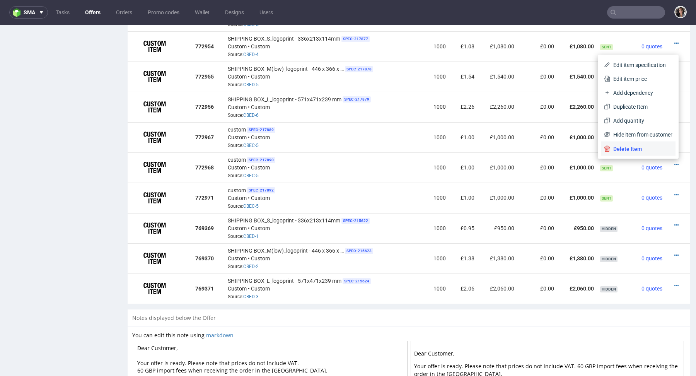
click at [643, 145] on span "Delete Item" at bounding box center [642, 149] width 62 height 8
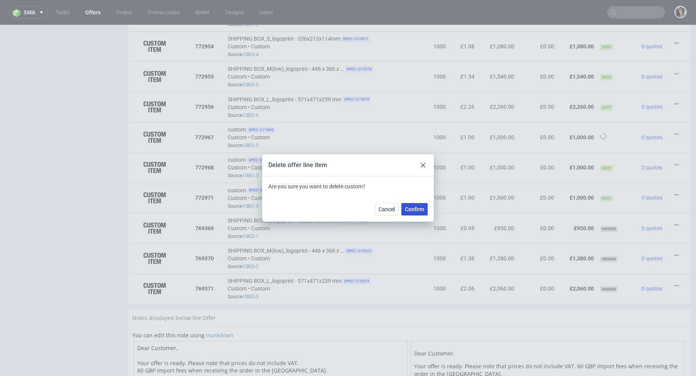
click at [416, 207] on span "Confirm" at bounding box center [414, 209] width 19 height 5
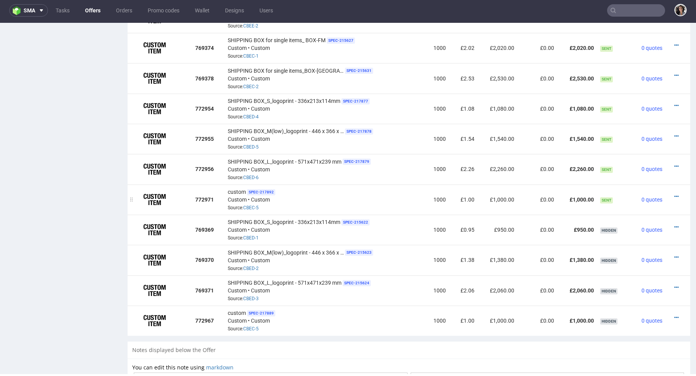
scroll to position [571, 0]
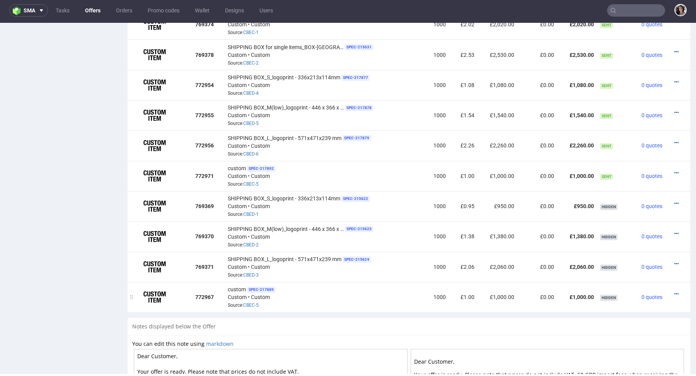
click at [675, 293] on td at bounding box center [678, 297] width 25 height 30
click at [671, 293] on div at bounding box center [676, 294] width 14 height 8
click at [675, 293] on icon at bounding box center [677, 293] width 4 height 5
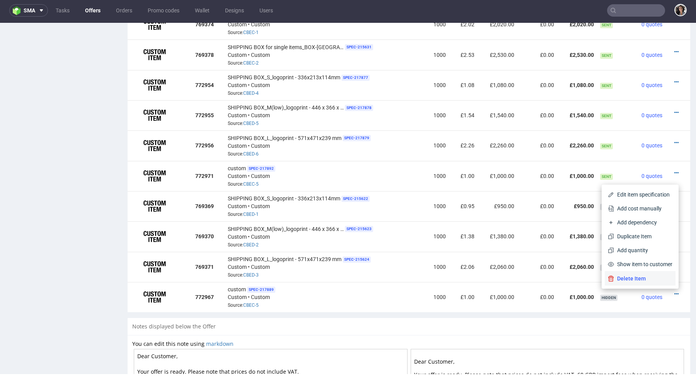
click at [646, 274] on li "Delete Item" at bounding box center [640, 279] width 71 height 14
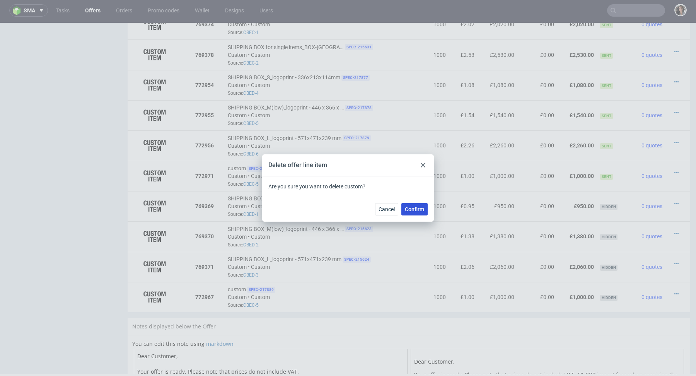
click at [410, 207] on span "Confirm" at bounding box center [414, 209] width 19 height 5
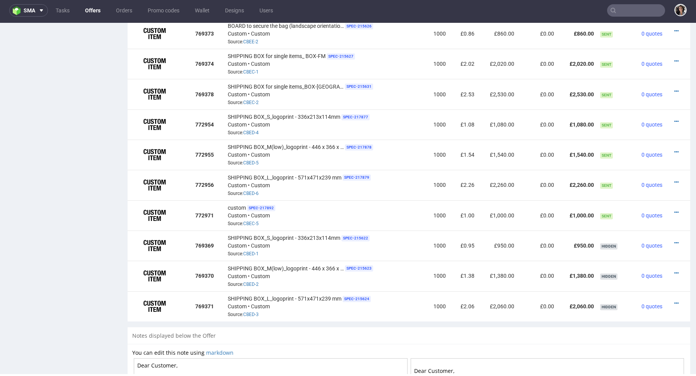
scroll to position [534, 0]
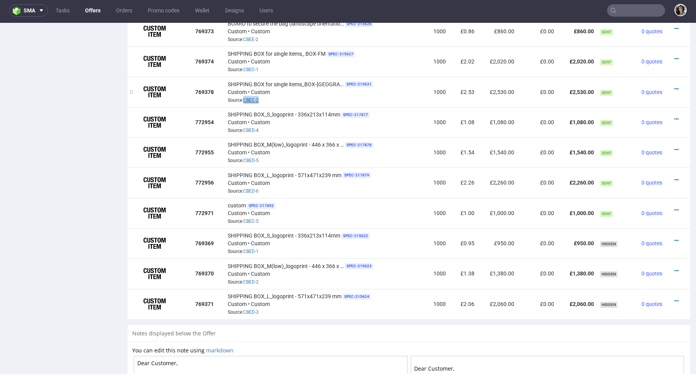
drag, startPoint x: 270, startPoint y: 99, endPoint x: 243, endPoint y: 100, distance: 26.7
click at [243, 100] on div "SHIPPING BOX for single items_BOX-FL SPEC- 215631 Custom • Custom Source: CBEC-2" at bounding box center [325, 92] width 194 height 24
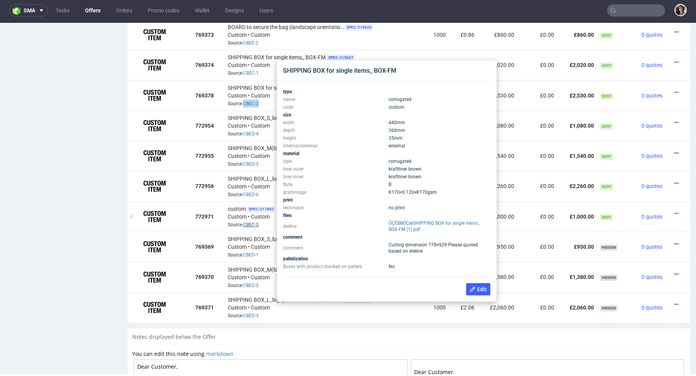
click at [250, 224] on link "CBEC-5" at bounding box center [250, 224] width 15 height 5
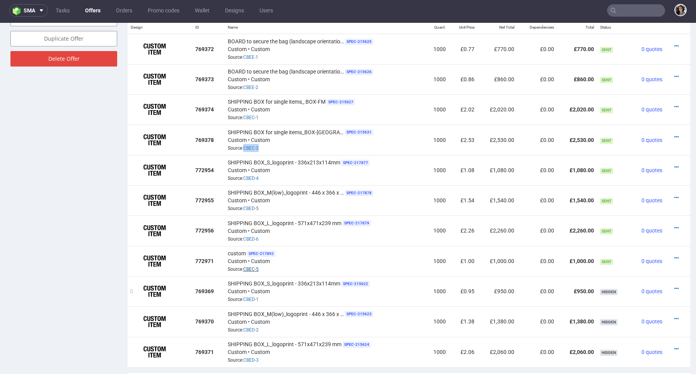
scroll to position [478, 0]
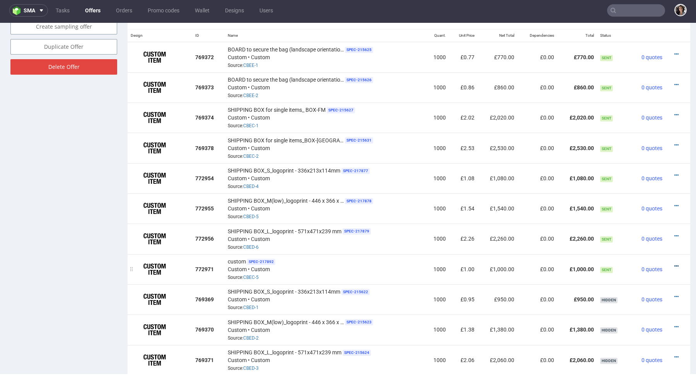
click at [675, 264] on icon at bounding box center [677, 265] width 4 height 5
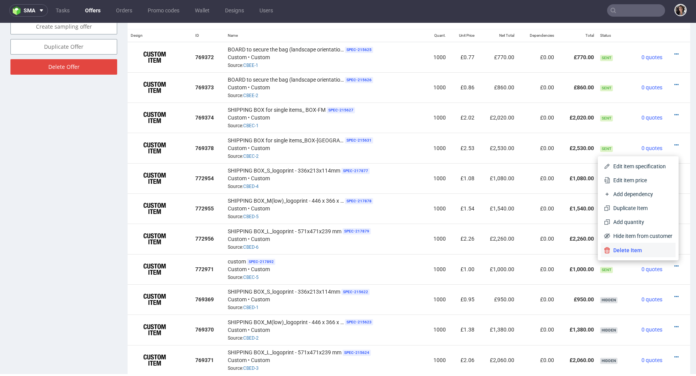
click at [630, 250] on span "Delete Item" at bounding box center [642, 250] width 62 height 8
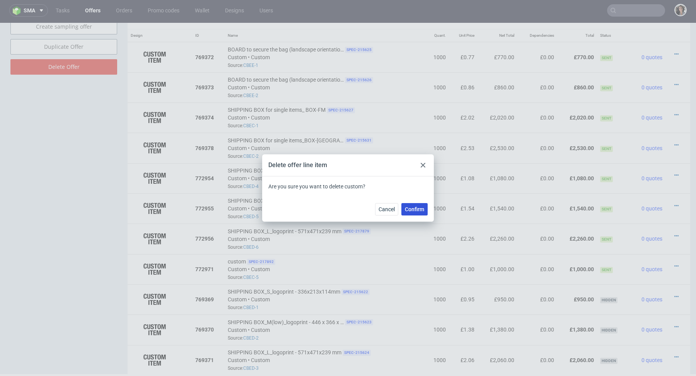
click at [421, 205] on button "Confirm" at bounding box center [415, 209] width 26 height 12
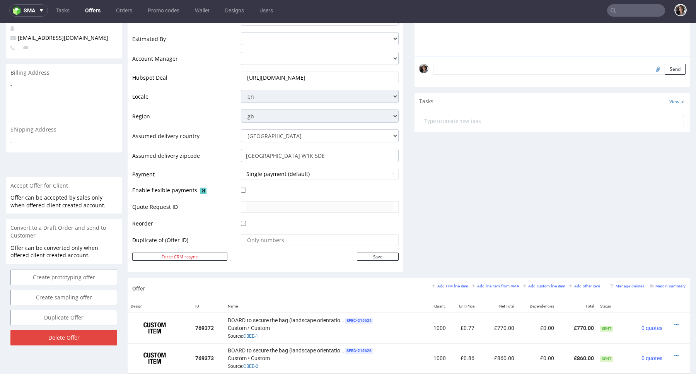
scroll to position [357, 0]
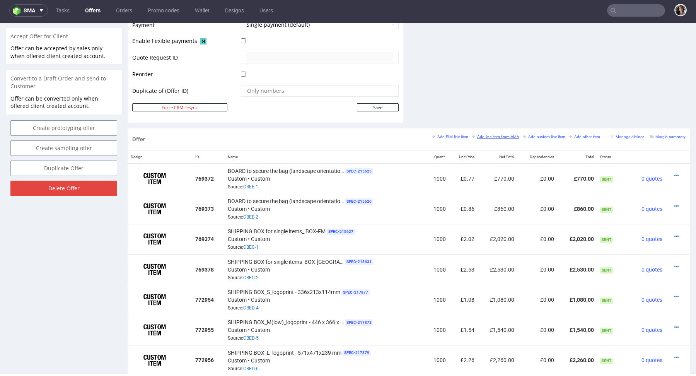
click at [501, 135] on small "Add line item from VMA" at bounding box center [495, 137] width 47 height 4
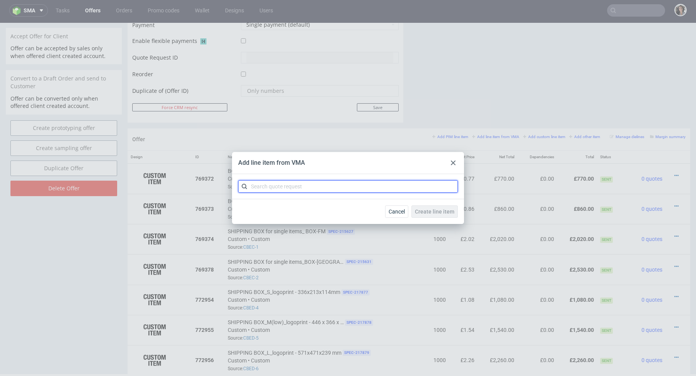
click at [358, 189] on input "text" at bounding box center [348, 186] width 220 height 12
paste input "CBEC"
type input "CBEC"
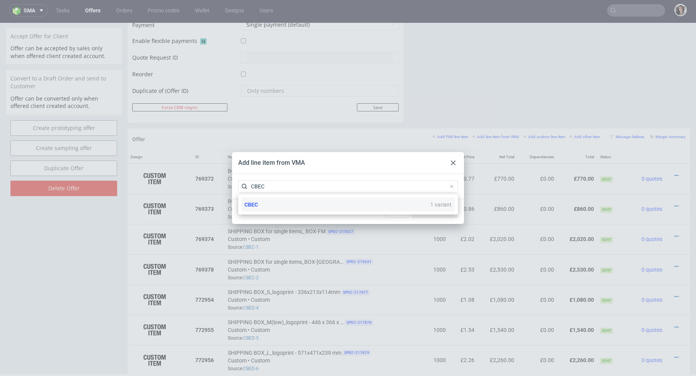
click at [267, 202] on div "CBEC 1 variant" at bounding box center [348, 205] width 214 height 14
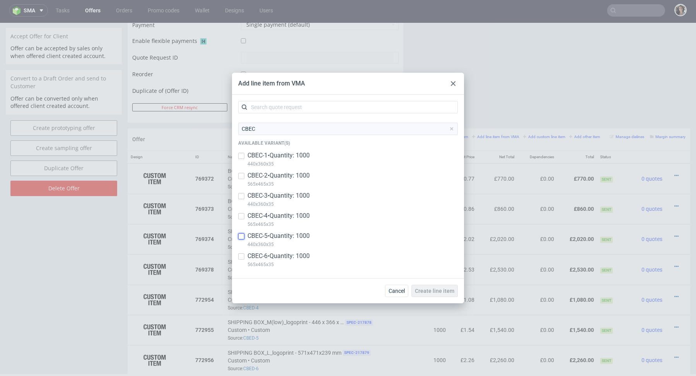
click at [239, 239] on input "checkbox" at bounding box center [241, 236] width 6 height 6
checkbox input "true"
click at [239, 260] on div at bounding box center [241, 256] width 6 height 9
checkbox input "true"
click at [439, 292] on span "Create line item" at bounding box center [434, 290] width 39 height 5
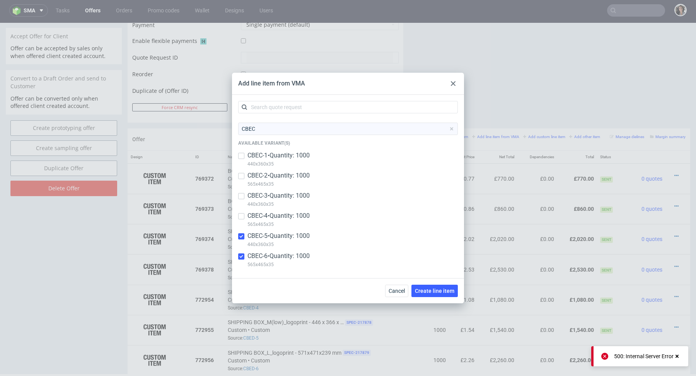
click at [454, 82] on use at bounding box center [453, 83] width 5 height 5
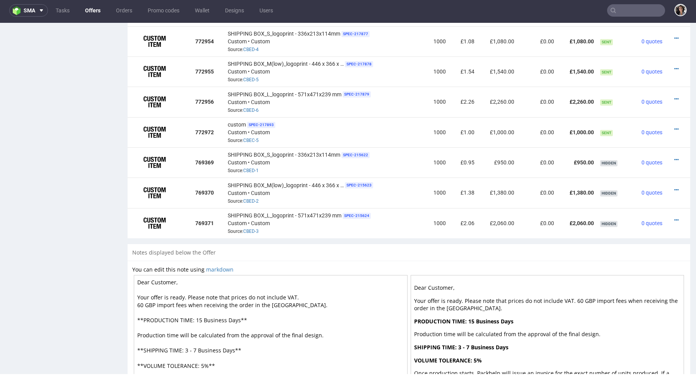
scroll to position [519, 0]
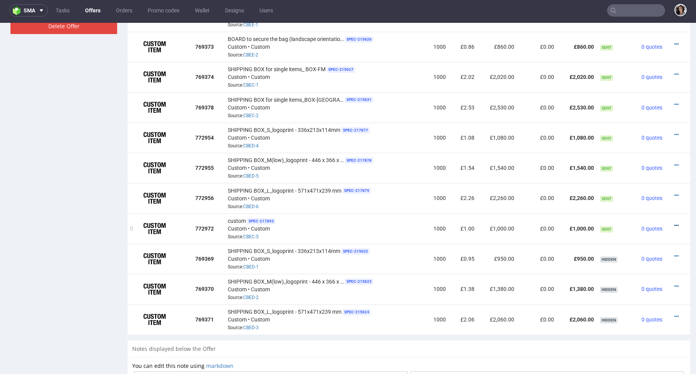
click at [675, 225] on icon at bounding box center [677, 225] width 4 height 5
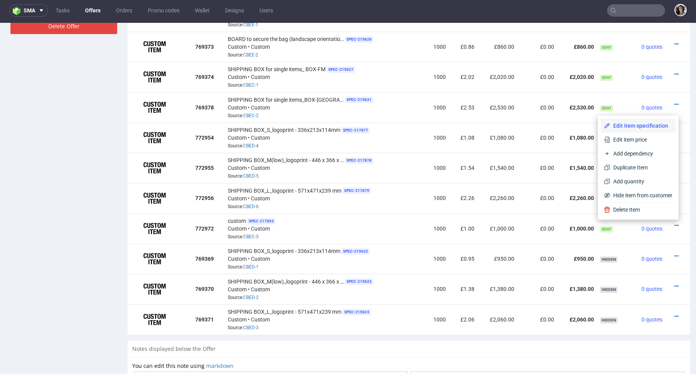
click at [629, 126] on span "Edit item specification" at bounding box center [642, 126] width 62 height 8
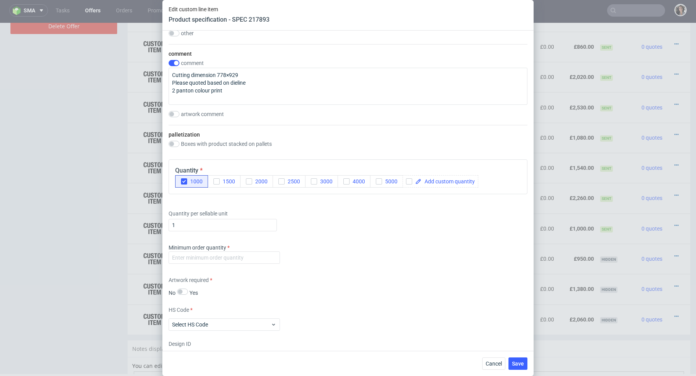
scroll to position [843, 0]
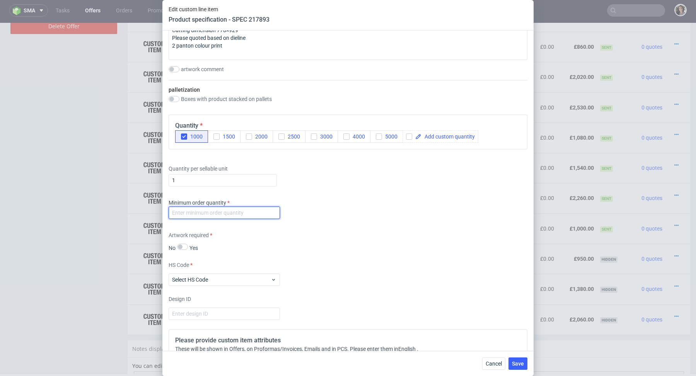
click at [263, 207] on input "number" at bounding box center [224, 213] width 111 height 12
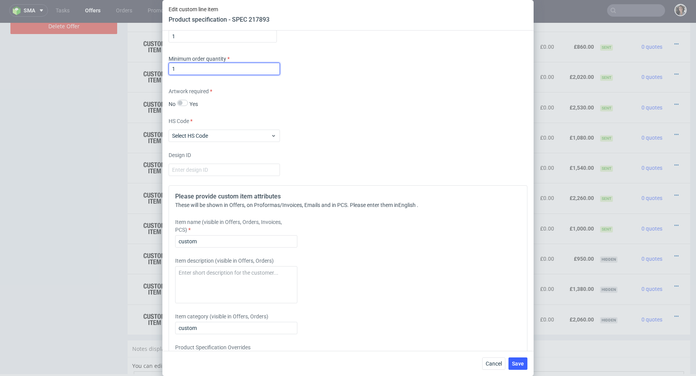
scroll to position [1016, 0]
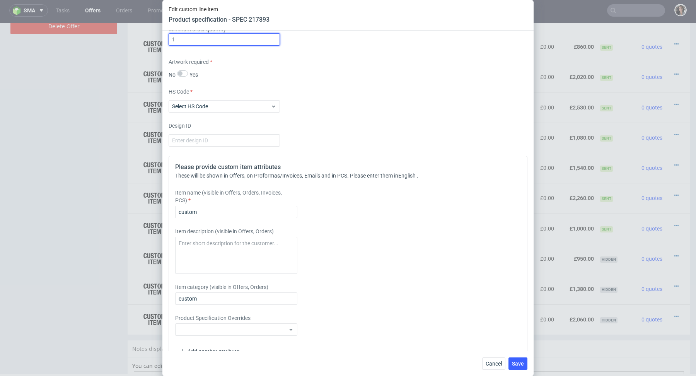
type input "1"
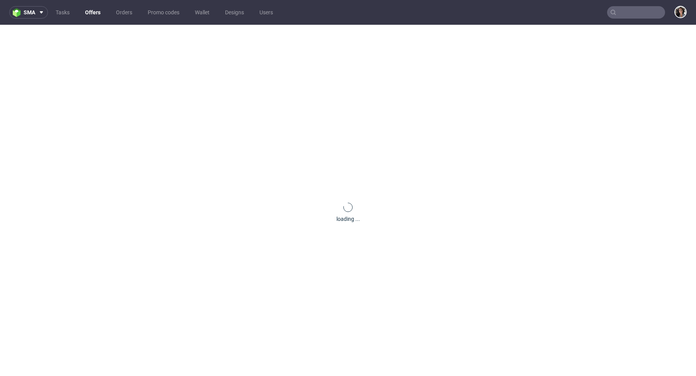
click at [638, 17] on input "text" at bounding box center [636, 12] width 58 height 12
paste input "[URL][DOMAIN_NAME]"
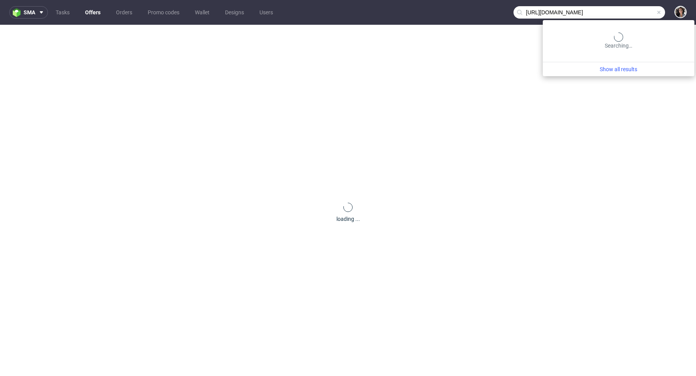
scroll to position [0, 1]
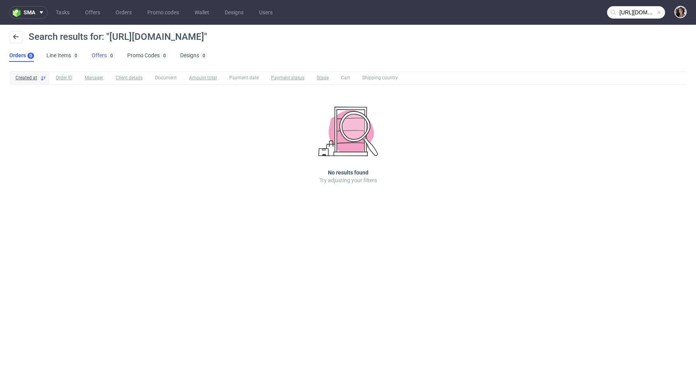
click at [96, 53] on link "Offers 0" at bounding box center [103, 56] width 23 height 12
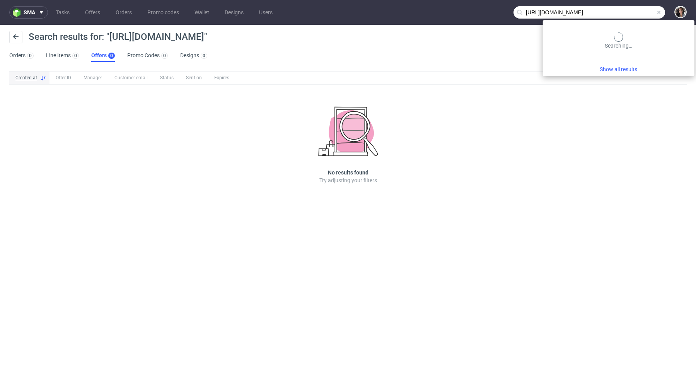
click at [636, 18] on input "[URL][DOMAIN_NAME]" at bounding box center [590, 12] width 152 height 12
paste input "[EMAIL_ADDRESS][DOMAIN_NAME]"
type input "[EMAIL_ADDRESS][DOMAIN_NAME]"
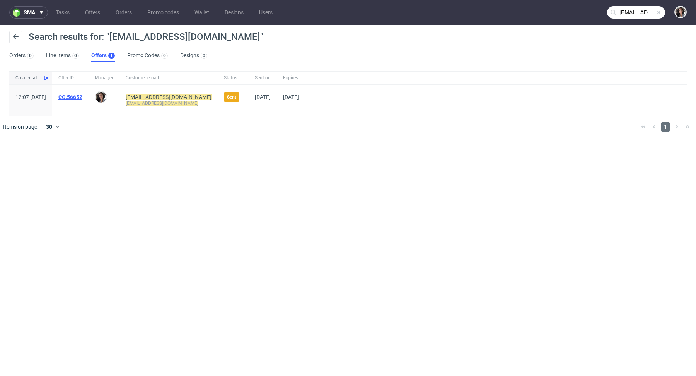
click at [82, 97] on link "CO.56652" at bounding box center [70, 97] width 24 height 6
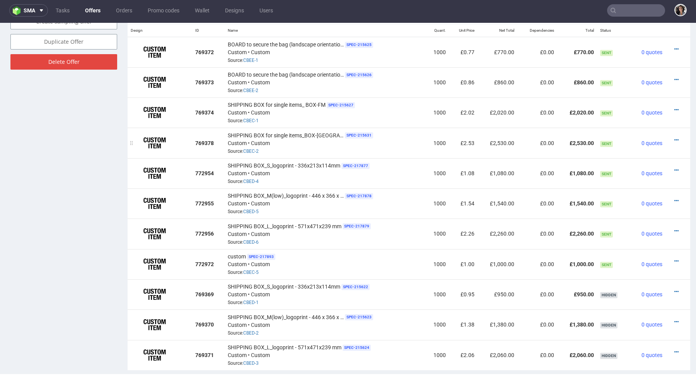
scroll to position [487, 0]
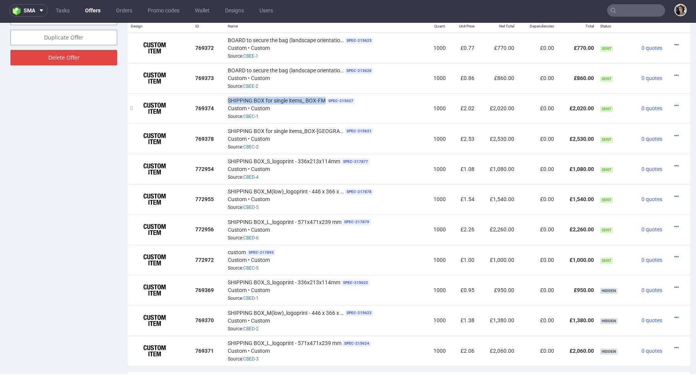
copy span "SHIPPING BOX for single items_ BOX-FM"
drag, startPoint x: 325, startPoint y: 98, endPoint x: 226, endPoint y: 97, distance: 99.4
click at [226, 97] on td "SHIPPING BOX for single items_ BOX-FM SPEC- 215627 Custom • Custom Source: CBEC…" at bounding box center [325, 108] width 200 height 30
click at [675, 257] on icon at bounding box center [677, 256] width 4 height 5
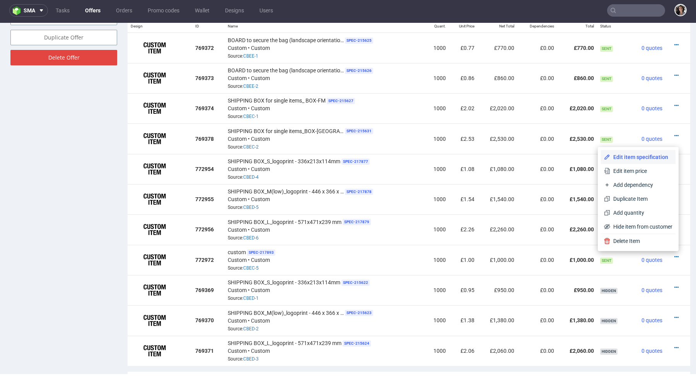
click at [625, 155] on span "Edit item specification" at bounding box center [642, 157] width 62 height 8
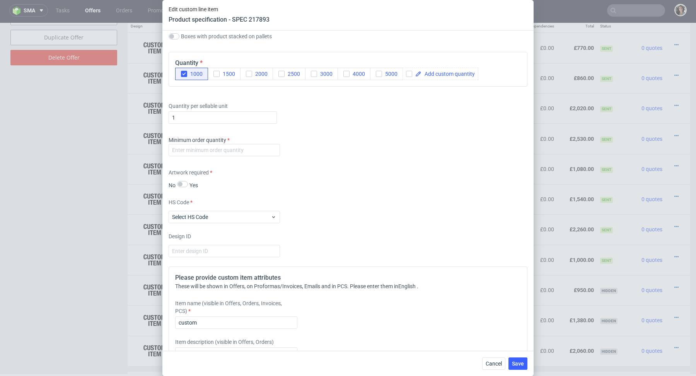
scroll to position [913, 0]
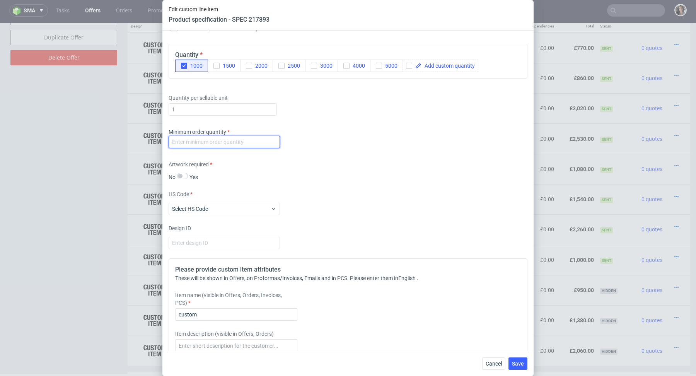
click at [248, 140] on input "number" at bounding box center [224, 142] width 111 height 12
type input "1"
click at [351, 156] on div "Supplier Marex Technical specification Instant price RFQ type name corrugated c…" at bounding box center [347, 191] width 371 height 320
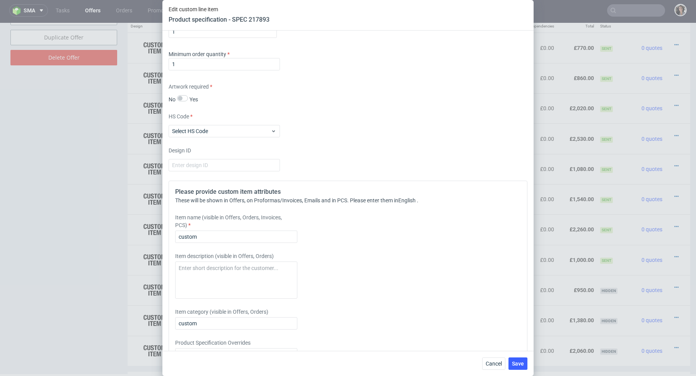
scroll to position [1033, 0]
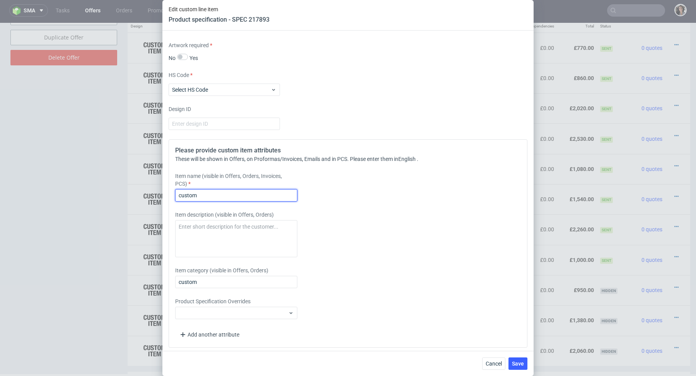
click at [246, 197] on input "custom" at bounding box center [236, 195] width 122 height 12
paste input "SHIPPING BOX for single items_ BOX-FM"
type input "SHIPPING BOX for single items_ BOX-FM"
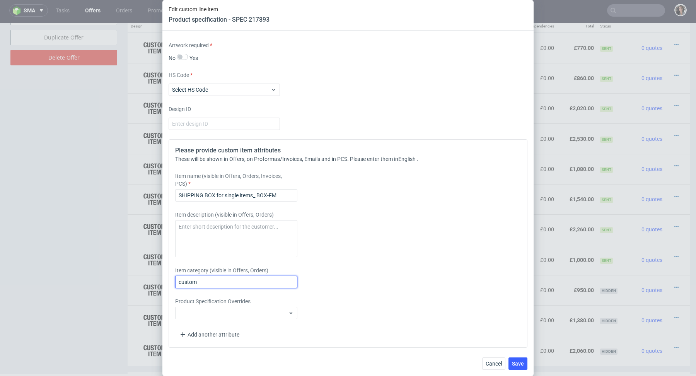
click at [212, 276] on input "custom" at bounding box center [236, 282] width 122 height 12
paste input "SHIPPING BOX for single items_ BOX-FM"
type input "SHIPPING BOX for single items_ BOX-FM"
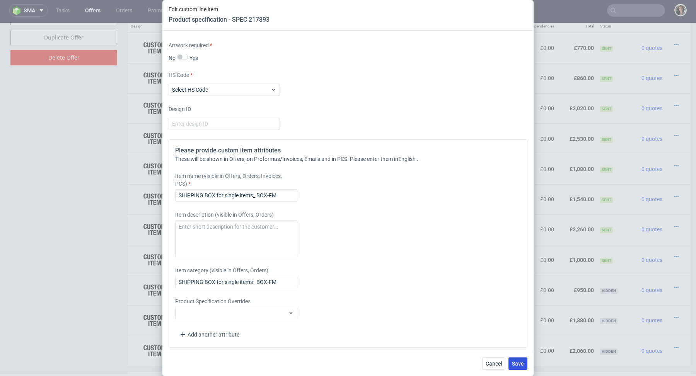
click at [516, 363] on span "Save" at bounding box center [518, 363] width 12 height 5
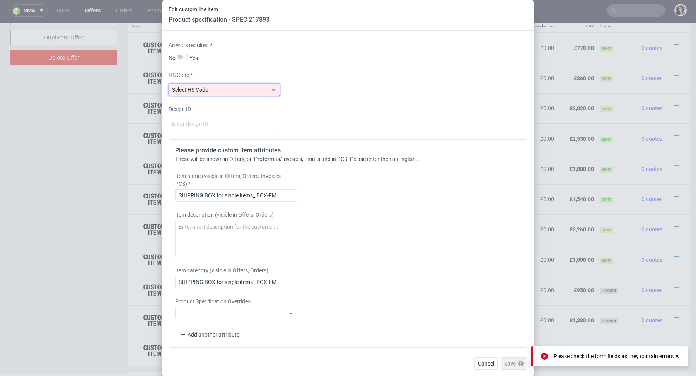
click at [230, 89] on span "Select HS Code" at bounding box center [221, 90] width 99 height 8
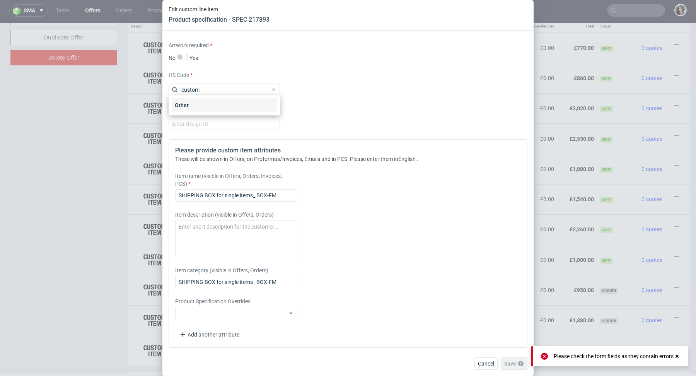
type input "custom"
click at [195, 104] on div "Other" at bounding box center [224, 105] width 105 height 14
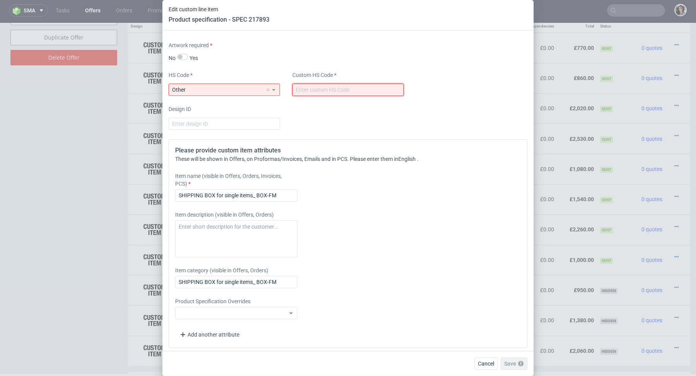
click at [334, 86] on input "text" at bounding box center [347, 90] width 111 height 12
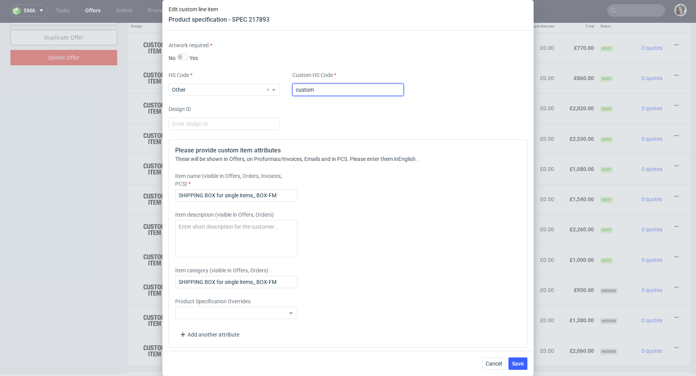
type input "custom"
click at [377, 116] on div "Design ID" at bounding box center [348, 117] width 359 height 25
click at [520, 361] on span "Save" at bounding box center [518, 363] width 12 height 5
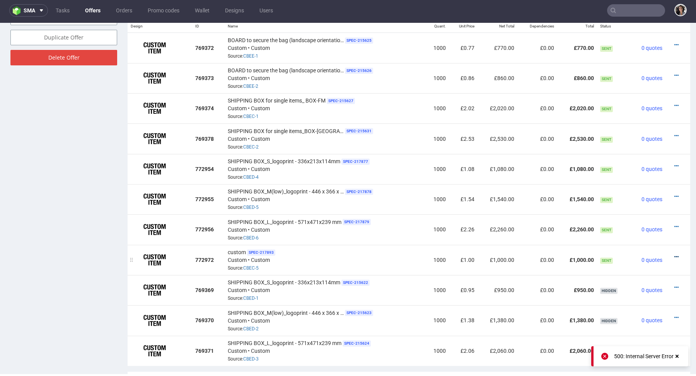
click at [675, 256] on icon at bounding box center [677, 256] width 4 height 5
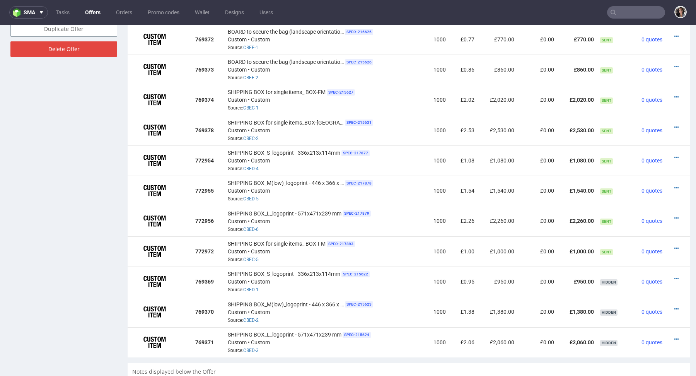
scroll to position [413, 0]
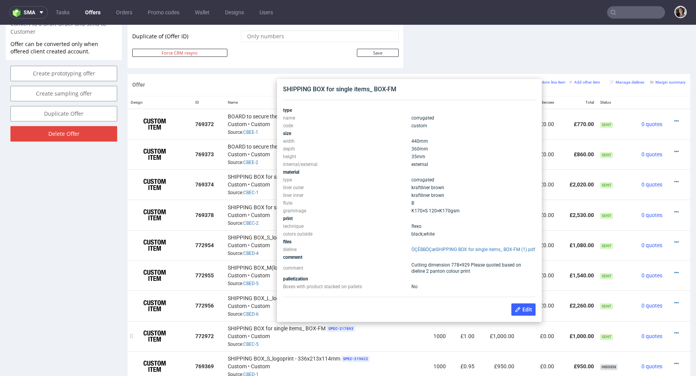
click at [304, 337] on div "SHIPPING BOX for single items_ BOX-FM SPEC- 217893 Custom • Custom Source: CBEC…" at bounding box center [325, 336] width 194 height 24
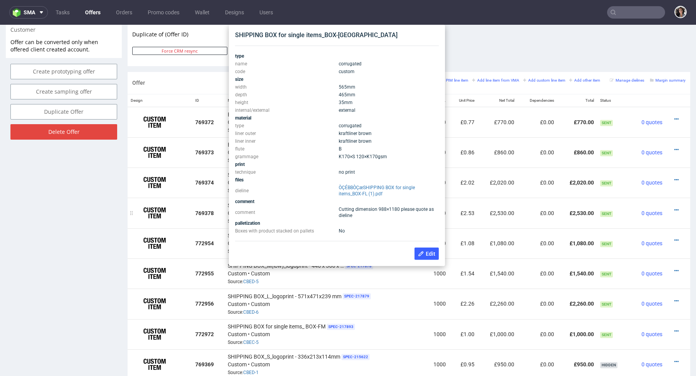
scroll to position [414, 0]
click at [165, 224] on td at bounding box center [160, 213] width 65 height 30
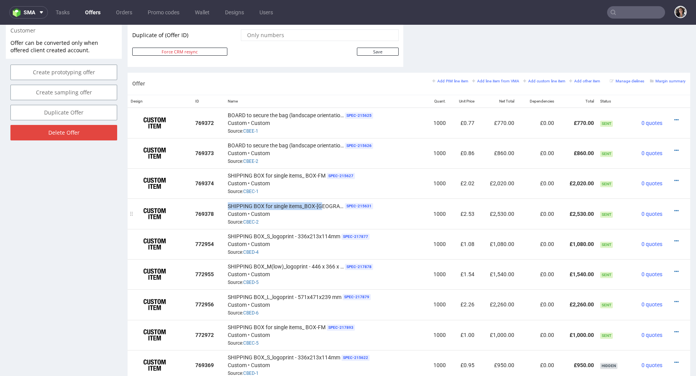
copy span "SHIPPING BOX for single items_BOX-[GEOGRAPHIC_DATA]"
drag, startPoint x: 321, startPoint y: 204, endPoint x: 224, endPoint y: 204, distance: 97.1
click at [225, 204] on td "SHIPPING BOX for single items_BOX-FL SPEC- 215631 Custom • Custom Source: CBEC-2" at bounding box center [325, 213] width 200 height 30
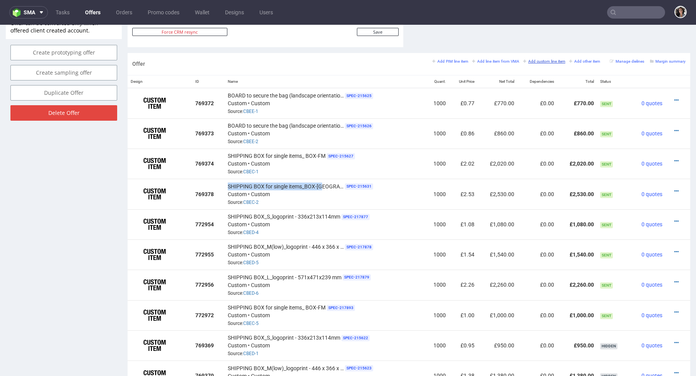
scroll to position [373, 0]
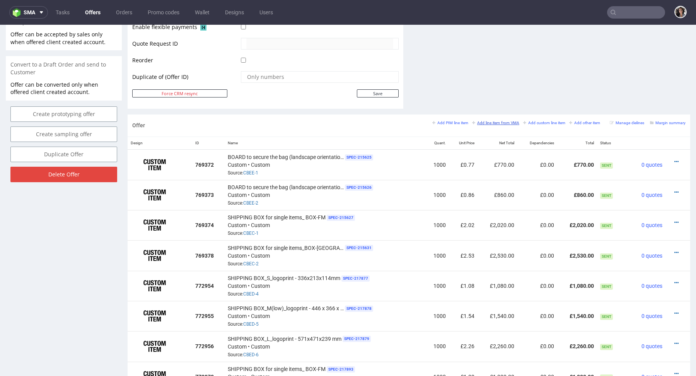
click at [491, 121] on small "Add line item from VMA" at bounding box center [495, 123] width 47 height 4
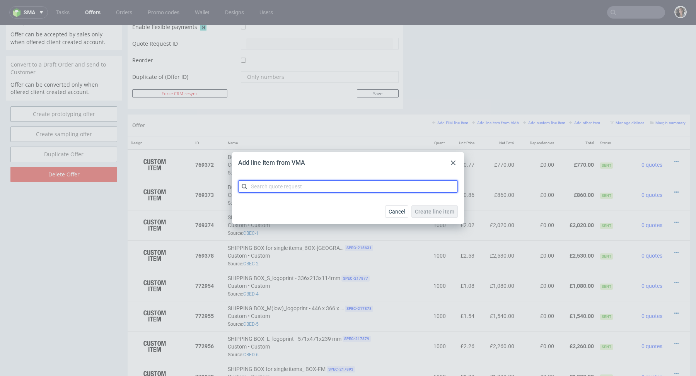
click at [352, 189] on input "text" at bounding box center [348, 186] width 220 height 12
click at [249, 185] on input "CBEC" at bounding box center [348, 186] width 220 height 12
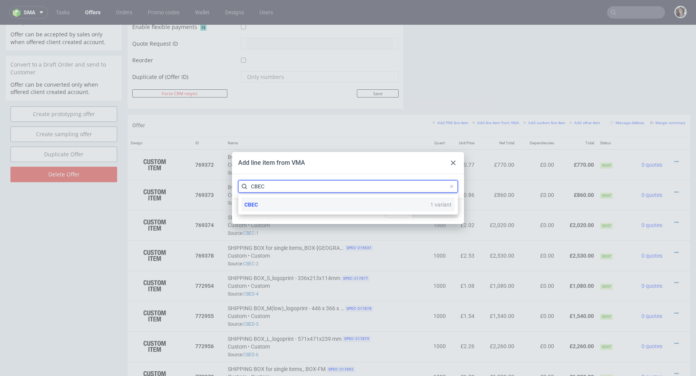
type input "CBEC"
click at [253, 202] on span "CBEC" at bounding box center [252, 205] width 14 height 6
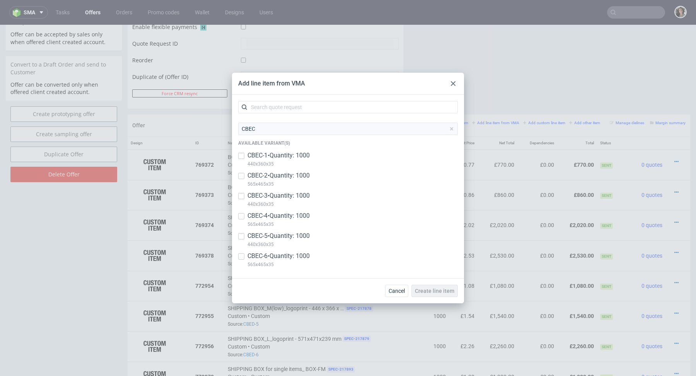
click at [259, 253] on p "CBEC-6 • Quantity: 1000" at bounding box center [279, 256] width 62 height 9
checkbox input "true"
click at [446, 289] on span "Create line item" at bounding box center [434, 290] width 39 height 5
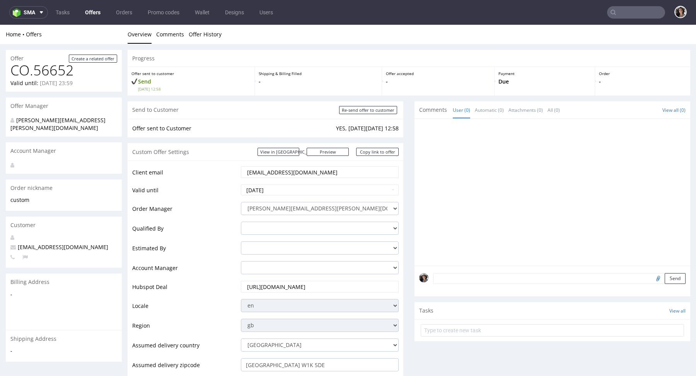
scroll to position [550, 0]
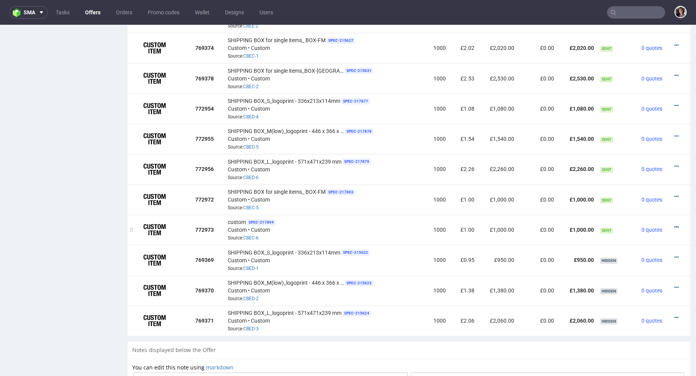
click at [675, 224] on icon at bounding box center [677, 226] width 4 height 5
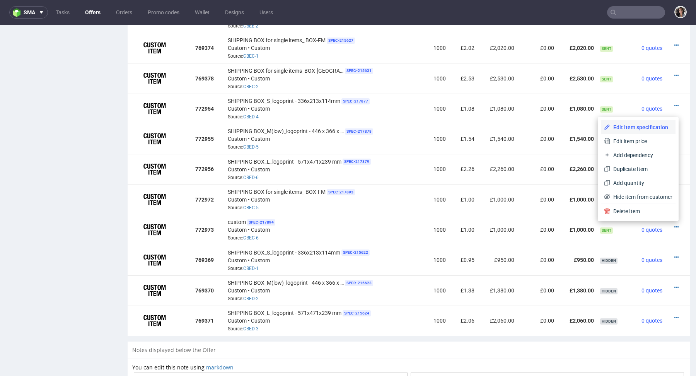
click at [630, 130] on span "Edit item specification" at bounding box center [642, 127] width 62 height 8
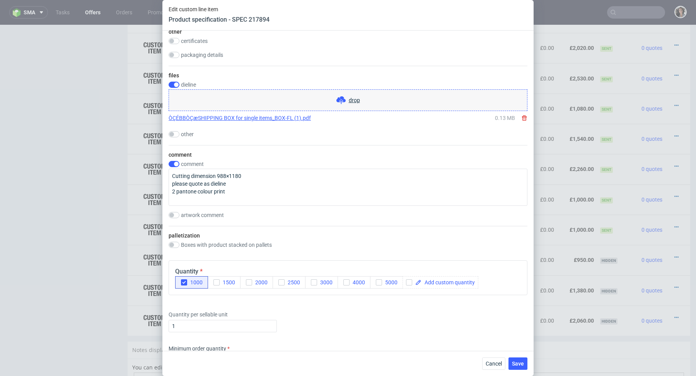
scroll to position [1033, 0]
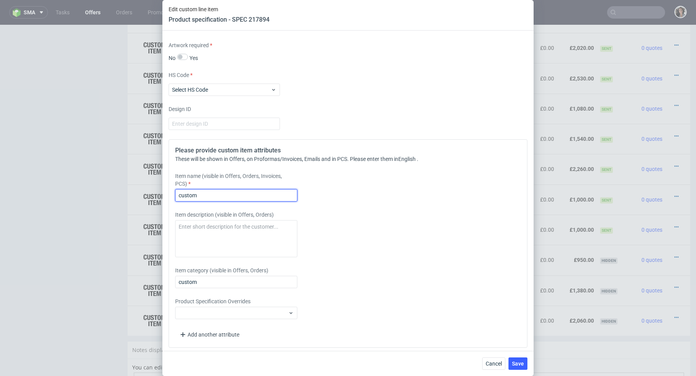
click at [222, 195] on input "custom" at bounding box center [236, 195] width 122 height 12
paste input "SHIPPING BOX for single items_BOX-[GEOGRAPHIC_DATA]"
type input "SHIPPING BOX for single items_BOX-[GEOGRAPHIC_DATA]"
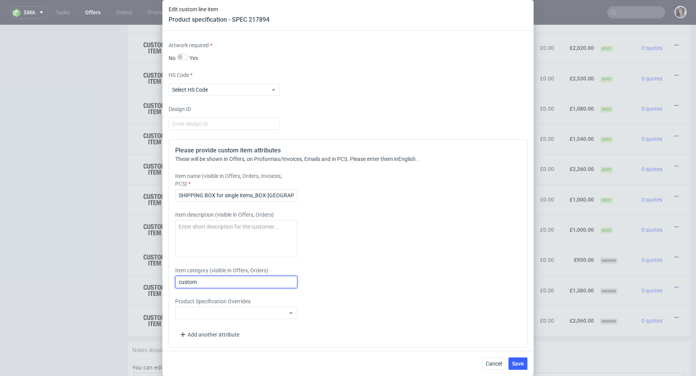
click at [207, 277] on input "custom" at bounding box center [236, 282] width 122 height 12
paste input "SHIPPING BOX for single items_BOX-[GEOGRAPHIC_DATA]"
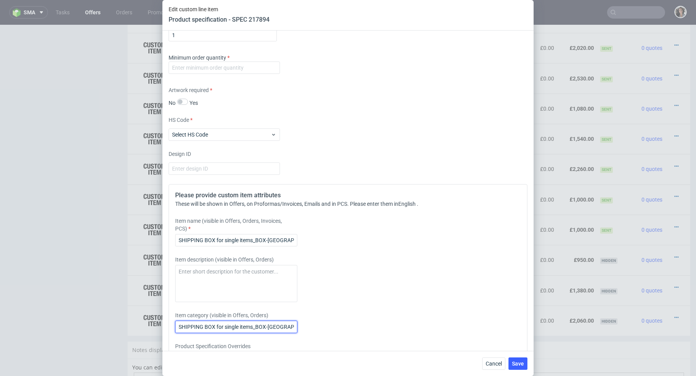
scroll to position [986, 0]
type input "SHIPPING BOX for single items_BOX-[GEOGRAPHIC_DATA]"
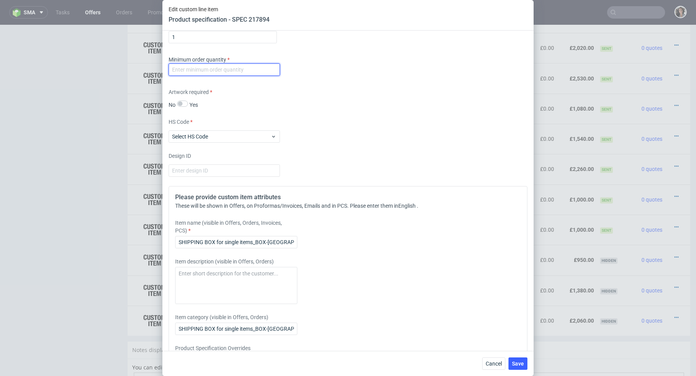
click at [220, 67] on input "number" at bounding box center [224, 69] width 111 height 12
type input "1"
click at [327, 114] on div "Supplier Marex Technical specification Instant price RFQ type name corrugated c…" at bounding box center [347, 191] width 371 height 320
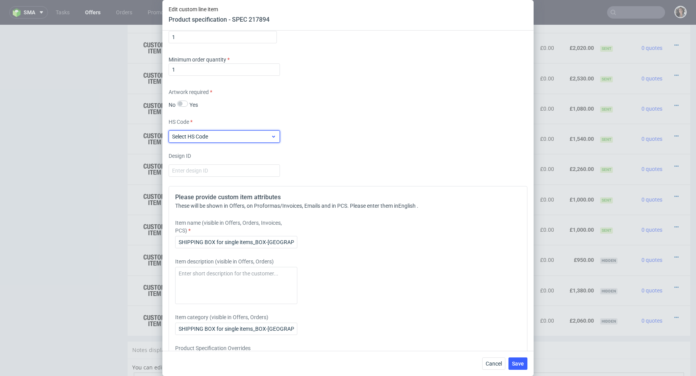
click at [265, 135] on span "Select HS Code" at bounding box center [221, 137] width 99 height 8
type input "cus"
click at [224, 157] on div "Other" at bounding box center [224, 152] width 105 height 14
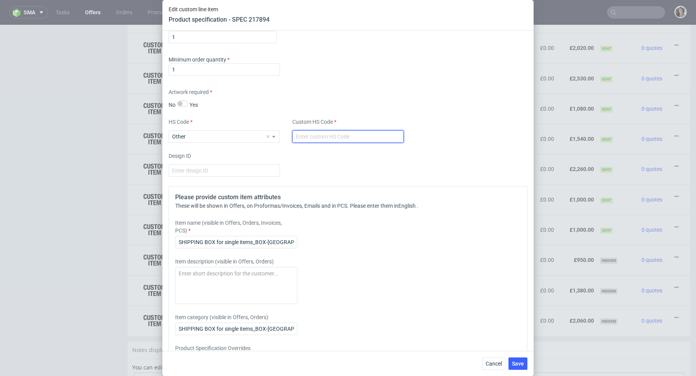
click at [320, 138] on input "text" at bounding box center [347, 136] width 111 height 12
type input "custom"
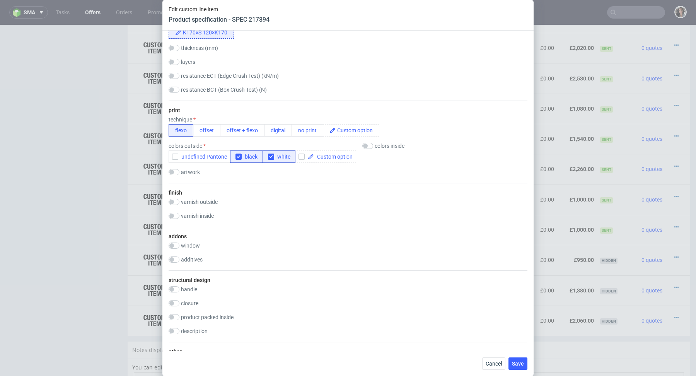
scroll to position [1033, 0]
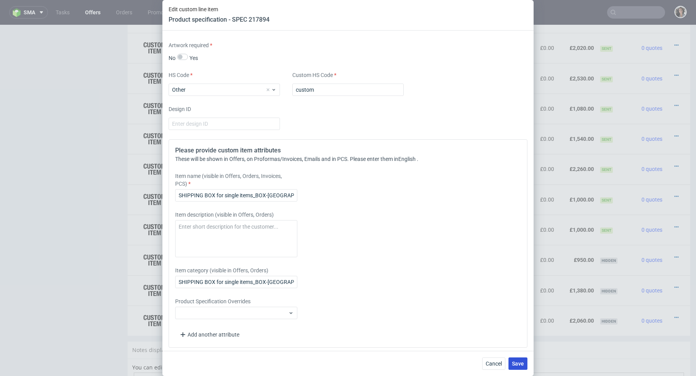
click at [517, 367] on button "Save" at bounding box center [518, 363] width 19 height 12
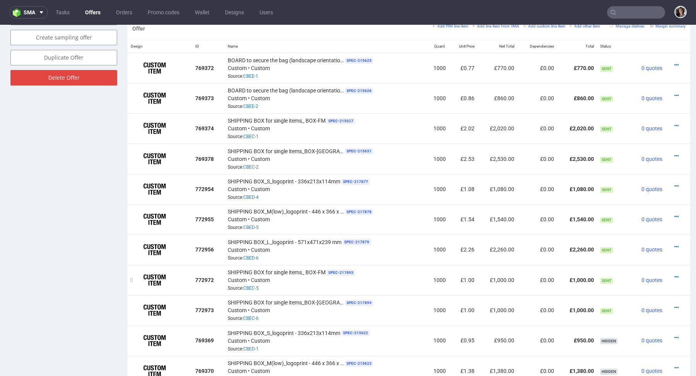
scroll to position [469, 0]
click at [675, 123] on icon at bounding box center [677, 125] width 4 height 5
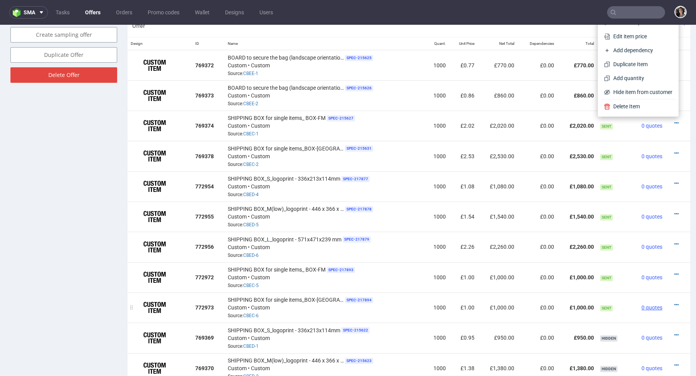
scroll to position [474, 0]
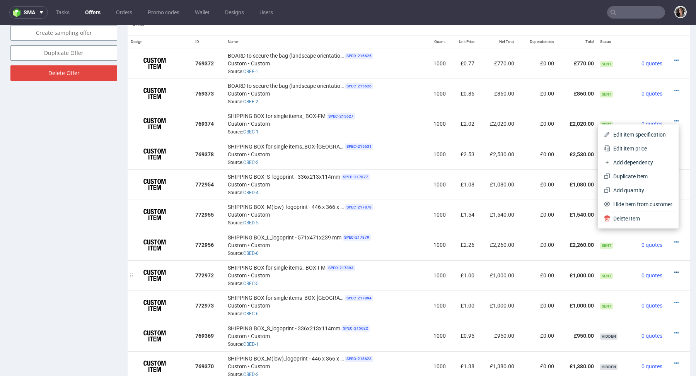
click at [675, 271] on icon at bounding box center [677, 272] width 4 height 5
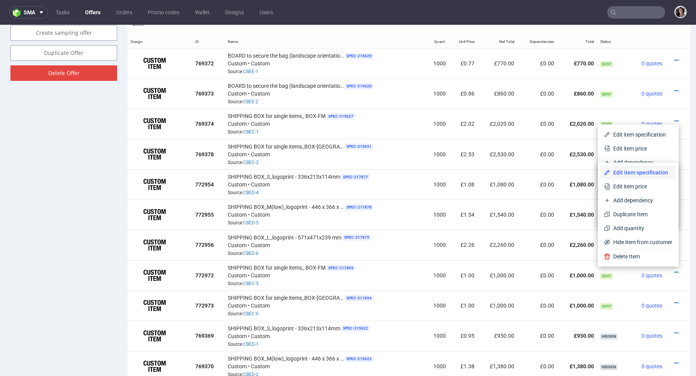
click at [628, 175] on span "Edit item specification" at bounding box center [642, 173] width 62 height 8
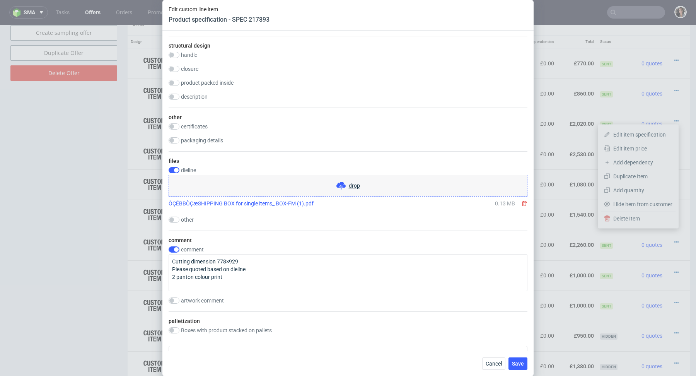
scroll to position [1033, 0]
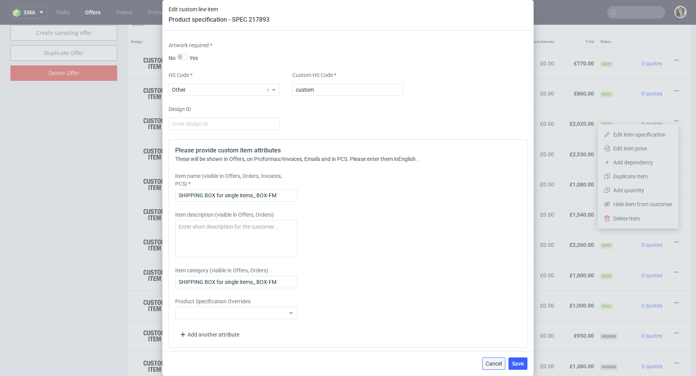
click at [486, 363] on button "Cancel" at bounding box center [493, 363] width 23 height 12
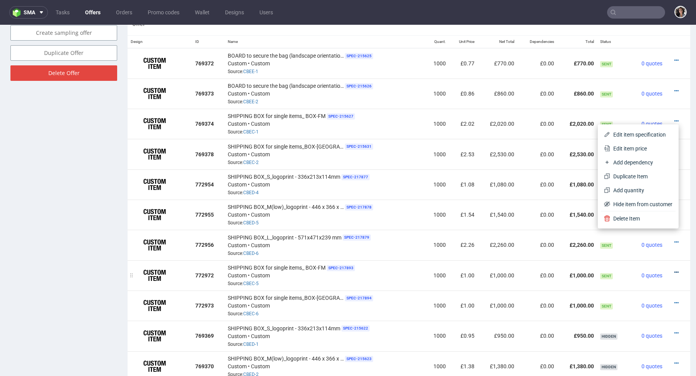
click at [675, 270] on icon at bounding box center [677, 272] width 4 height 5
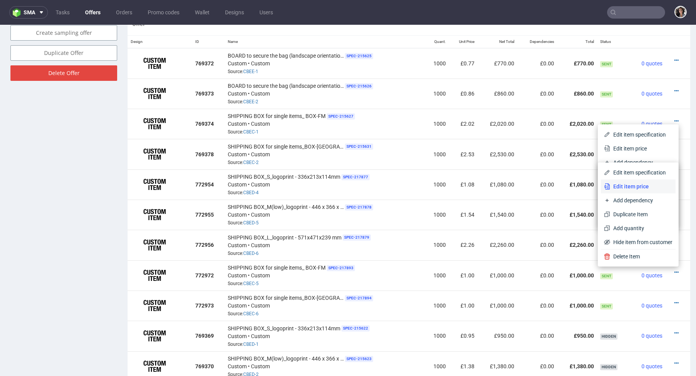
click at [637, 184] on span "Edit item price" at bounding box center [642, 187] width 62 height 8
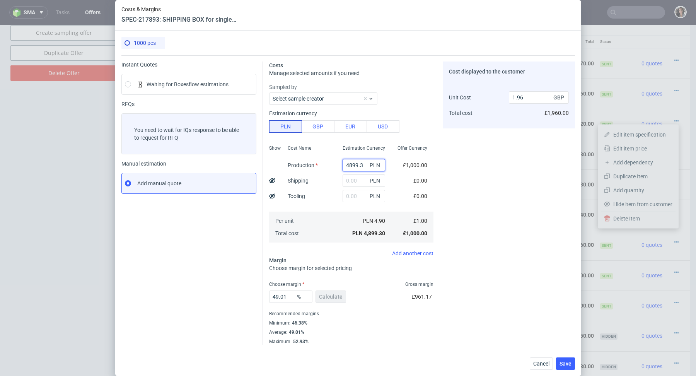
click at [346, 163] on input "4899.3" at bounding box center [364, 165] width 43 height 12
paste input "2690"
type input "2690"
type input "1.08"
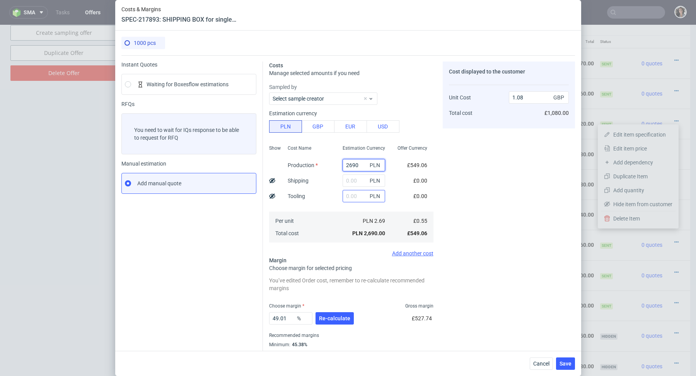
type input "2690"
click at [348, 197] on input "text" at bounding box center [364, 196] width 43 height 12
type input "2400"
type input "2.04"
type input "2400"
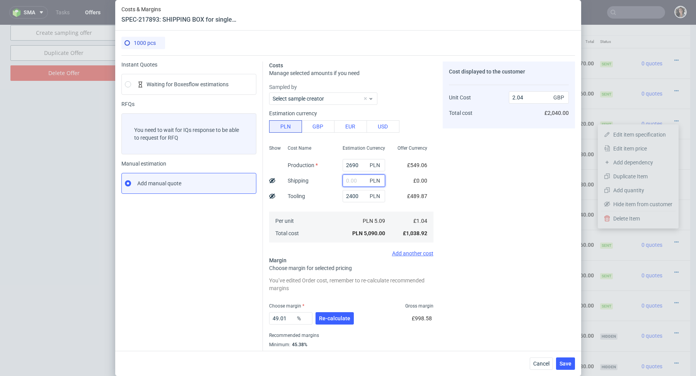
click at [359, 181] on input "text" at bounding box center [364, 180] width 43 height 12
paste input "1430.66"
type input "1430.66"
type input "2.61"
type input "1430.66"
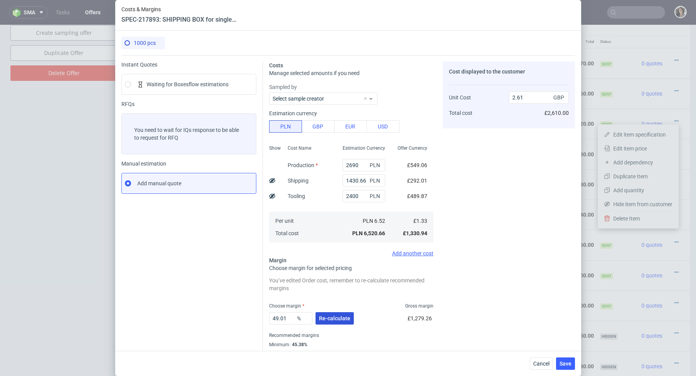
click at [335, 318] on span "Re-calculate" at bounding box center [334, 318] width 31 height 5
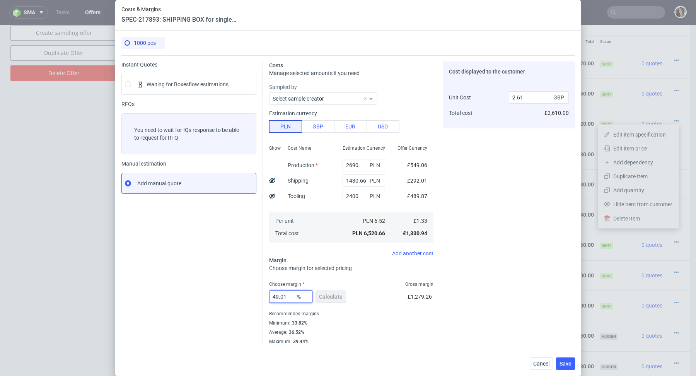
drag, startPoint x: 292, startPoint y: 296, endPoint x: 241, endPoint y: 296, distance: 51.1
click at [241, 296] on div "Instant Quotes Waiting for Boxesflow estimations RFQs You need to wait for IQs …" at bounding box center [348, 199] width 454 height 289
type input "37"
type input "2.11"
type input "37"
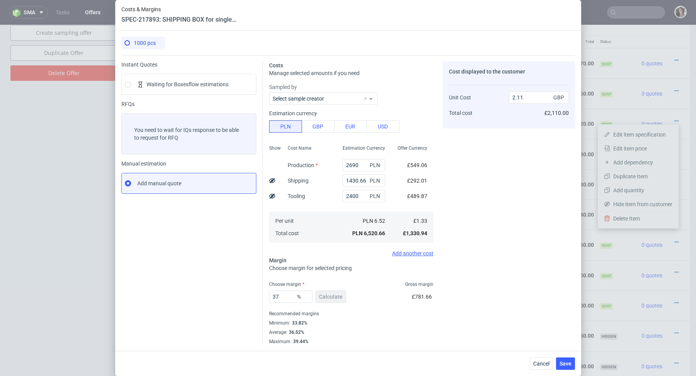
click at [319, 317] on div "Recommended margins" at bounding box center [351, 313] width 164 height 9
click at [556, 367] on button "Save" at bounding box center [565, 363] width 19 height 12
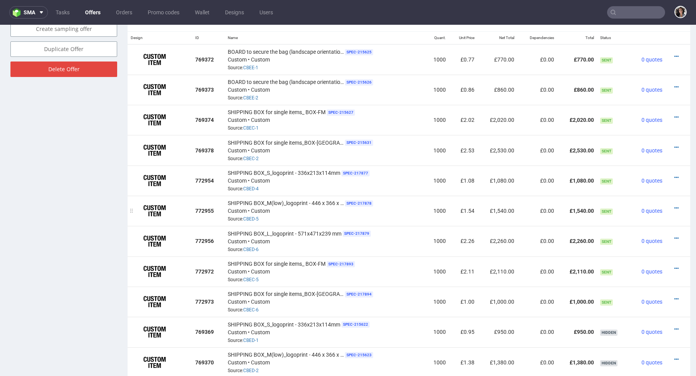
scroll to position [480, 0]
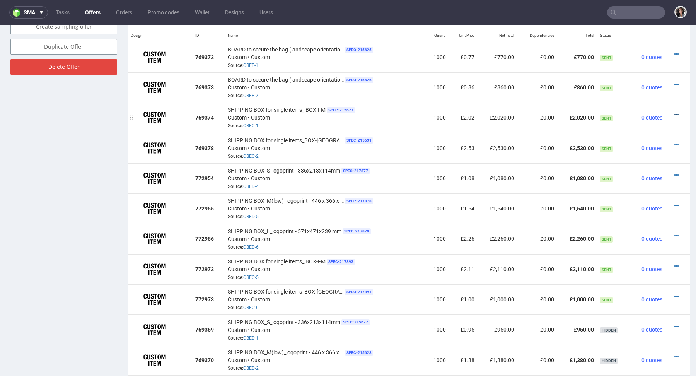
click at [675, 113] on icon at bounding box center [677, 114] width 4 height 5
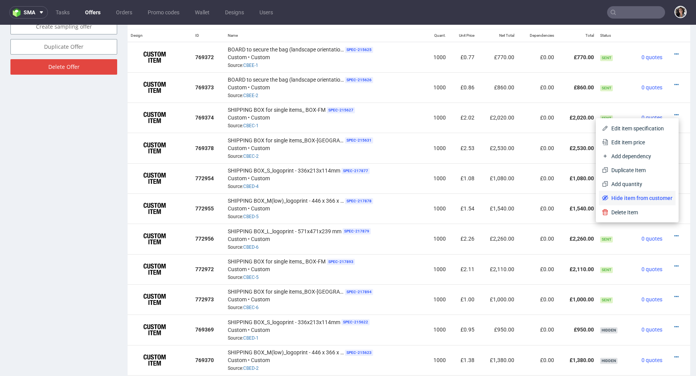
click at [632, 199] on span "Hide item from customer" at bounding box center [641, 198] width 64 height 8
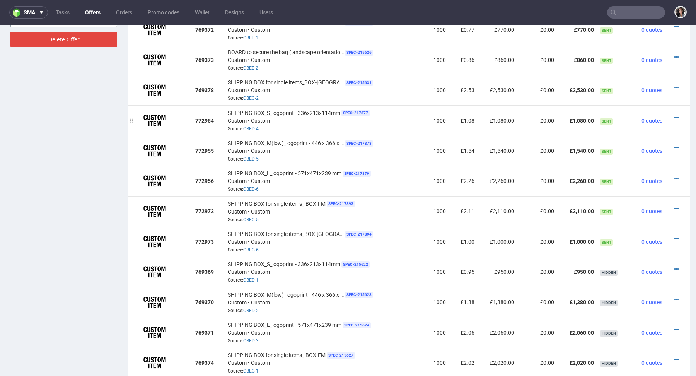
scroll to position [509, 0]
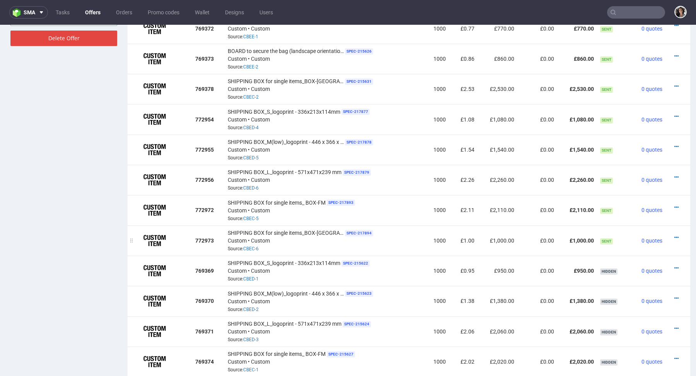
click at [672, 236] on div at bounding box center [676, 238] width 14 height 8
click at [675, 236] on icon at bounding box center [677, 237] width 4 height 5
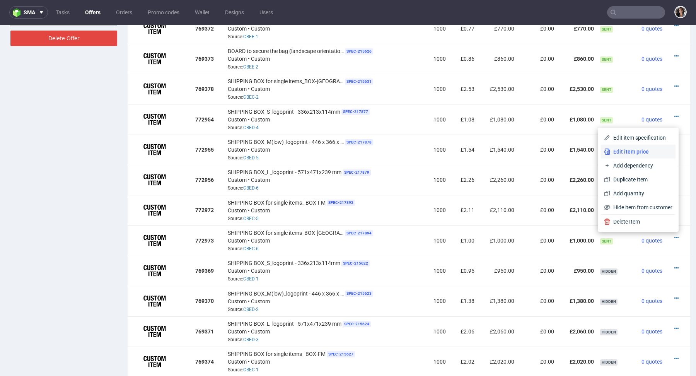
click at [623, 153] on span "Edit item price" at bounding box center [642, 152] width 62 height 8
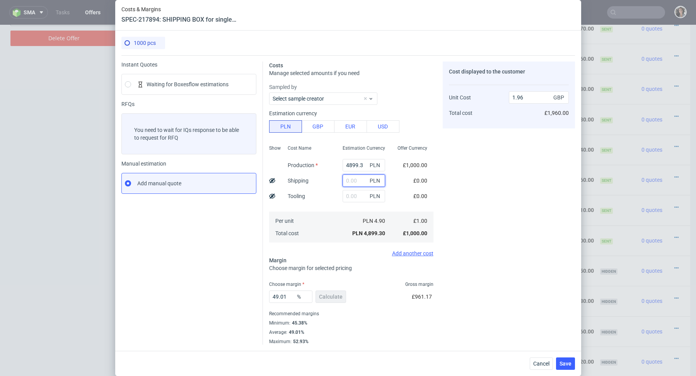
click at [349, 181] on input "text" at bounding box center [364, 180] width 43 height 12
paste input "1652.97"
type input "1652.97"
type input "2.63"
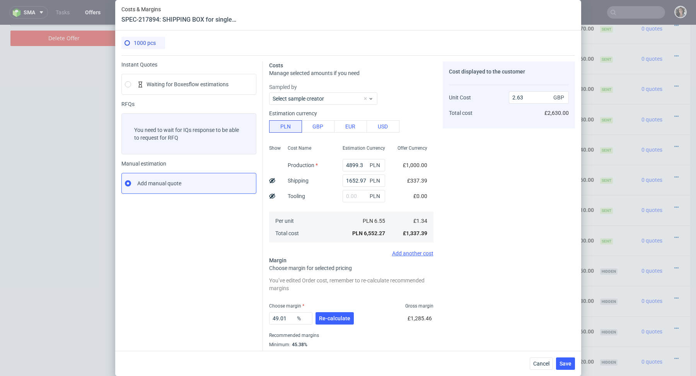
click at [368, 161] on span "PLN" at bounding box center [375, 165] width 15 height 11
click at [363, 162] on input "4899.3" at bounding box center [364, 165] width 43 height 12
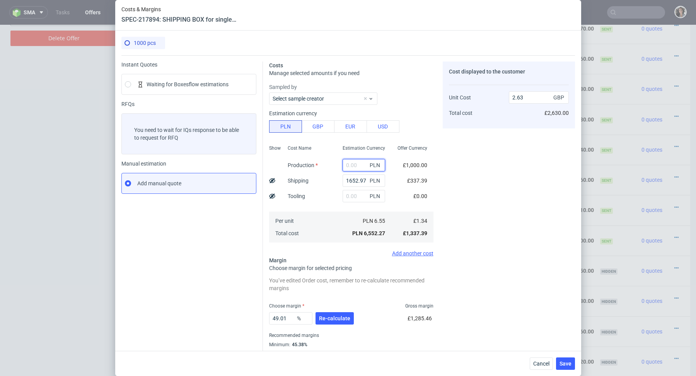
type input "0.66"
paste input "4010"
type input "4010"
type input "2.27"
type input "4010"
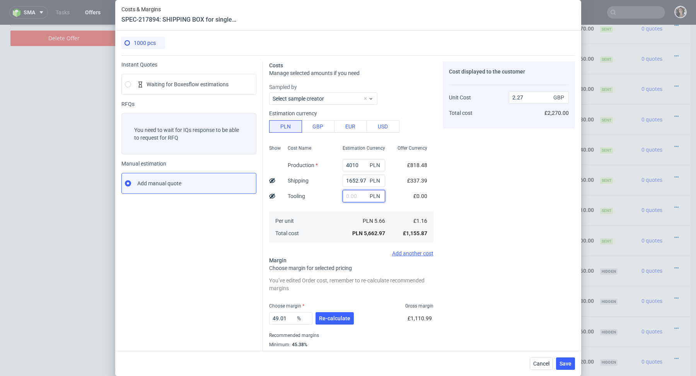
click at [352, 197] on input "text" at bounding box center [364, 196] width 43 height 12
type input "3000"
type input "3.47"
type input "3000"
click at [342, 219] on div "PLN 8.66" at bounding box center [364, 221] width 55 height 12
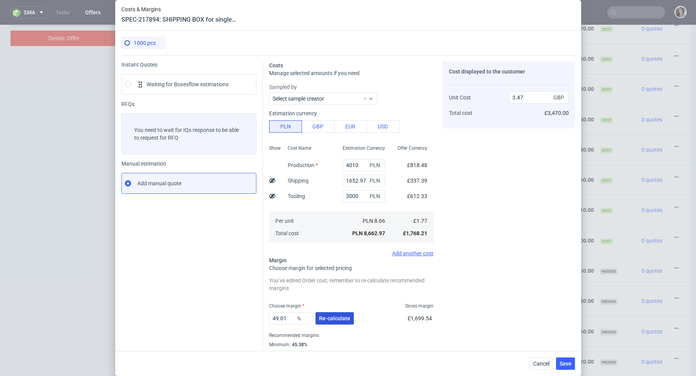
click at [333, 323] on button "Re-calculate" at bounding box center [335, 318] width 38 height 12
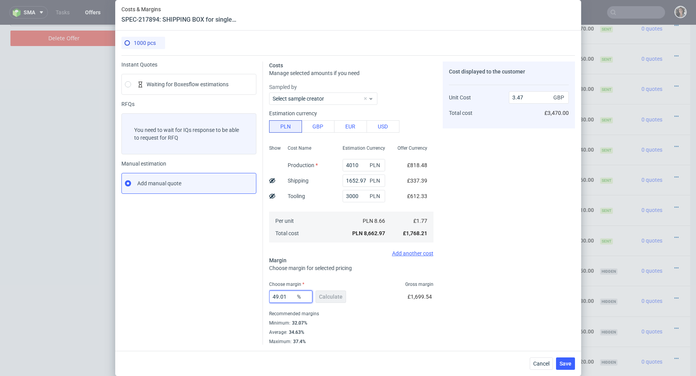
drag, startPoint x: 288, startPoint y: 295, endPoint x: 233, endPoint y: 296, distance: 54.6
click at [233, 296] on div "Instant Quotes Waiting for Boxesflow estimations RFQs You need to wait for IQs …" at bounding box center [348, 199] width 454 height 289
type input "35"
type input "2.72"
type input "35"
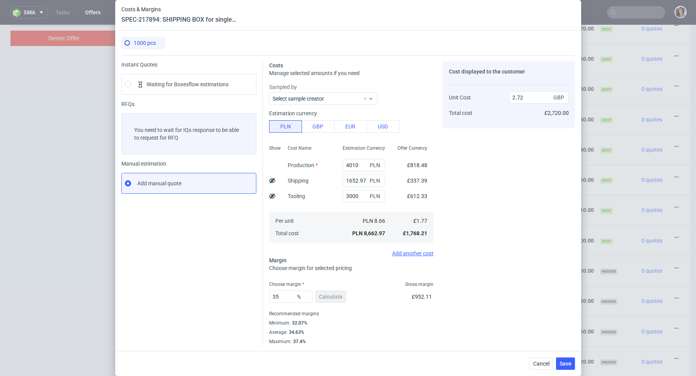
click at [363, 325] on div "Minimum : 32.07%" at bounding box center [351, 322] width 164 height 9
click at [567, 367] on button "Save" at bounding box center [565, 363] width 19 height 12
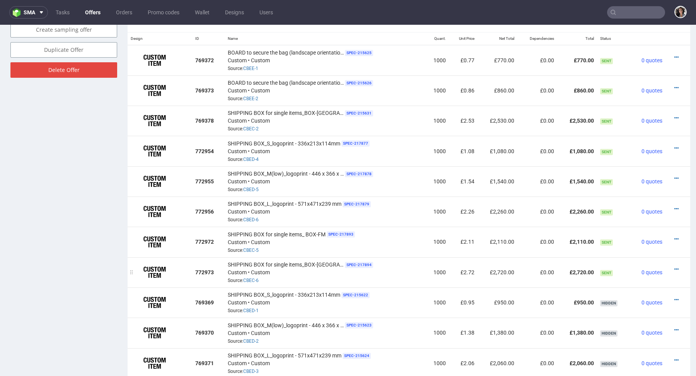
scroll to position [475, 0]
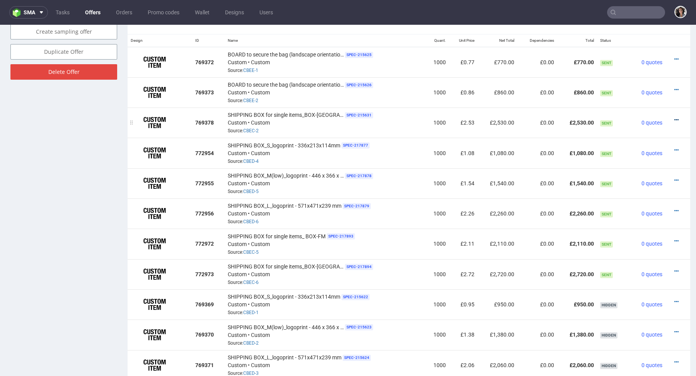
click at [675, 118] on icon at bounding box center [677, 119] width 4 height 5
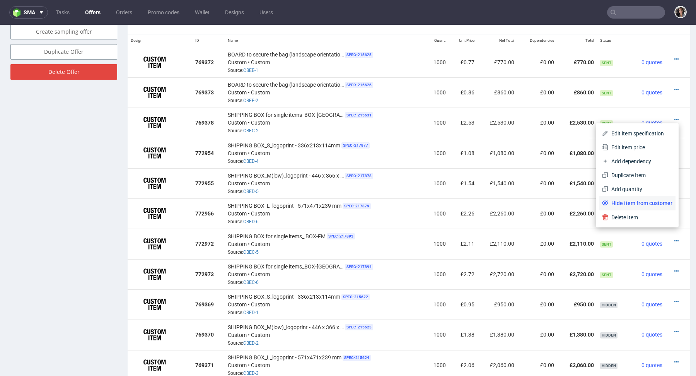
click at [630, 200] on span "Hide item from customer" at bounding box center [641, 203] width 64 height 8
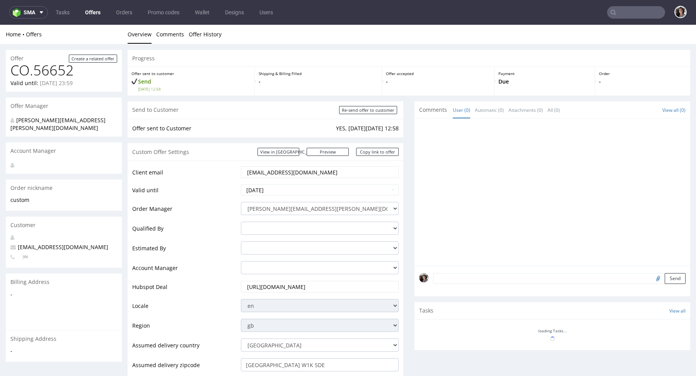
scroll to position [471, 0]
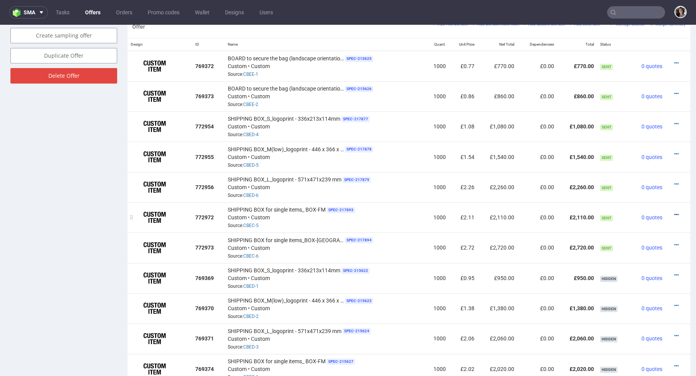
click at [675, 213] on icon at bounding box center [677, 214] width 4 height 5
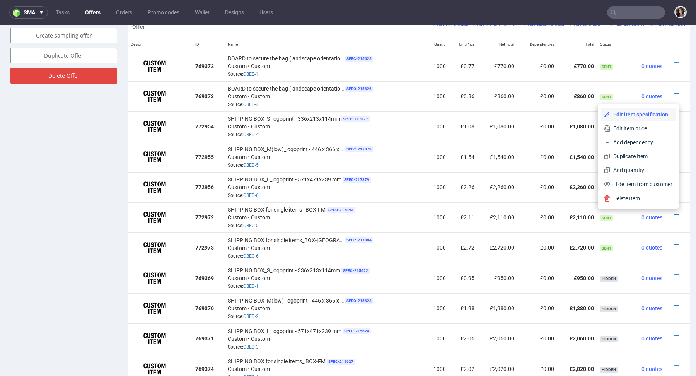
click at [628, 110] on li "Edit item specification" at bounding box center [638, 115] width 75 height 14
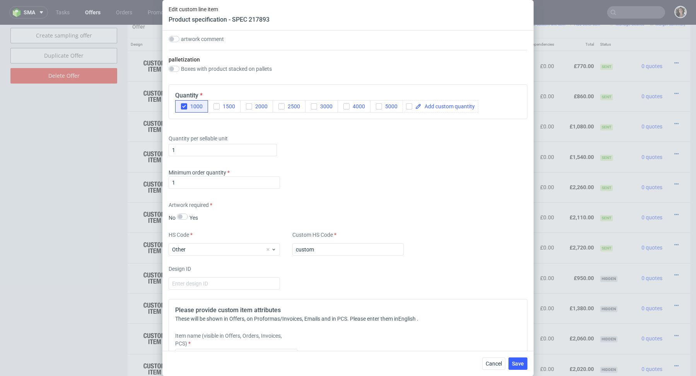
scroll to position [1033, 0]
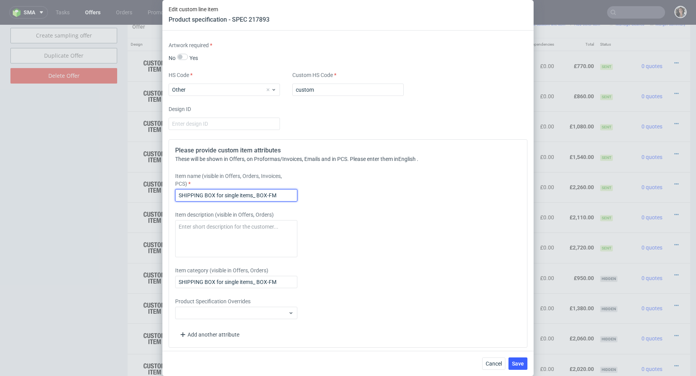
click at [178, 192] on input "SHIPPING BOX for single items_ BOX-FM" at bounding box center [236, 195] width 122 height 12
type input "*SHIPPING BOX for single items_ BOX-FM"
click at [179, 280] on input "SHIPPING BOX for single items_ BOX-FM" at bounding box center [236, 282] width 122 height 12
click at [180, 276] on input "SHIPPING BOX for single items_ BOX-FM" at bounding box center [236, 282] width 122 height 12
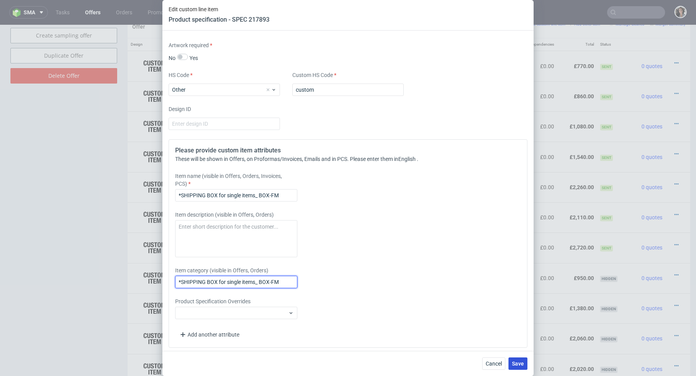
type input "*SHIPPING BOX for single items_ BOX-FM"
click at [522, 366] on span "Save" at bounding box center [518, 363] width 12 height 5
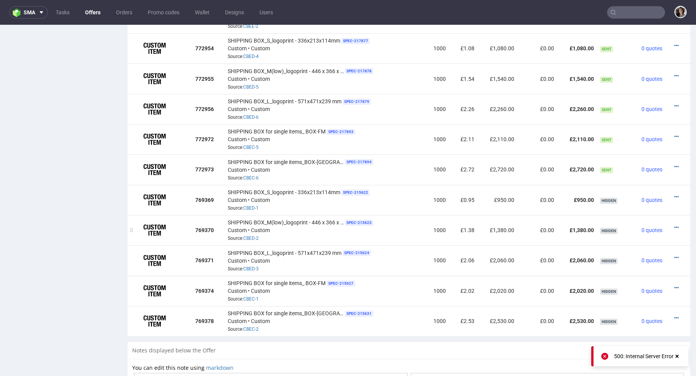
scroll to position [549, 0]
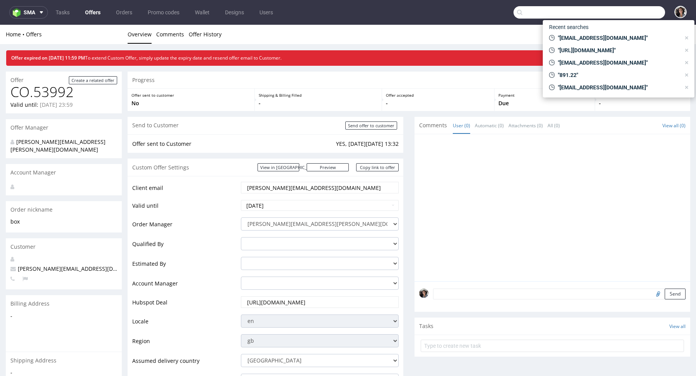
click at [629, 10] on input "text" at bounding box center [590, 12] width 152 height 12
paste input "[EMAIL_ADDRESS][DOMAIN_NAME]"
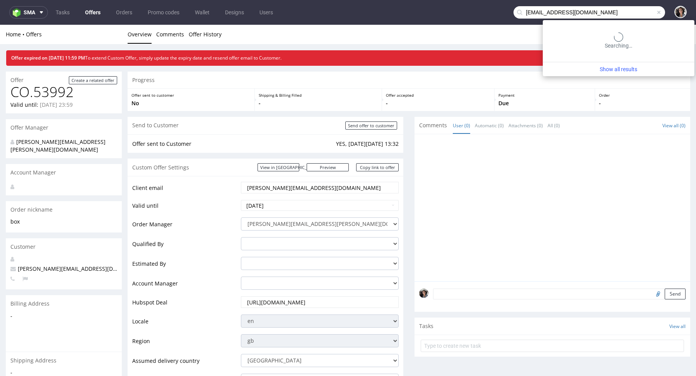
type input "[EMAIL_ADDRESS][DOMAIN_NAME]"
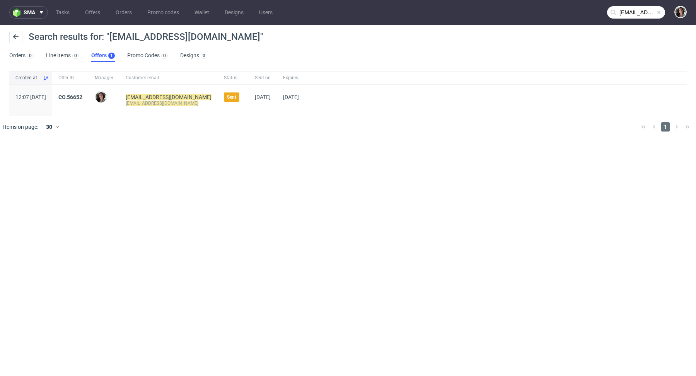
click at [86, 92] on div "CO.56652" at bounding box center [70, 100] width 36 height 31
click at [82, 97] on link "CO.56652" at bounding box center [70, 97] width 24 height 6
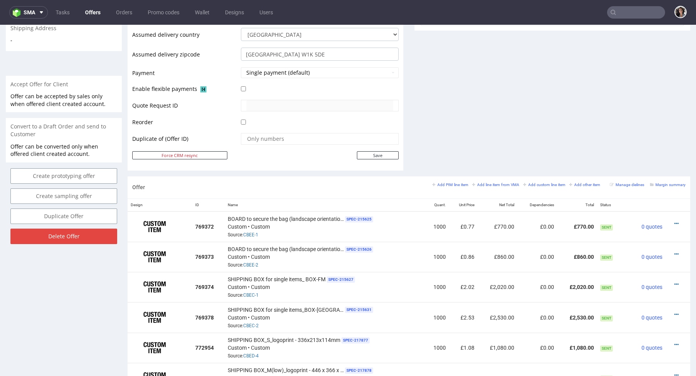
scroll to position [422, 0]
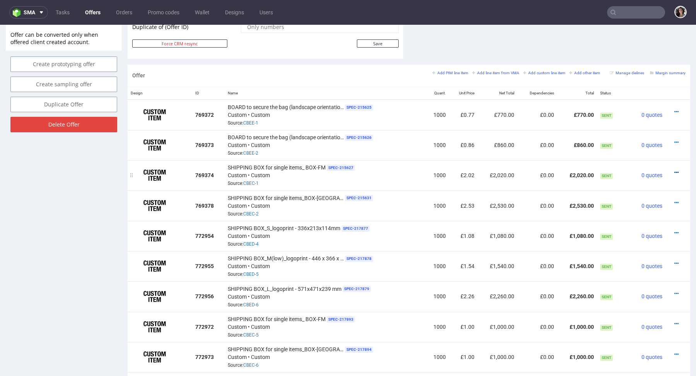
click at [675, 170] on icon at bounding box center [677, 172] width 4 height 5
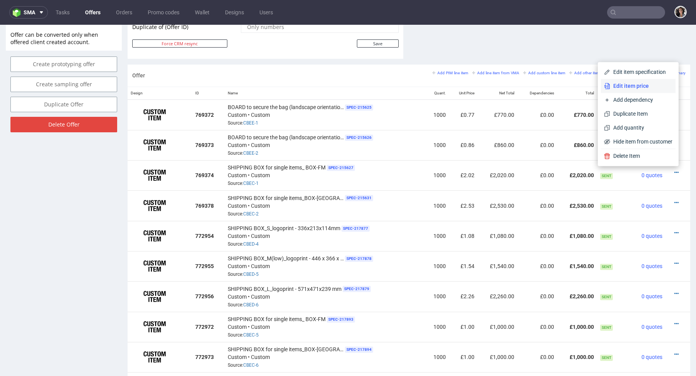
click at [616, 88] on span "Edit item price" at bounding box center [642, 86] width 62 height 8
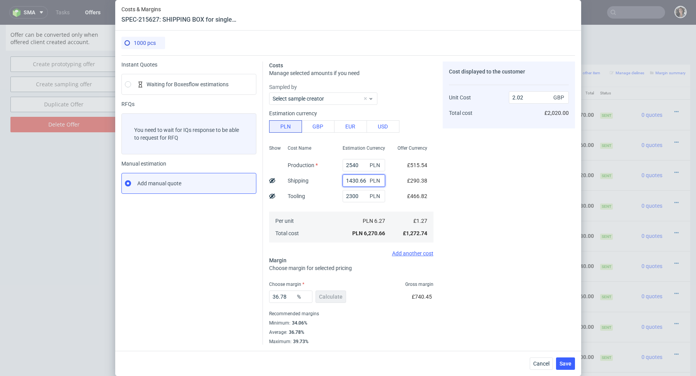
click at [350, 184] on input "1430.66" at bounding box center [364, 180] width 43 height 12
click at [544, 368] on button "Cancel" at bounding box center [541, 363] width 23 height 12
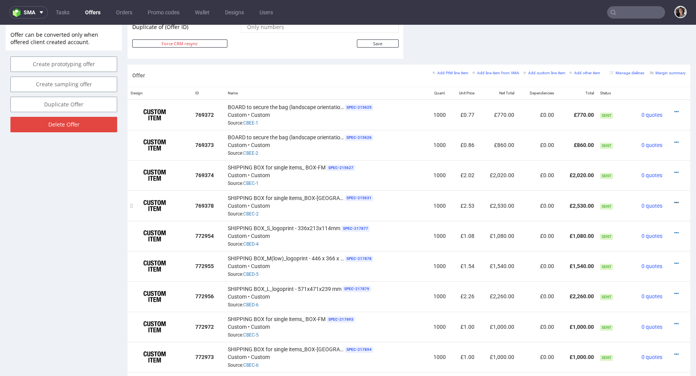
click at [675, 202] on icon at bounding box center [677, 202] width 4 height 5
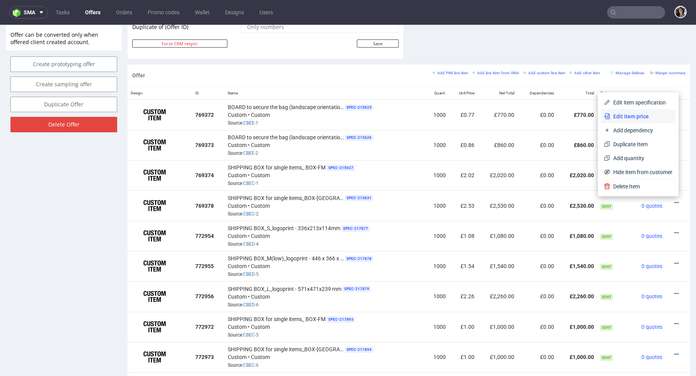
click at [621, 115] on span "Edit item price" at bounding box center [642, 117] width 62 height 8
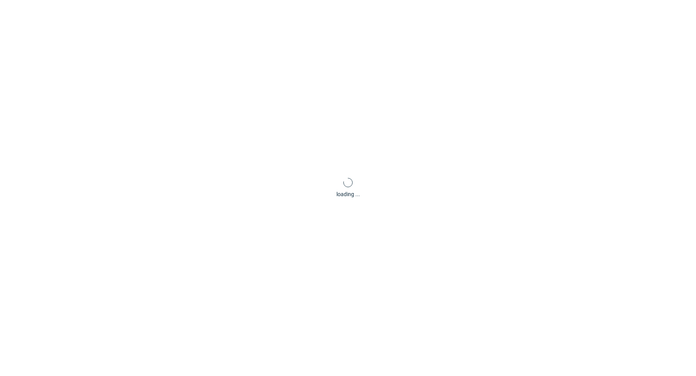
scroll to position [0, 0]
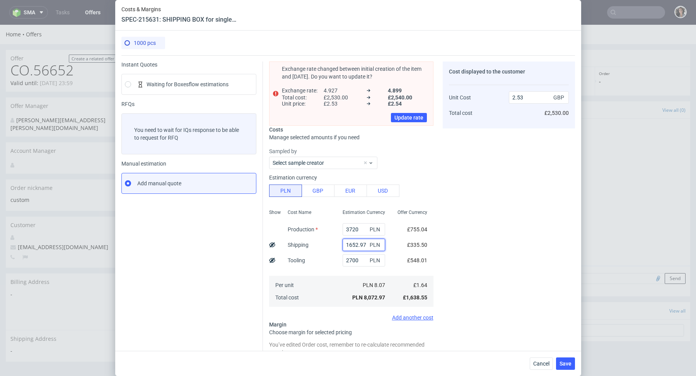
click at [354, 246] on input "1652.97" at bounding box center [364, 245] width 43 height 12
click at [542, 364] on span "Cancel" at bounding box center [542, 363] width 16 height 5
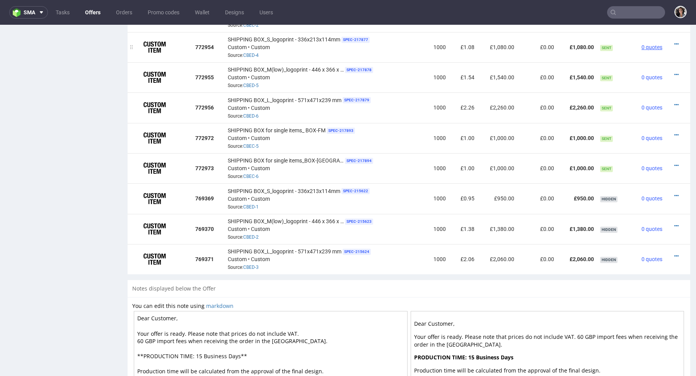
scroll to position [602, 0]
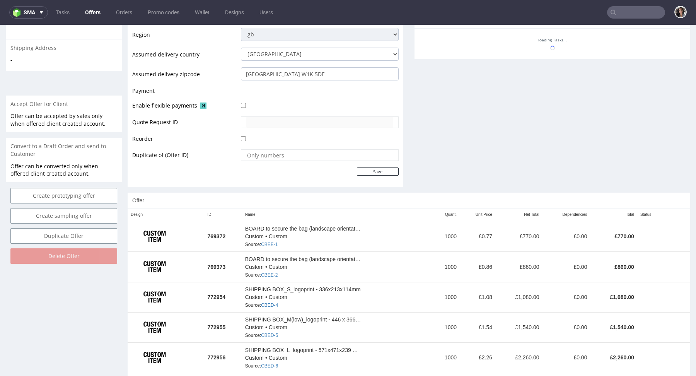
scroll to position [480, 0]
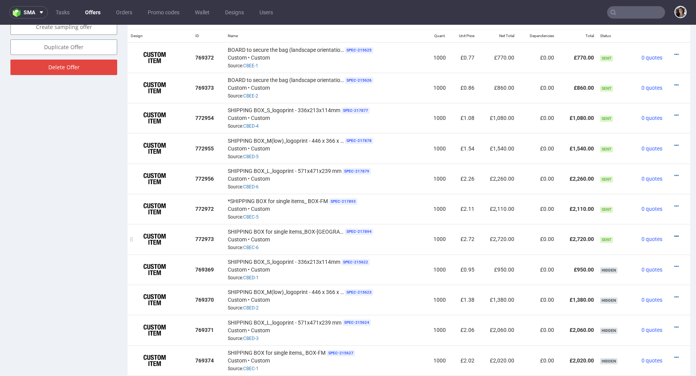
click at [675, 236] on icon at bounding box center [677, 236] width 4 height 5
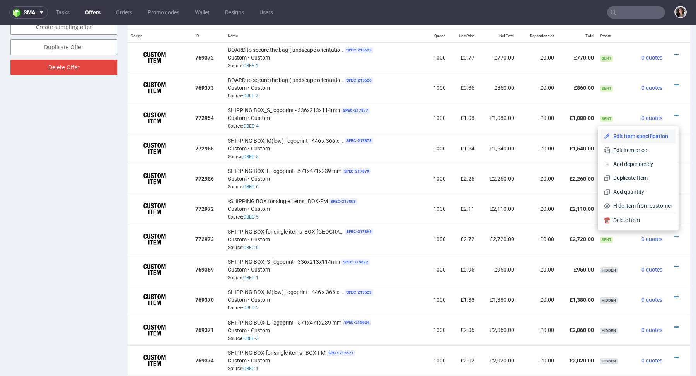
click at [622, 138] on span "Edit item specification" at bounding box center [642, 136] width 62 height 8
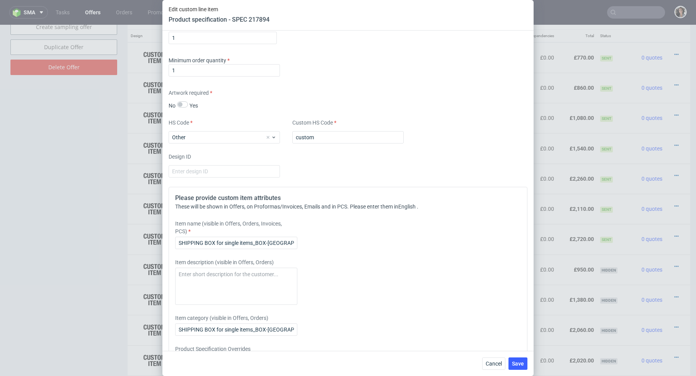
scroll to position [1033, 0]
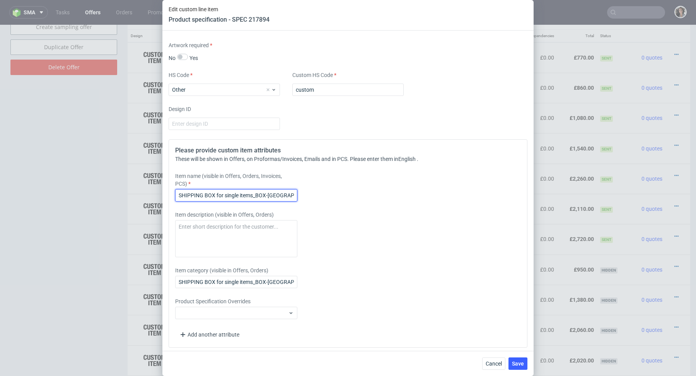
click at [179, 191] on input "SHIPPING BOX for single items_BOX-[GEOGRAPHIC_DATA]" at bounding box center [236, 195] width 122 height 12
type input "*SHIPPING BOX for single items_BOX-FL"
click at [178, 280] on input "SHIPPING BOX for single items_BOX-[GEOGRAPHIC_DATA]" at bounding box center [236, 282] width 122 height 12
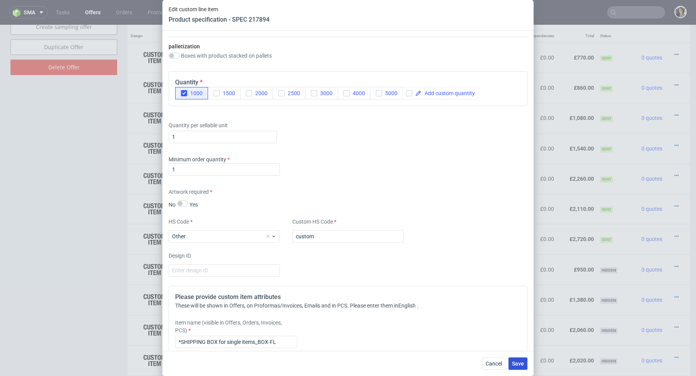
type input "*SHIPPING BOX for single items_BOX-FL"
click at [524, 369] on button "Save" at bounding box center [518, 363] width 19 height 12
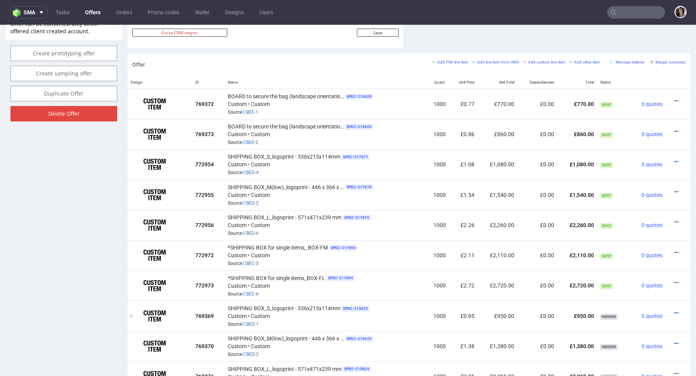
scroll to position [432, 0]
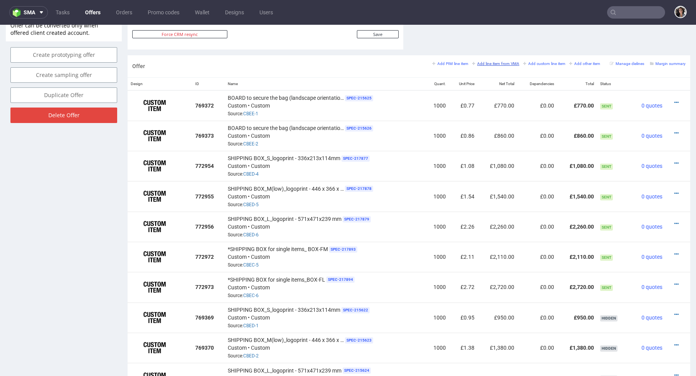
click at [503, 62] on small "Add line item from VMA" at bounding box center [495, 64] width 47 height 4
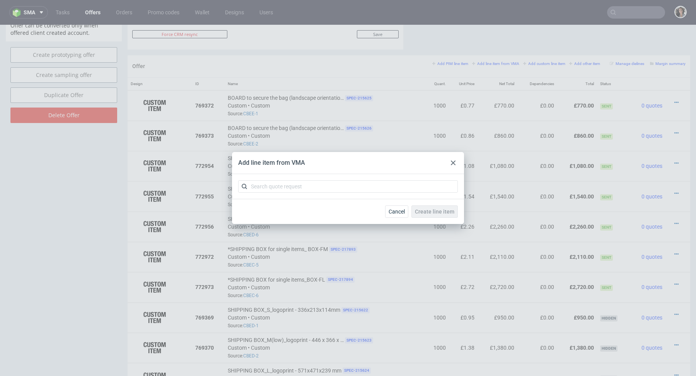
click at [451, 163] on icon at bounding box center [453, 163] width 5 height 5
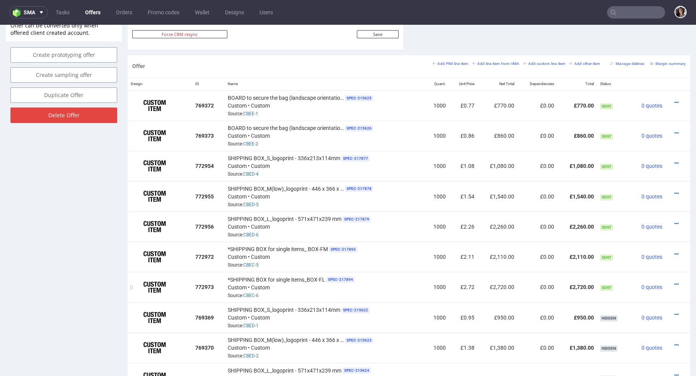
scroll to position [438, 0]
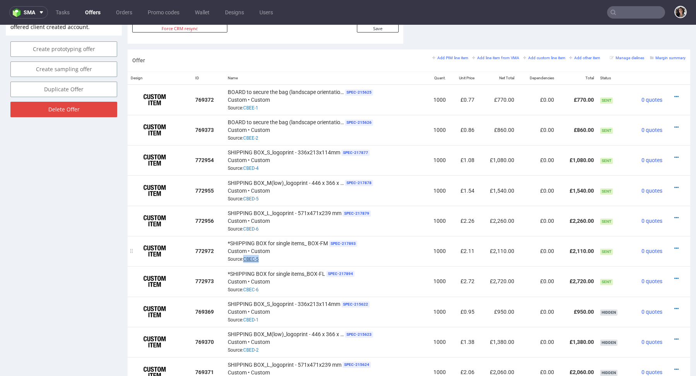
copy link "CBEC-5"
drag, startPoint x: 265, startPoint y: 257, endPoint x: 244, endPoint y: 257, distance: 20.5
click at [244, 257] on div "*SHIPPING BOX for single items_ BOX-FM SPEC- 217893 Custom • Custom Source: CBE…" at bounding box center [325, 251] width 194 height 24
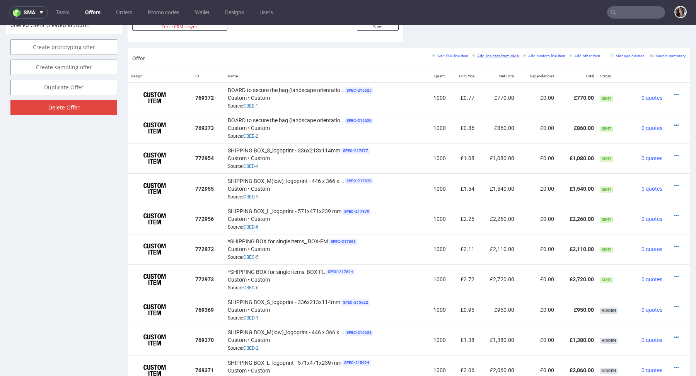
click at [504, 53] on link "Add line item from VMA" at bounding box center [495, 55] width 47 height 5
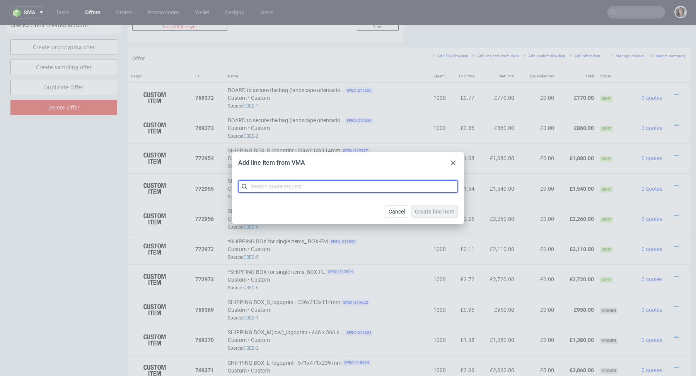
click at [287, 186] on input "text" at bounding box center [348, 186] width 220 height 12
paste input "CBQD"
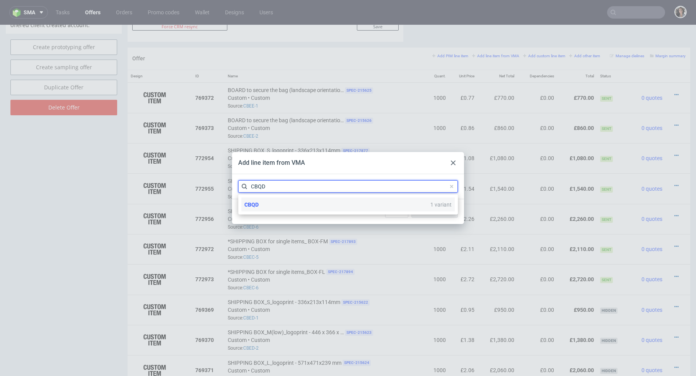
type input "CBQD"
click at [257, 202] on span "CBQD" at bounding box center [252, 205] width 14 height 6
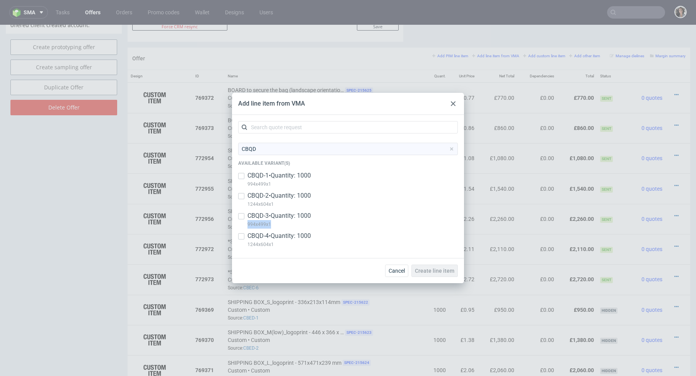
copy p "994x499x1"
drag, startPoint x: 274, startPoint y: 225, endPoint x: 245, endPoint y: 225, distance: 28.6
click at [245, 225] on div "CBQD-3 • Quantity: 1000 994x499x1" at bounding box center [348, 222] width 220 height 20
checkbox input "true"
click at [243, 237] on input "checkbox" at bounding box center [241, 236] width 6 height 6
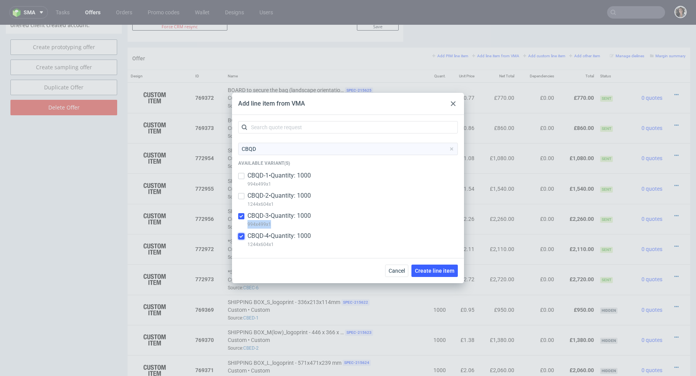
checkbox input "true"
click at [449, 272] on span "Create line item" at bounding box center [434, 270] width 39 height 5
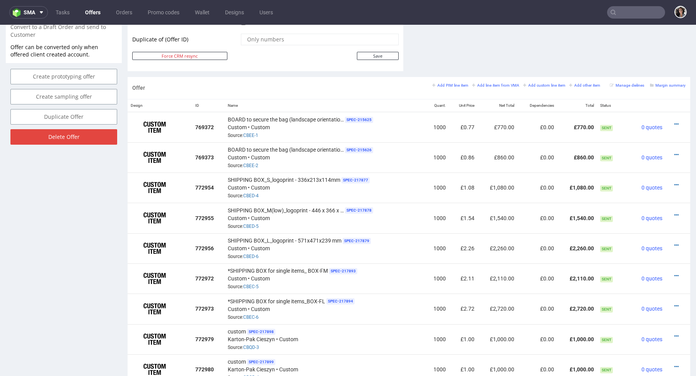
scroll to position [473, 0]
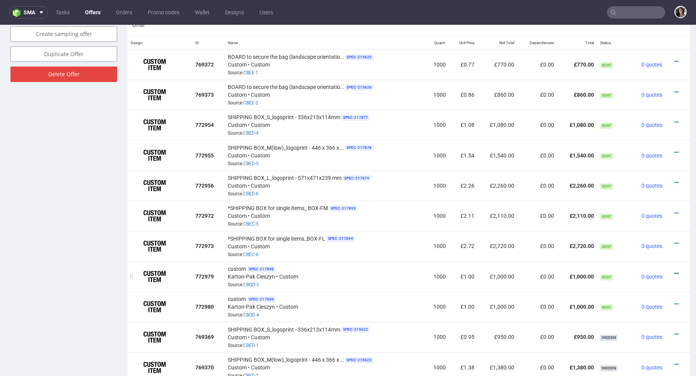
click at [675, 272] on icon at bounding box center [677, 273] width 4 height 5
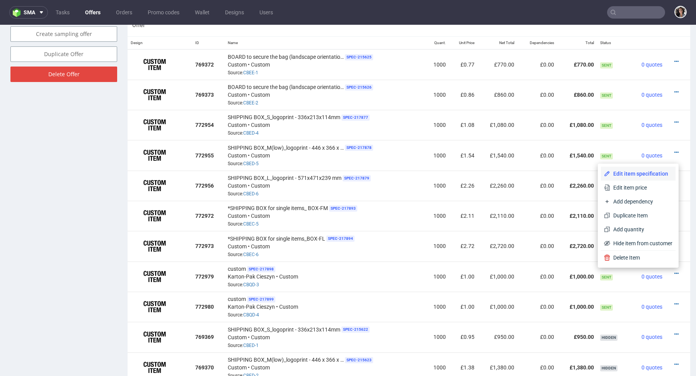
click at [631, 173] on span "Edit item specification" at bounding box center [642, 174] width 62 height 8
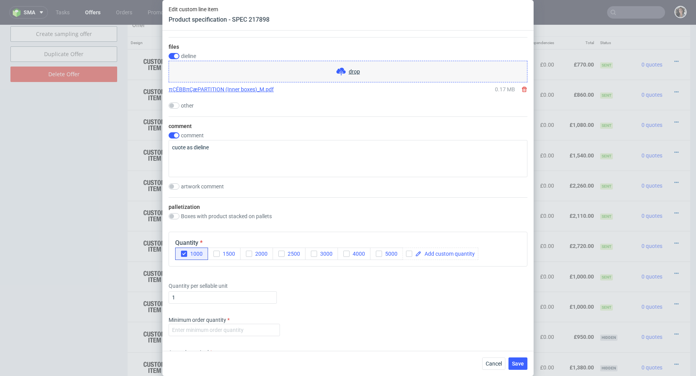
scroll to position [738, 0]
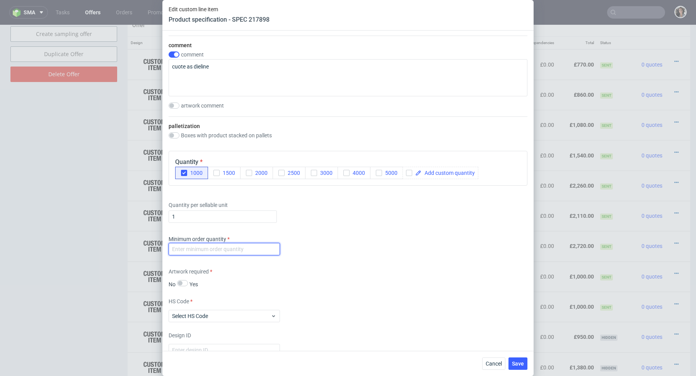
click at [232, 250] on input "number" at bounding box center [224, 249] width 111 height 12
type input "1"
click at [317, 273] on div "Artwork required No Yes" at bounding box center [348, 278] width 359 height 21
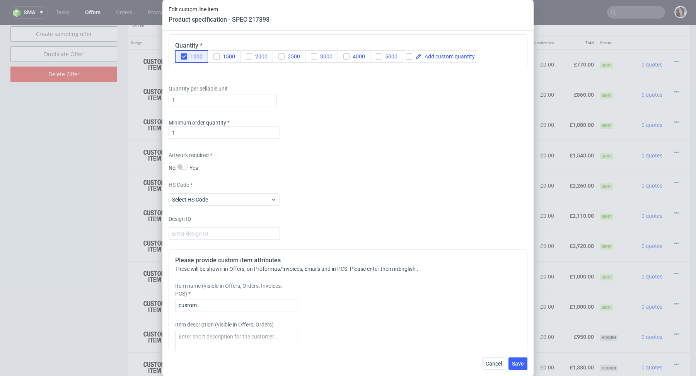
scroll to position [870, 0]
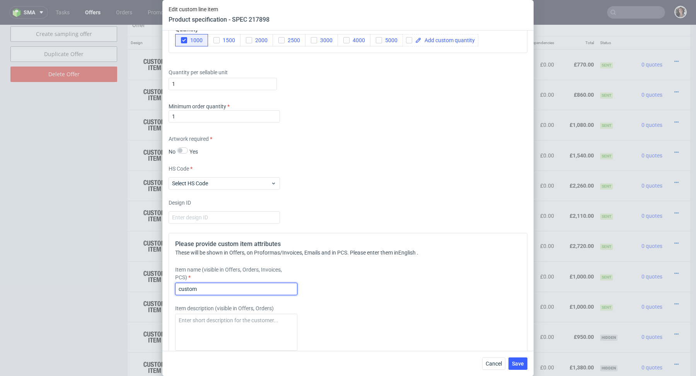
click at [224, 289] on input "custom" at bounding box center [236, 289] width 122 height 12
paste input "BB Inner Box for Multiple – Medium – 435 × 350 × 28 m"
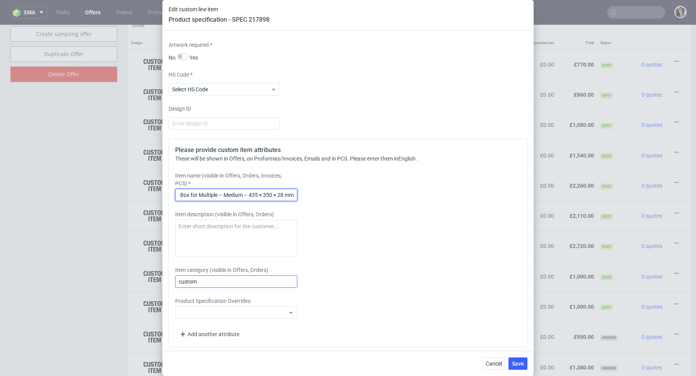
type input "BB Inner Box for Multiple – Medium – 435 × 350 × 28 mm"
click at [210, 275] on input "custom" at bounding box center [236, 281] width 122 height 12
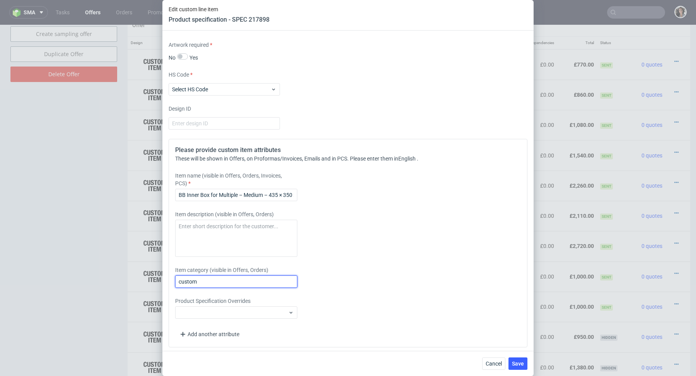
paste input "BB Inner Box for Multiple – Medium – 435 × 350 × 28 m"
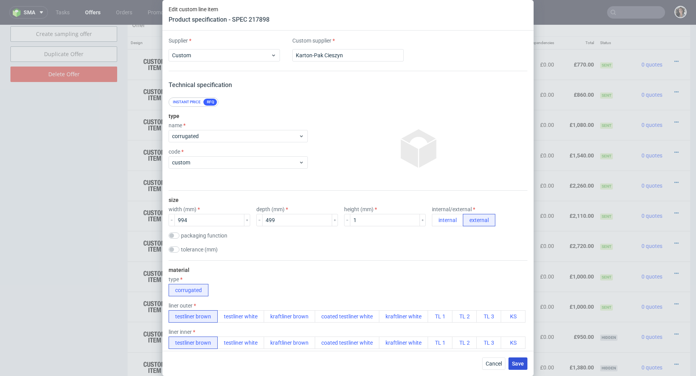
type input "BB Inner Box for Multiple – Medium – 435 × 350 × 28 mm"
click at [515, 365] on span "Save" at bounding box center [518, 363] width 12 height 5
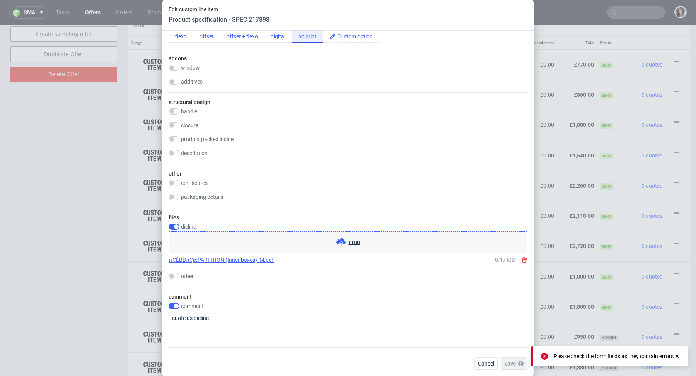
scroll to position [788, 0]
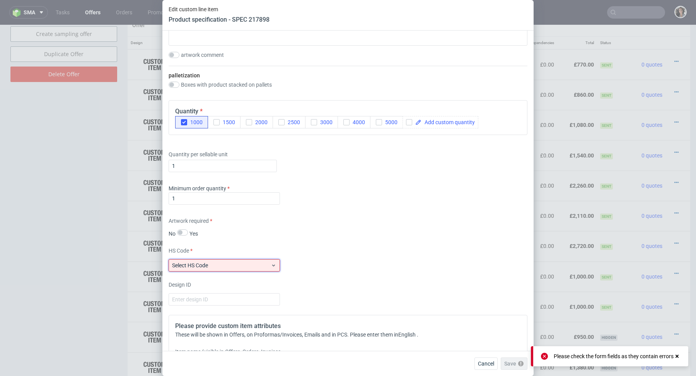
click at [261, 264] on span "Select HS Code" at bounding box center [221, 266] width 99 height 8
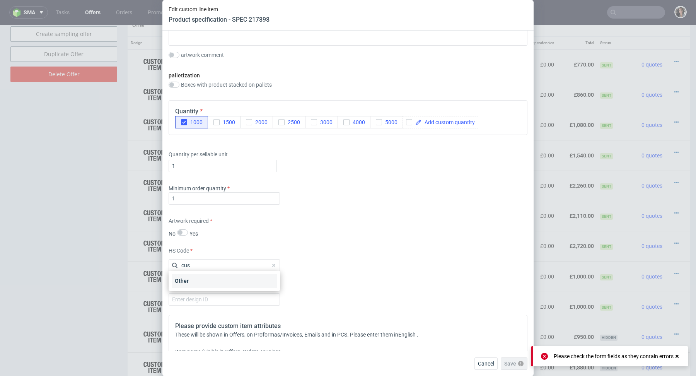
type input "cus"
click at [245, 279] on div "Other" at bounding box center [224, 281] width 105 height 14
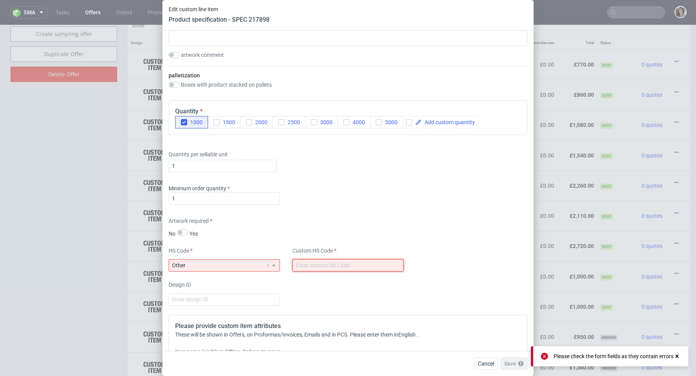
click at [327, 265] on input "text" at bounding box center [347, 265] width 111 height 12
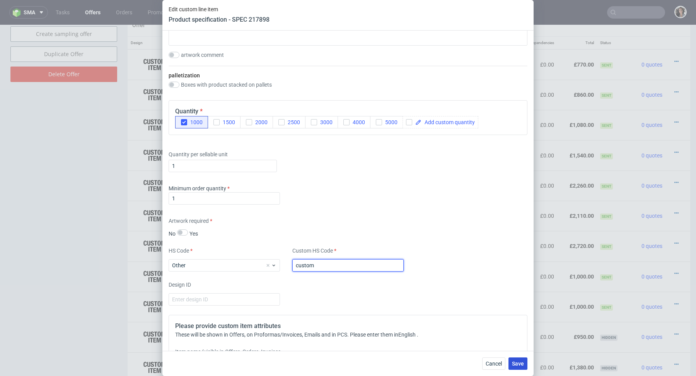
type input "custom"
click at [514, 364] on span "Save" at bounding box center [518, 363] width 12 height 5
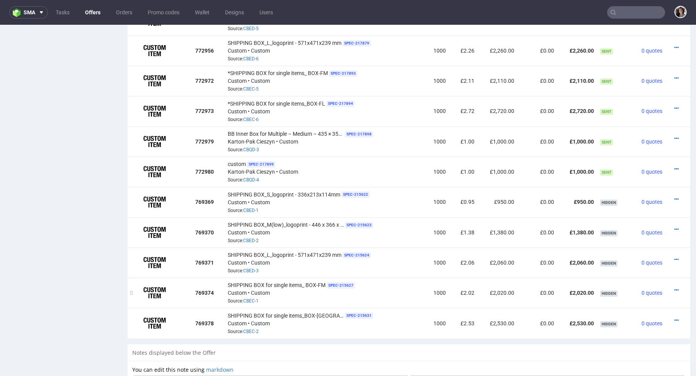
scroll to position [607, 0]
click at [675, 168] on icon at bounding box center [677, 170] width 4 height 5
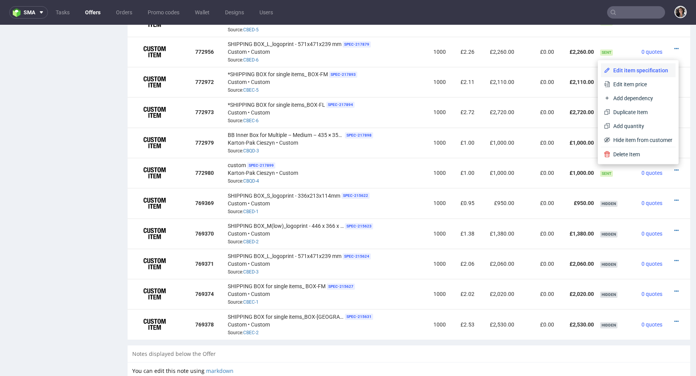
click at [624, 66] on li "Edit item specification" at bounding box center [638, 70] width 75 height 14
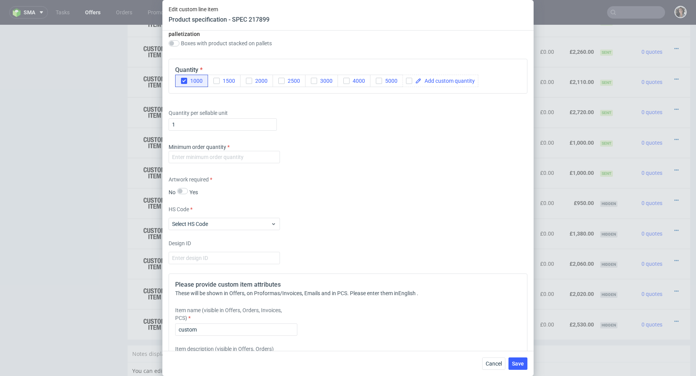
scroll to position [965, 0]
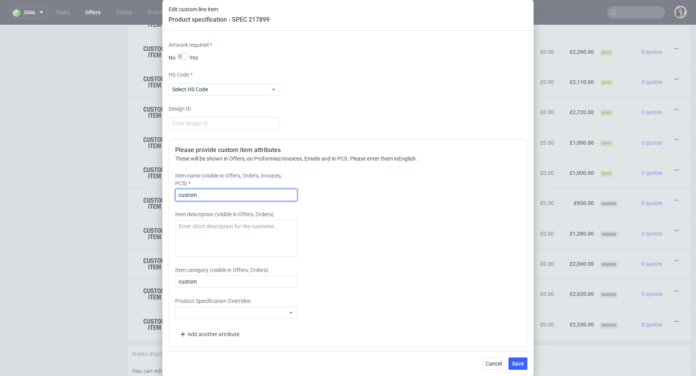
click at [236, 191] on input "custom" at bounding box center [236, 195] width 122 height 12
paste input "BB Inner Box for Multiple – Large – 560 × 455 × 28 mm"
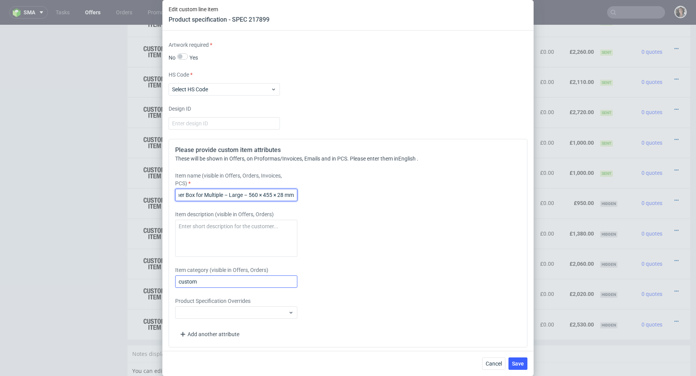
type input "customBB Inner Box for Multiple – Large – 560 × 455 × 28 mm"
click at [219, 277] on input "custom" at bounding box center [236, 281] width 122 height 12
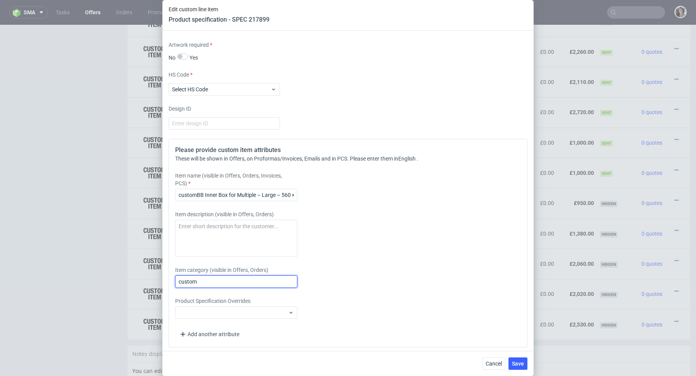
paste input "BB Inner Box for Multiple – Large – 560 × 455 × 28 m"
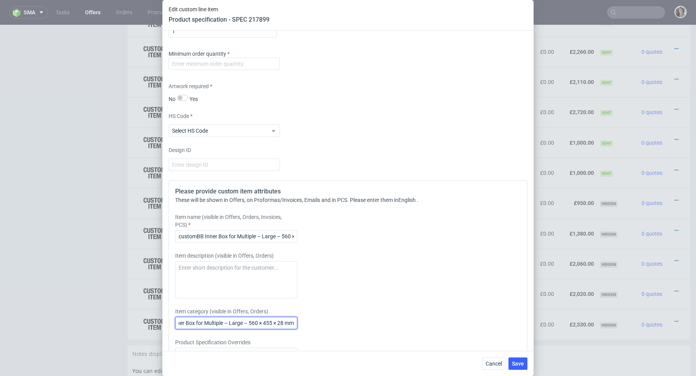
scroll to position [921, 0]
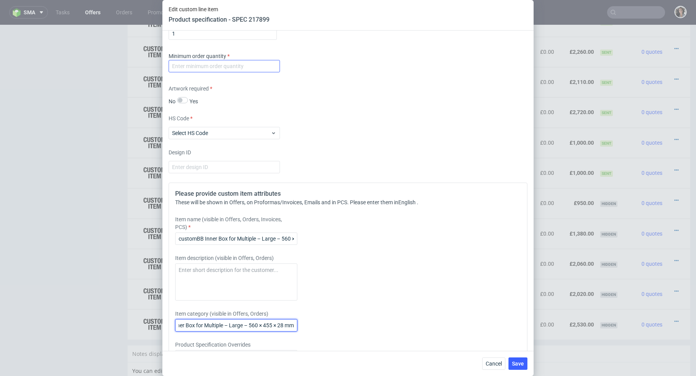
type input "BB Inner Box for Multiple – Large – 560 × 455 × 28 mm"
click at [224, 66] on input "number" at bounding box center [224, 66] width 111 height 12
type input "1"
click at [291, 100] on div "Artwork required No Yes" at bounding box center [348, 95] width 359 height 21
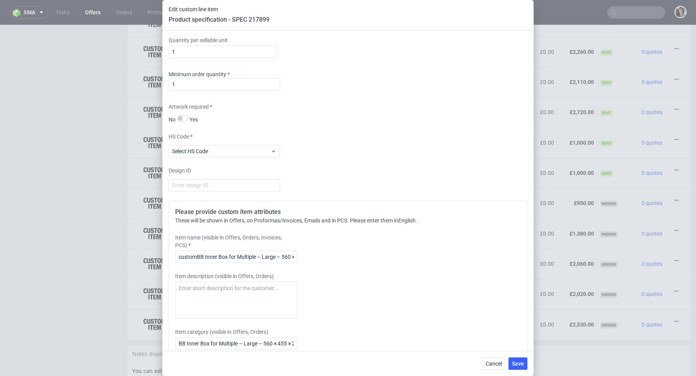
scroll to position [965, 0]
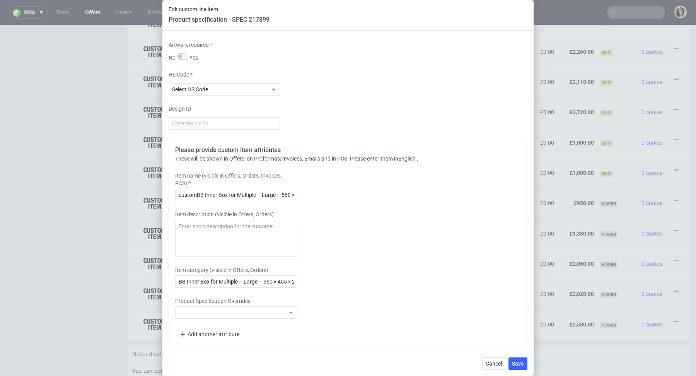
click at [521, 371] on div "Cancel Save" at bounding box center [347, 363] width 371 height 25
click at [519, 363] on span "Save" at bounding box center [518, 363] width 12 height 5
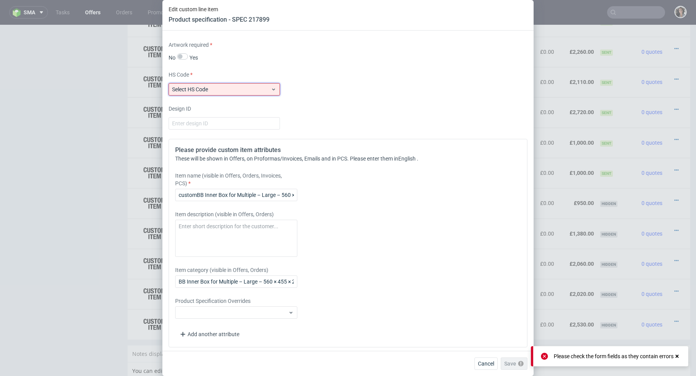
click at [262, 87] on span "Select HS Code" at bounding box center [221, 90] width 99 height 8
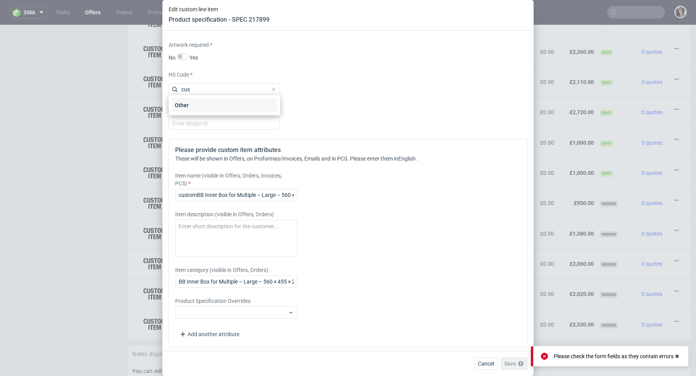
type input "cus"
click at [243, 109] on div "Other" at bounding box center [224, 105] width 105 height 14
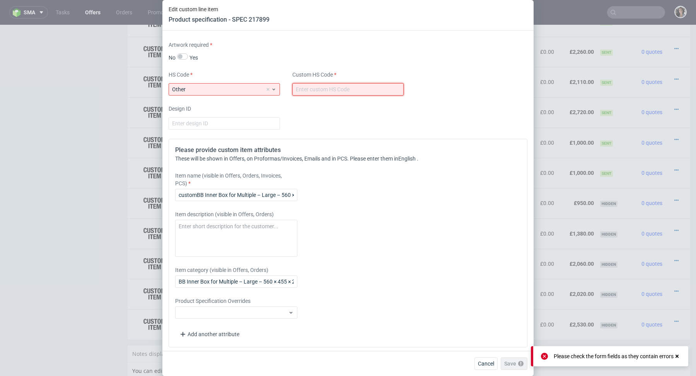
click at [342, 88] on input "text" at bounding box center [347, 89] width 111 height 12
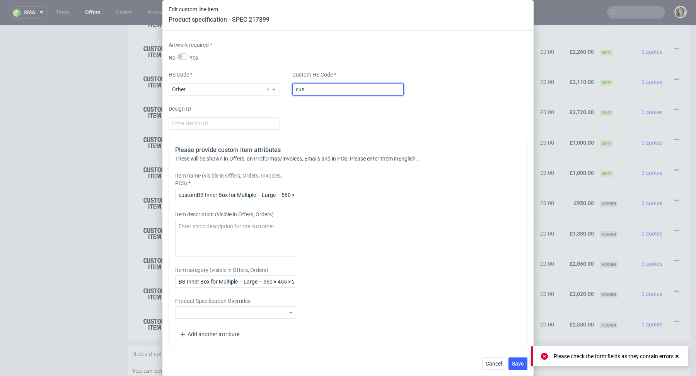
type input "custom"
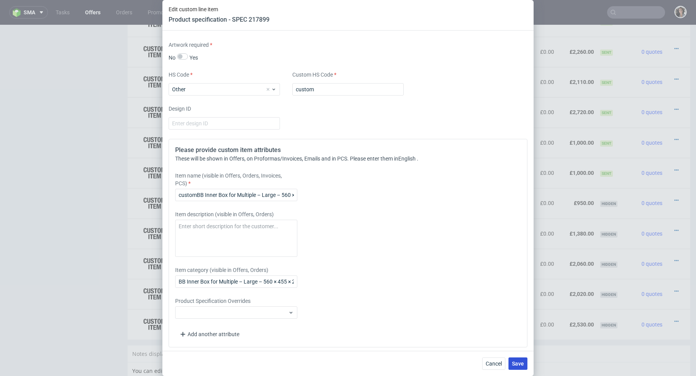
click at [523, 363] on span "Save" at bounding box center [518, 363] width 12 height 5
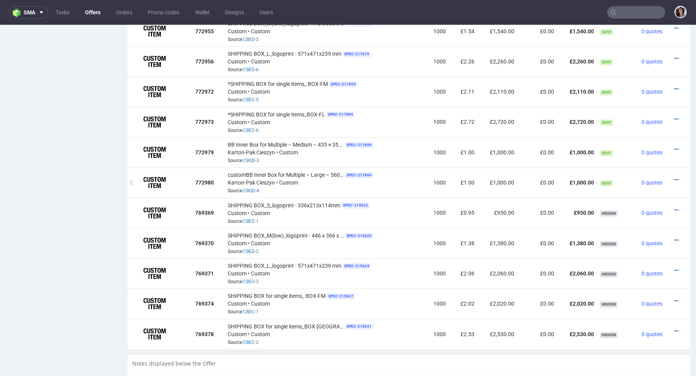
scroll to position [526, 0]
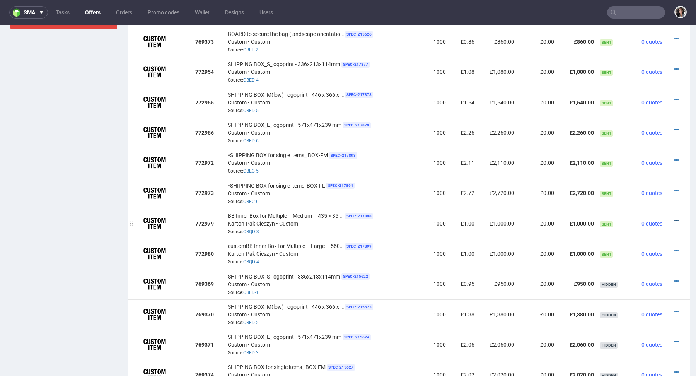
click at [675, 219] on icon at bounding box center [677, 220] width 4 height 5
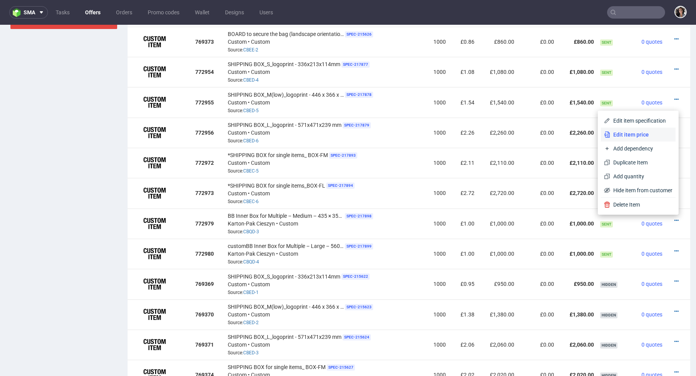
click at [633, 133] on span "Edit item price" at bounding box center [642, 135] width 62 height 8
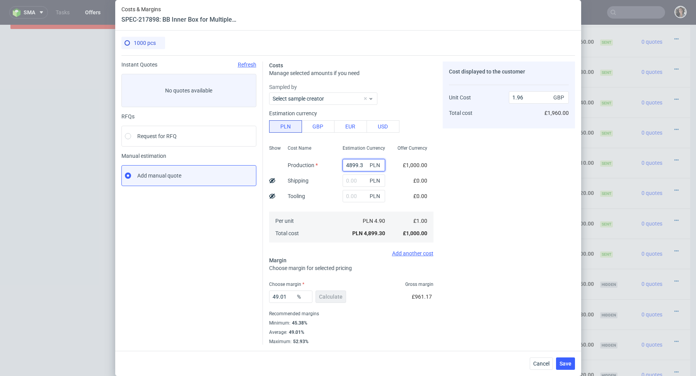
click at [352, 167] on input "4899.3" at bounding box center [364, 165] width 43 height 12
paste input "1070"
type input "1070"
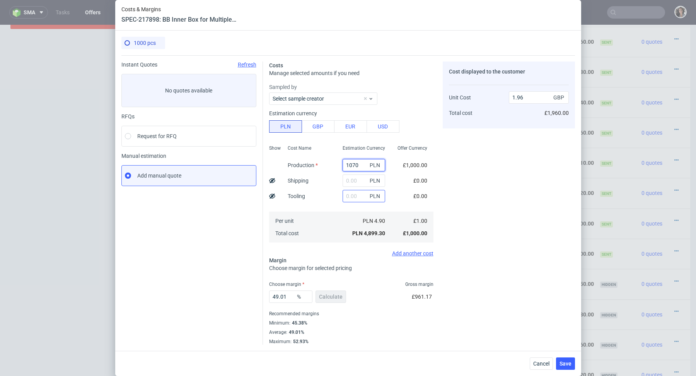
type input "0.43"
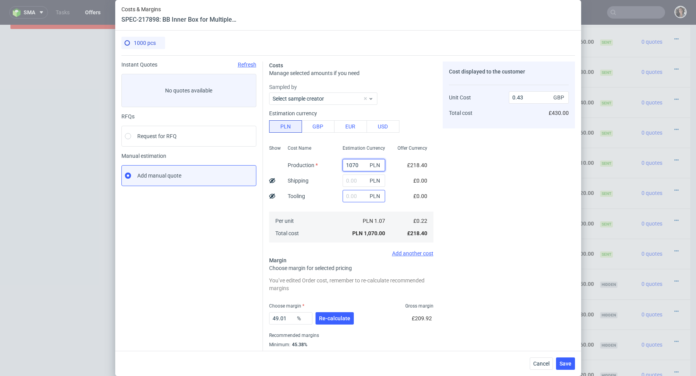
type input "1070"
click at [356, 196] on input "text" at bounding box center [364, 196] width 43 height 12
type input "500"
type input "0.63"
type input "500"
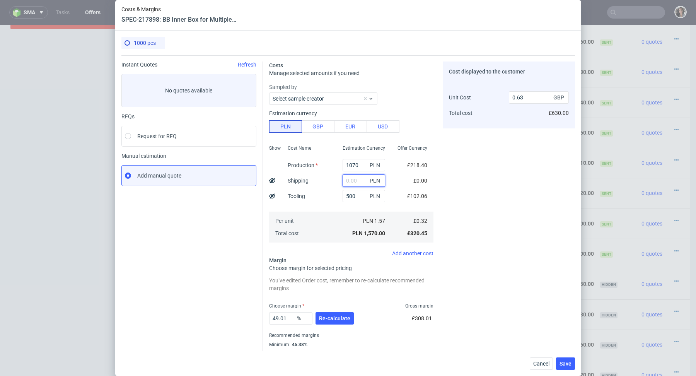
click at [357, 180] on input "text" at bounding box center [364, 180] width 43 height 12
click at [569, 364] on span "Save" at bounding box center [566, 363] width 12 height 5
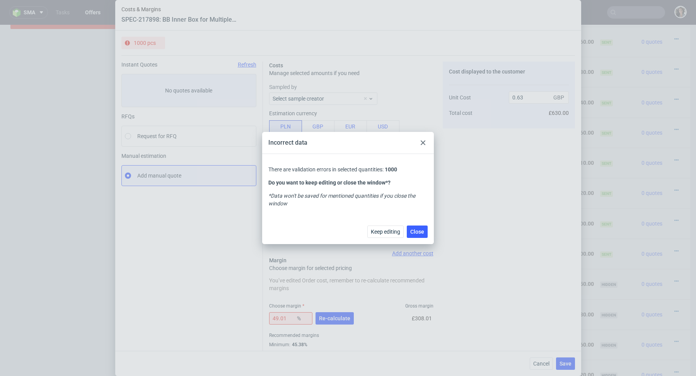
click at [426, 136] on div "Incorrect data" at bounding box center [348, 143] width 172 height 22
click at [426, 140] on div at bounding box center [423, 142] width 9 height 9
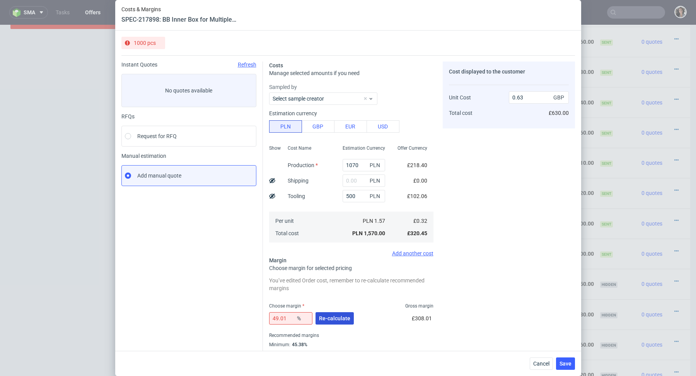
click at [332, 320] on span "Re-calculate" at bounding box center [334, 318] width 31 height 5
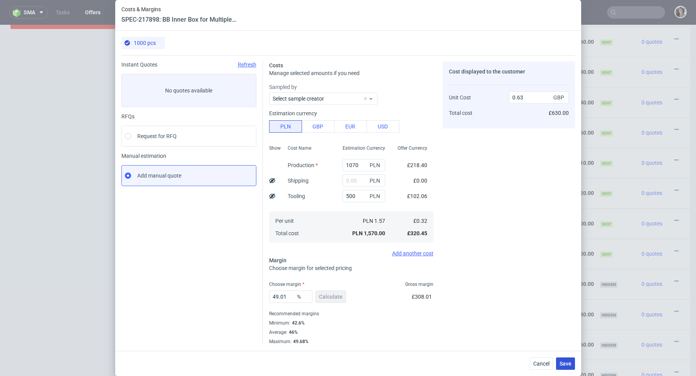
click at [564, 362] on span "Save" at bounding box center [566, 363] width 12 height 5
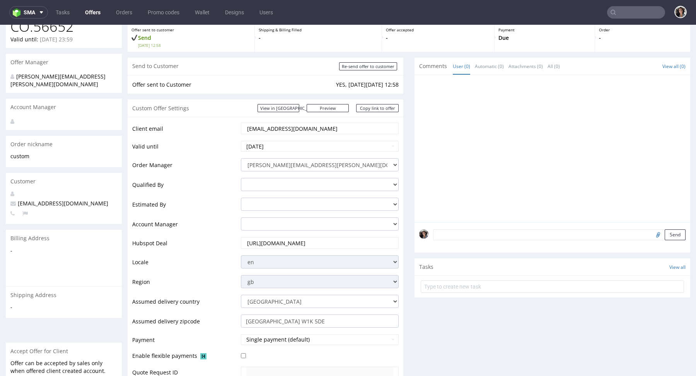
scroll to position [106, 0]
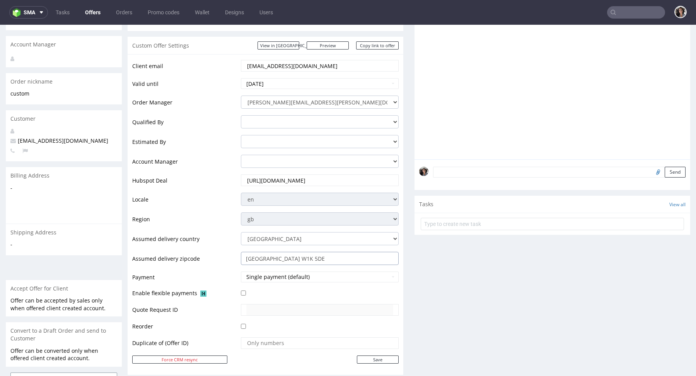
click at [296, 260] on input "London W1K 5DE" at bounding box center [320, 258] width 158 height 13
click at [292, 258] on input "London W1K 5DE" at bounding box center [320, 258] width 158 height 13
drag, startPoint x: 264, startPoint y: 257, endPoint x: 271, endPoint y: 257, distance: 6.6
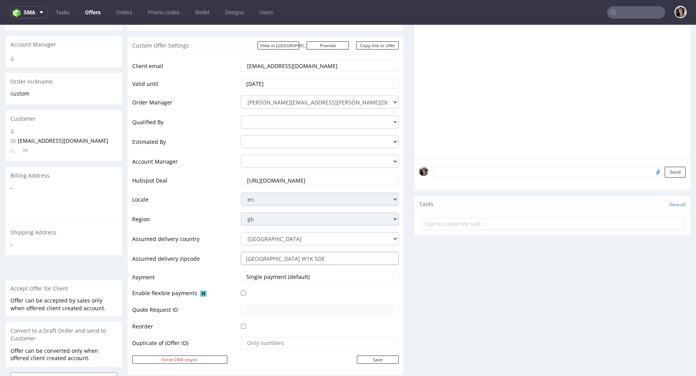
click at [271, 257] on input "London W1K 5DE" at bounding box center [320, 258] width 158 height 13
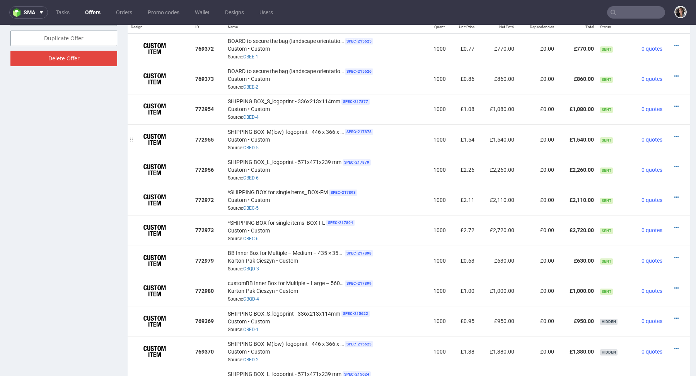
scroll to position [571, 0]
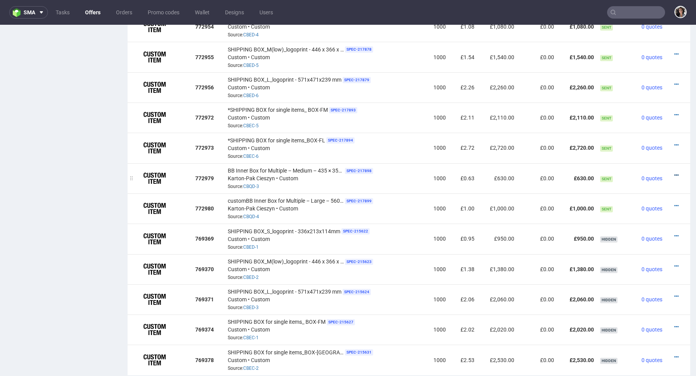
click at [675, 173] on icon at bounding box center [677, 175] width 4 height 5
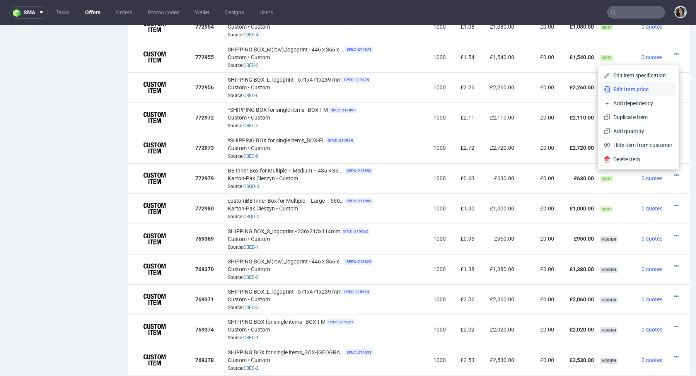
click at [617, 90] on span "Edit item price" at bounding box center [642, 90] width 62 height 8
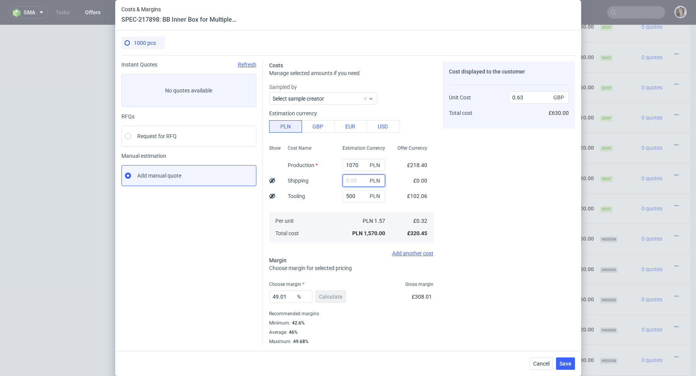
click at [364, 178] on input "text" at bounding box center [364, 180] width 43 height 12
paste input "863,53"
type input "863.53"
type input "0.98"
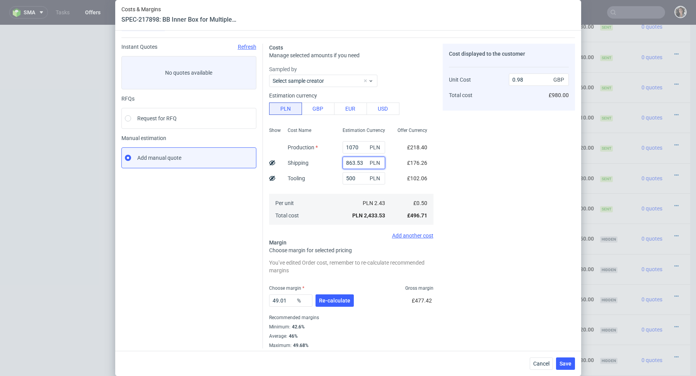
scroll to position [21, 0]
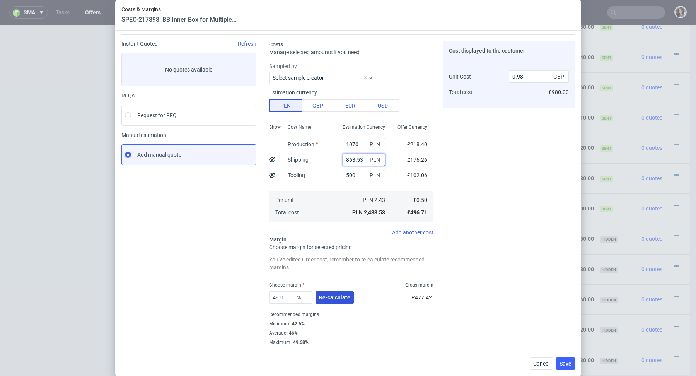
type input "863.53"
click at [332, 292] on button "Re-calculate" at bounding box center [335, 297] width 38 height 12
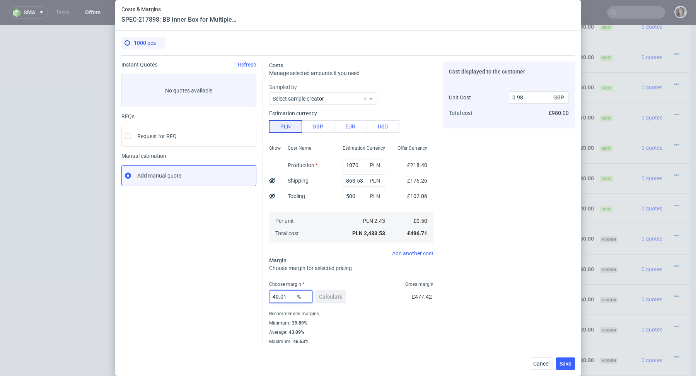
drag, startPoint x: 291, startPoint y: 296, endPoint x: 270, endPoint y: 296, distance: 20.5
click at [270, 296] on input "49.01" at bounding box center [290, 297] width 43 height 12
type input "44"
type input "0.89"
click at [360, 322] on div "Minimum : 39.89%" at bounding box center [351, 322] width 164 height 9
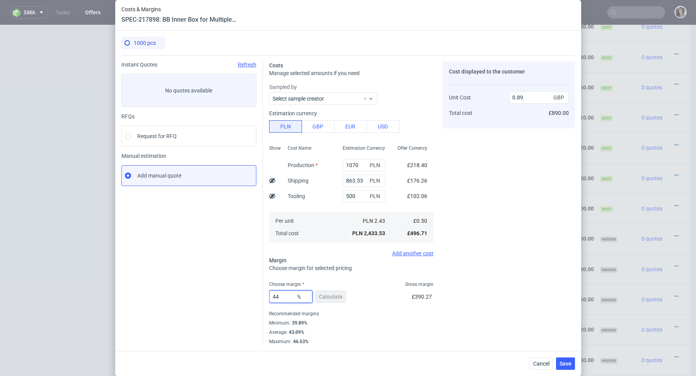
click at [280, 292] on input "44" at bounding box center [290, 297] width 43 height 12
click at [282, 297] on input "44" at bounding box center [290, 297] width 43 height 12
type input "45"
type input "0.9"
type input "45"
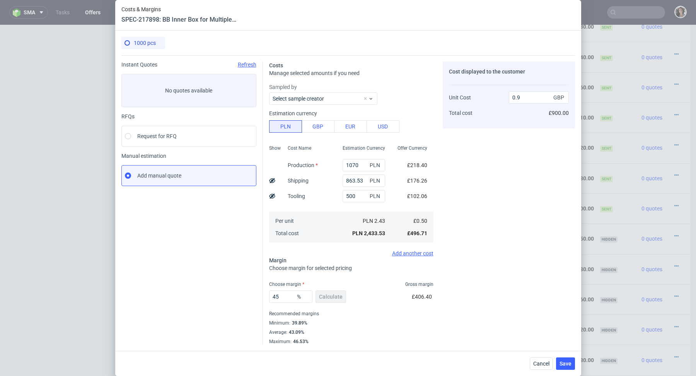
click at [391, 311] on div "Recommended margins" at bounding box center [351, 313] width 164 height 9
click at [566, 366] on span "Save" at bounding box center [566, 363] width 12 height 5
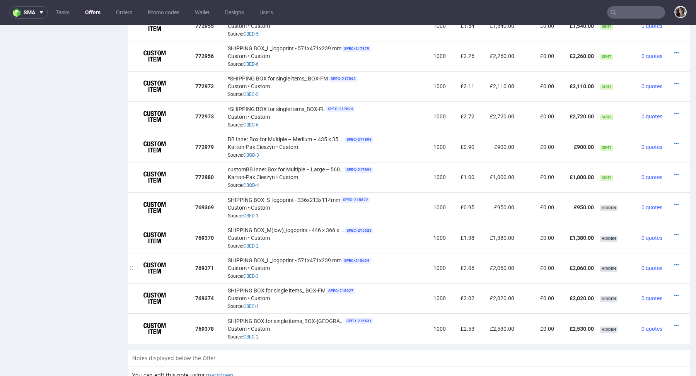
scroll to position [594, 0]
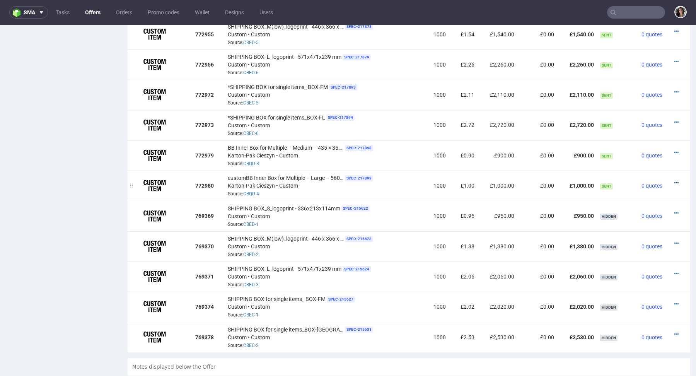
click at [675, 180] on icon at bounding box center [677, 182] width 4 height 5
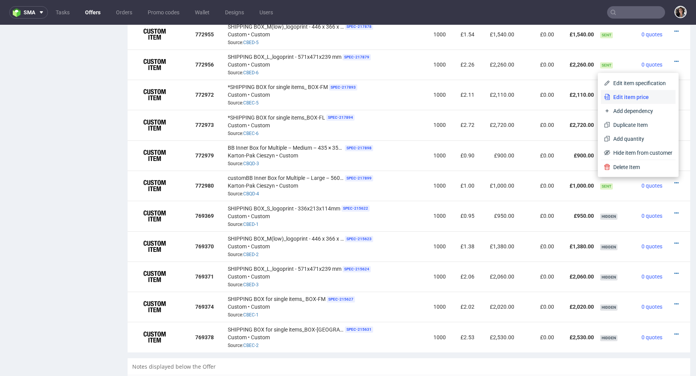
click at [616, 99] on span "Edit item price" at bounding box center [642, 97] width 62 height 8
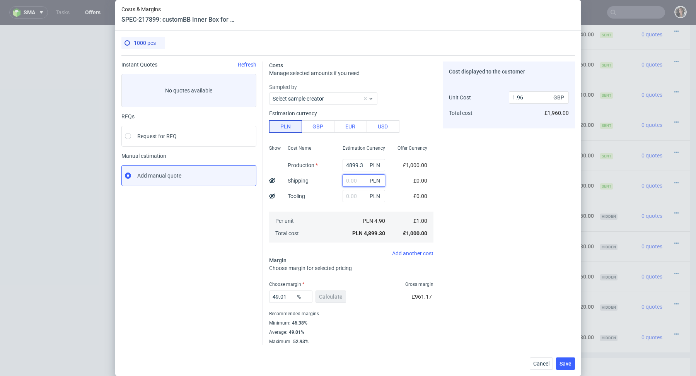
click at [356, 183] on input "text" at bounding box center [364, 180] width 43 height 12
paste input "863,53"
type input "863.53"
type input "2.31"
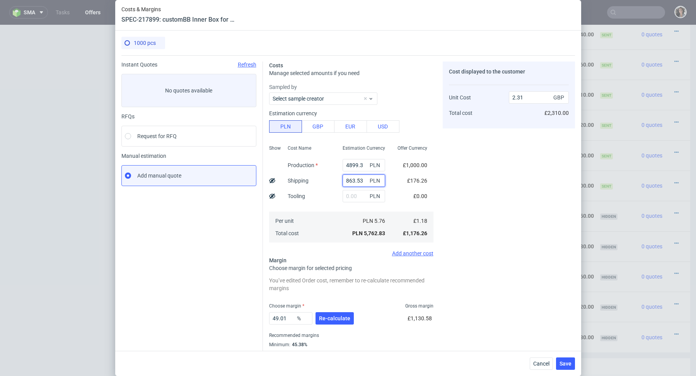
type input "863.53"
click at [365, 163] on input "4899.3" at bounding box center [364, 165] width 43 height 12
type input "0.35"
paste input "1350"
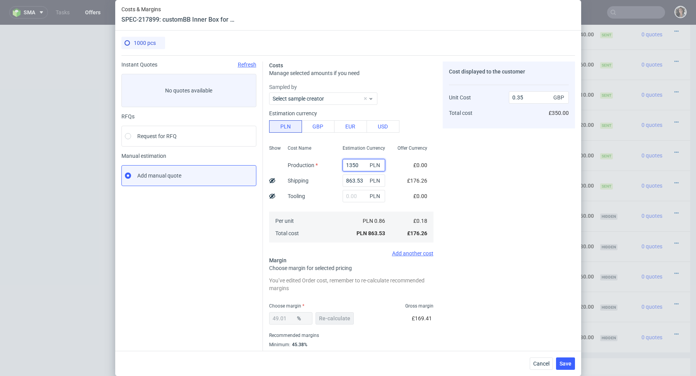
type input "1350"
type input "0.89"
type input "1350"
click at [354, 195] on input "text" at bounding box center [364, 196] width 43 height 12
type input "600"
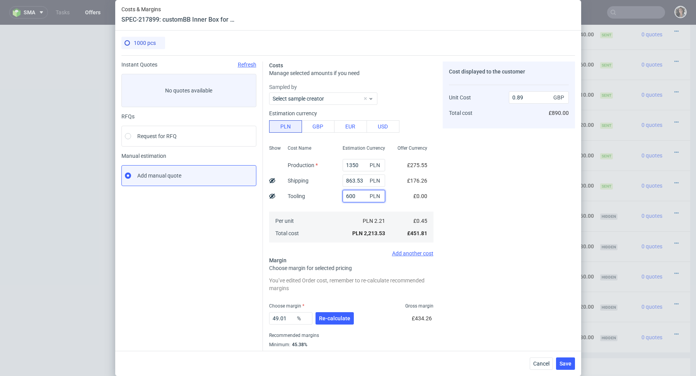
type input "1.13"
type input "600"
click at [317, 261] on fieldset "Costs Manage selected amounts if you need Sampled by Select sample creator Esti…" at bounding box center [351, 214] width 164 height 305
click at [337, 316] on span "Re-calculate" at bounding box center [334, 318] width 31 height 5
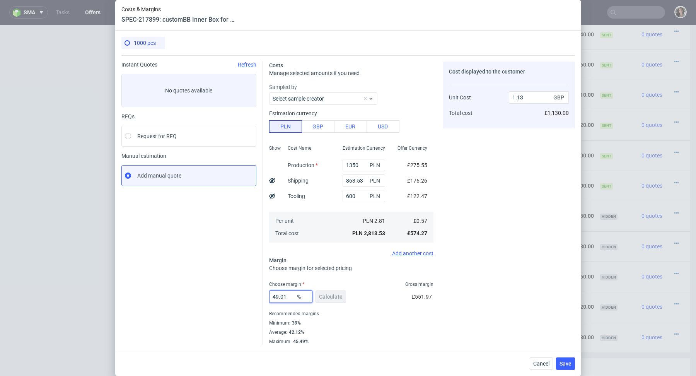
drag, startPoint x: 288, startPoint y: 294, endPoint x: 260, endPoint y: 294, distance: 27.9
click at [263, 294] on div "Costs Manage selected amounts if you need Sampled by Select sample creator Esti…" at bounding box center [419, 199] width 312 height 289
type input "43"
type input "1.01"
type input "43"
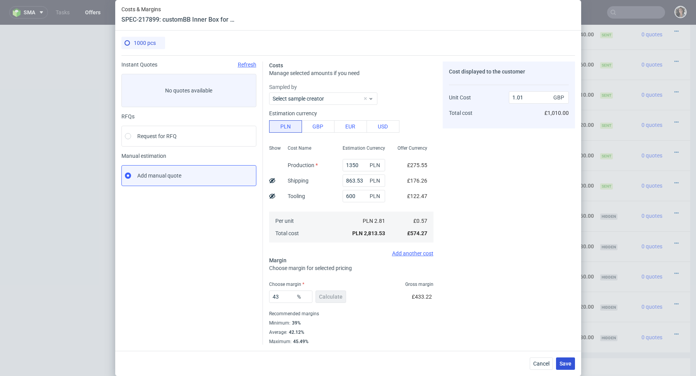
click at [569, 364] on span "Save" at bounding box center [566, 363] width 12 height 5
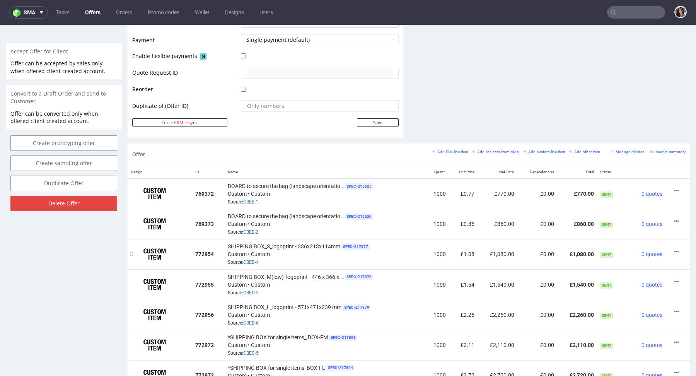
scroll to position [489, 0]
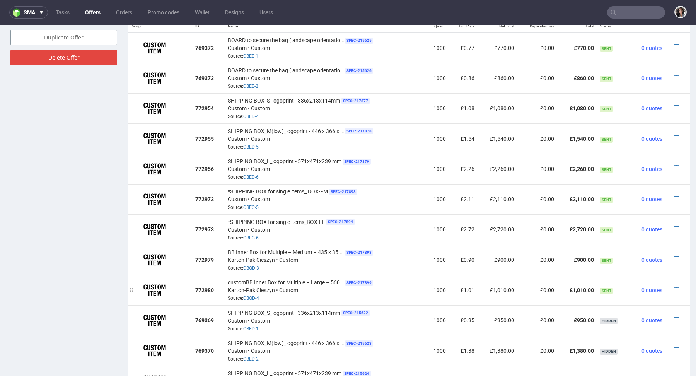
click at [673, 286] on div at bounding box center [676, 288] width 14 height 8
click at [675, 286] on icon at bounding box center [677, 287] width 4 height 5
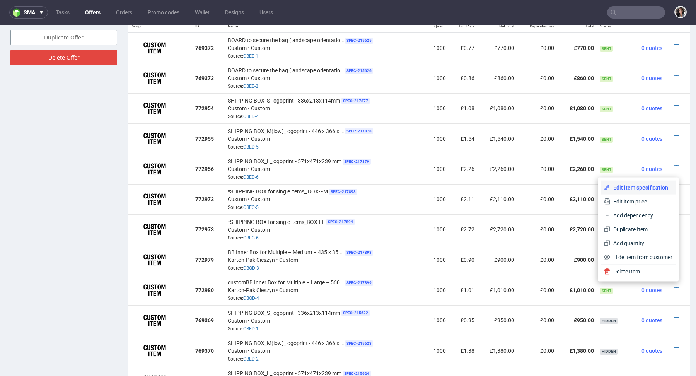
click at [635, 186] on span "Edit item specification" at bounding box center [642, 188] width 62 height 8
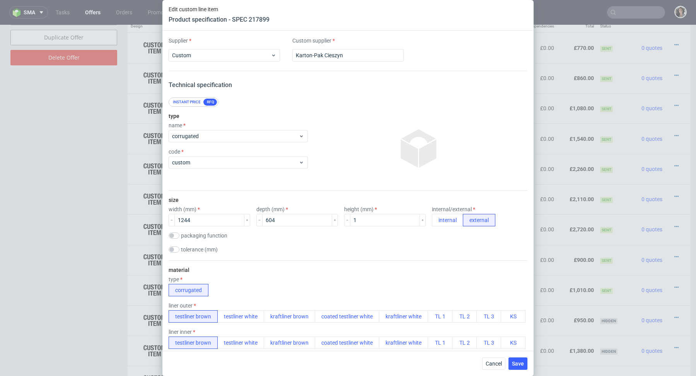
scroll to position [965, 0]
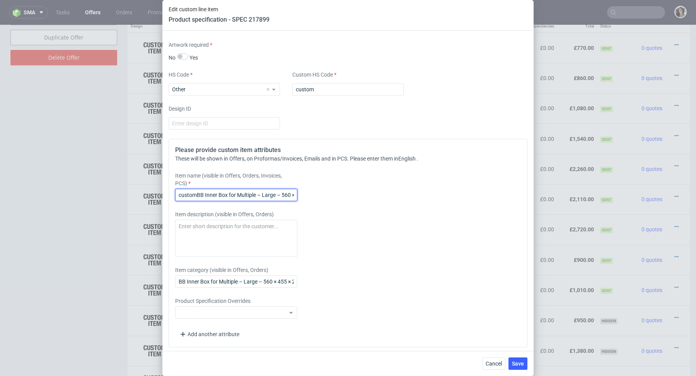
drag, startPoint x: 196, startPoint y: 190, endPoint x: 154, endPoint y: 195, distance: 42.0
click at [154, 195] on div "Edit custom line item Product specification - SPEC 217899 Supplier Custom Custo…" at bounding box center [348, 188] width 696 height 376
type input "BB Inner Box for Multiple – Large – 560 × 455 × 28 mm"
click at [518, 361] on span "Save" at bounding box center [518, 363] width 12 height 5
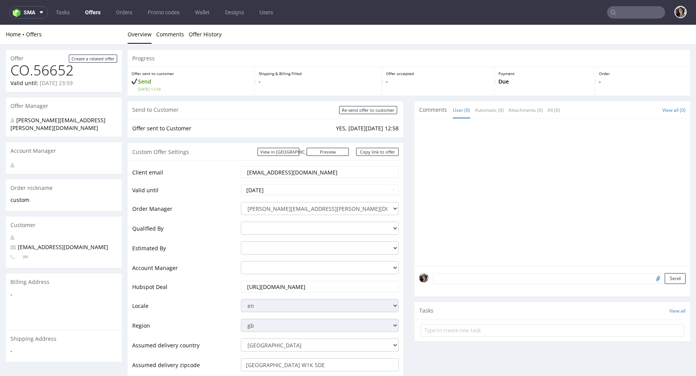
scroll to position [0, 0]
click at [375, 154] on link "Copy link to offer" at bounding box center [377, 152] width 43 height 8
click at [377, 112] on input "Re-send offer to customer" at bounding box center [368, 110] width 58 height 8
type input "In progress..."
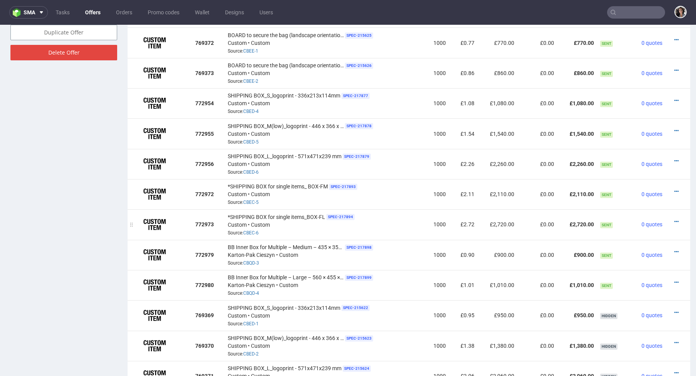
scroll to position [496, 0]
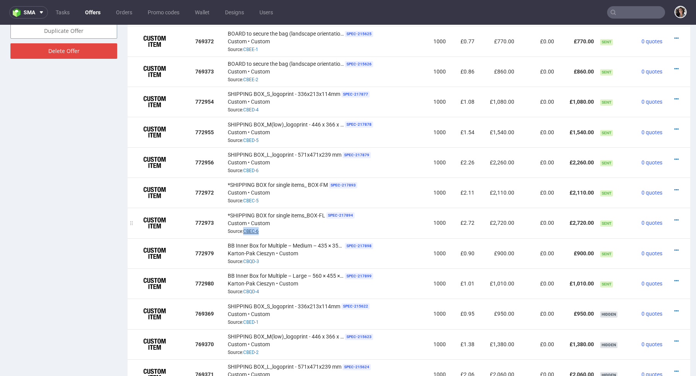
drag, startPoint x: 268, startPoint y: 232, endPoint x: 243, endPoint y: 232, distance: 25.1
click at [243, 232] on div "*SHIPPING BOX for single items_BOX-FL SPEC- 217894 Custom • Custom Source: CBEC…" at bounding box center [325, 223] width 194 height 24
copy link "CBEC-6"
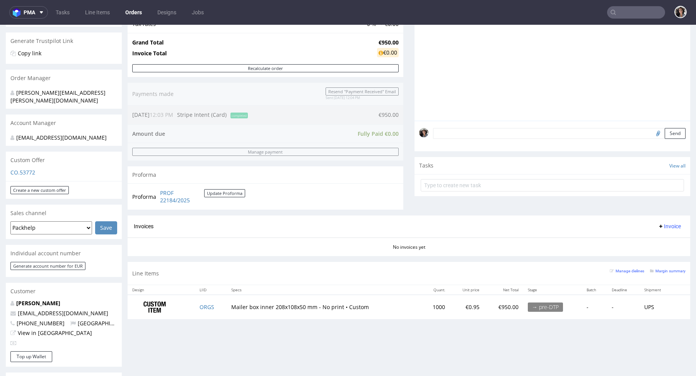
scroll to position [339, 0]
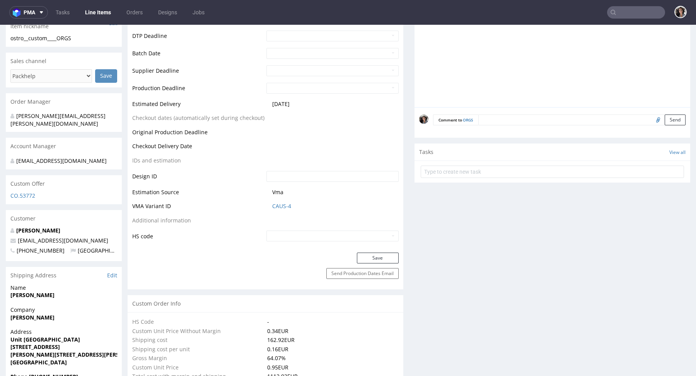
scroll to position [290, 0]
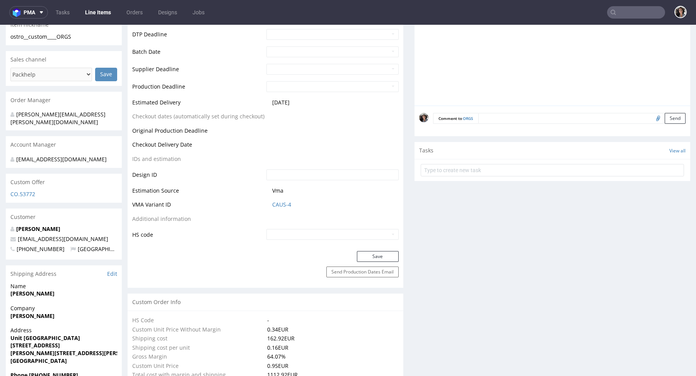
click at [26, 182] on div "Custom Offer" at bounding box center [64, 182] width 116 height 17
drag, startPoint x: 34, startPoint y: 182, endPoint x: 32, endPoint y: 186, distance: 5.0
click at [33, 186] on section "Custom Offer CO.53772" at bounding box center [64, 188] width 116 height 29
click at [29, 190] on div "CO.53772" at bounding box center [64, 196] width 116 height 12
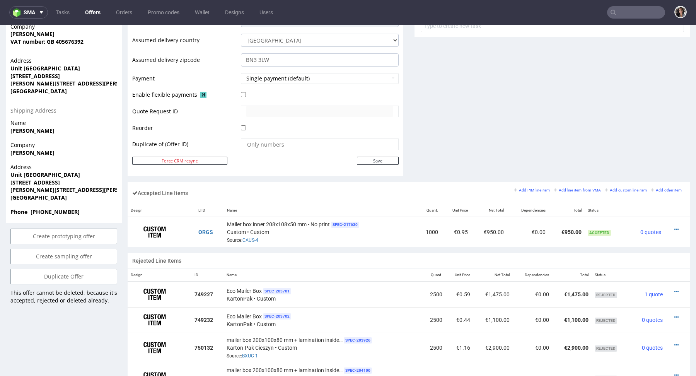
scroll to position [315, 0]
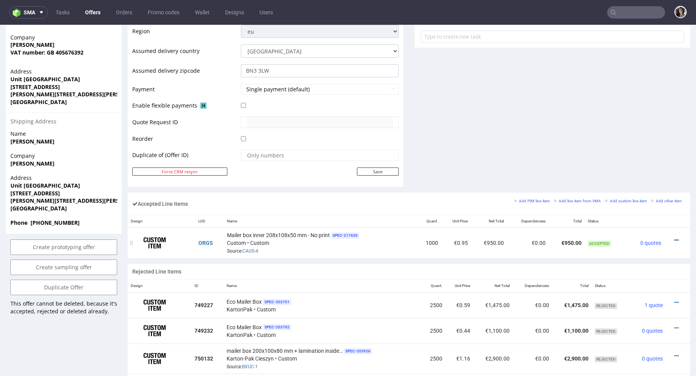
click at [675, 239] on icon at bounding box center [677, 240] width 4 height 5
click at [639, 165] on span "Edit item price" at bounding box center [645, 167] width 56 height 8
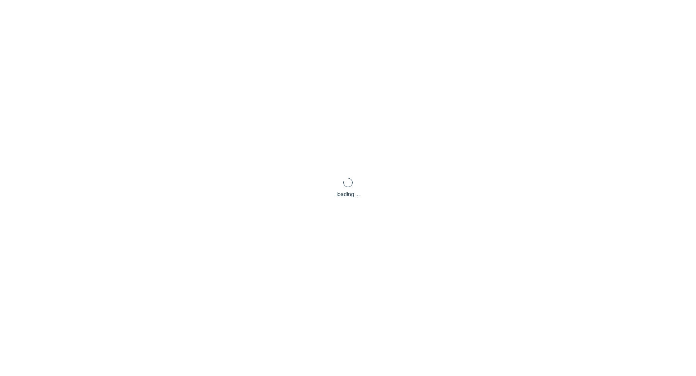
type input "0.95"
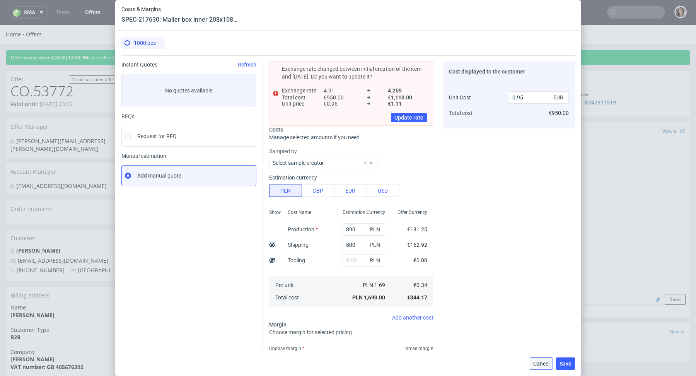
click at [540, 364] on span "Cancel" at bounding box center [542, 363] width 16 height 5
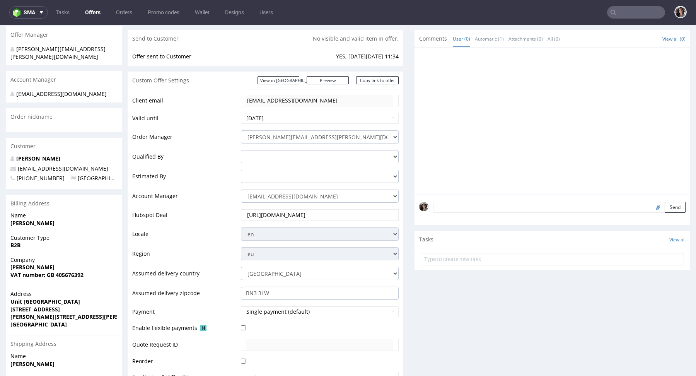
scroll to position [268, 0]
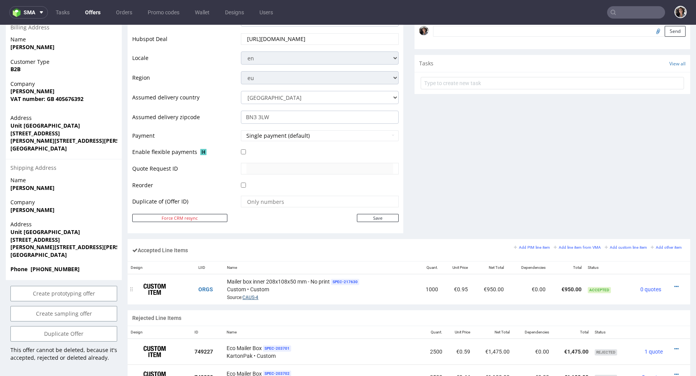
click at [248, 296] on link "CAUS-4" at bounding box center [251, 297] width 16 height 5
click at [675, 286] on icon at bounding box center [677, 286] width 4 height 5
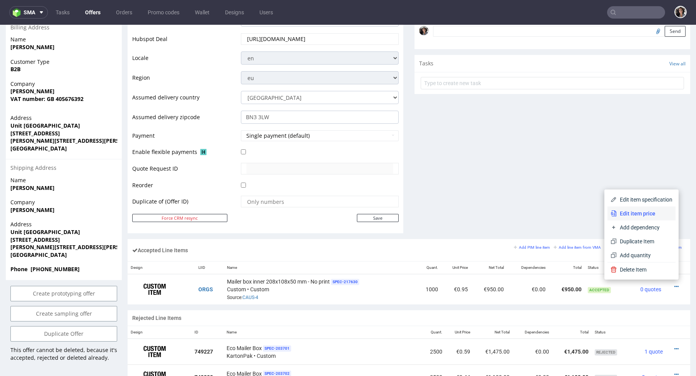
click at [642, 214] on span "Edit item price" at bounding box center [645, 214] width 56 height 8
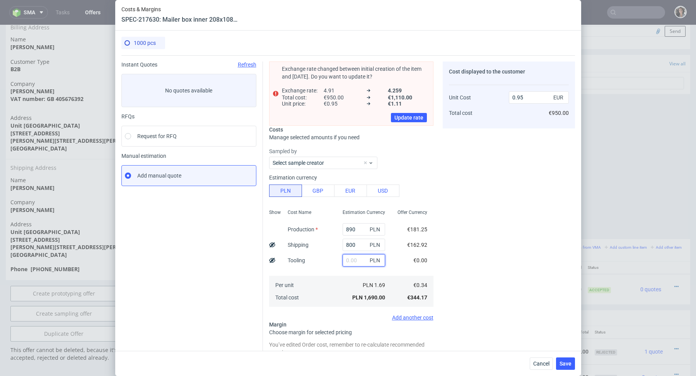
click at [353, 254] on input "text" at bounding box center [364, 260] width 43 height 12
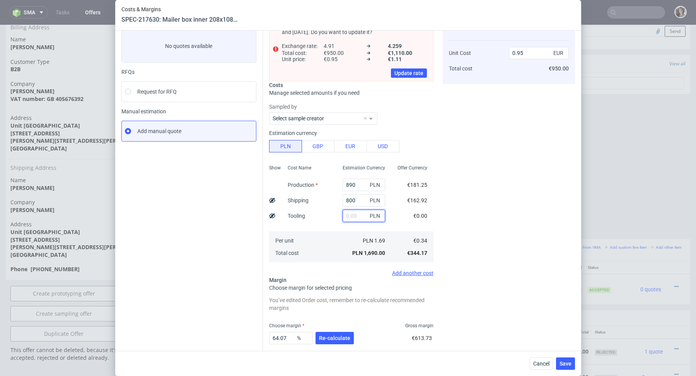
scroll to position [80, 0]
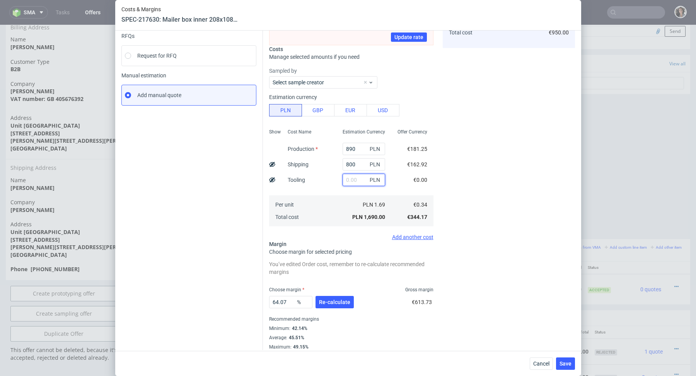
paste input "800"
type input "800"
type input "1.41"
type input "800"
click at [534, 362] on span "Cancel" at bounding box center [542, 363] width 16 height 5
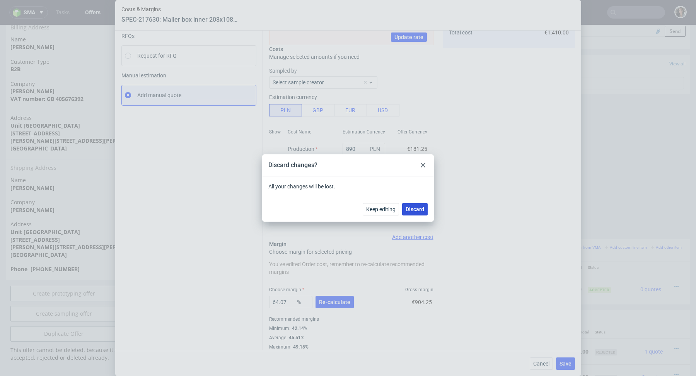
click at [413, 208] on span "Discard" at bounding box center [415, 209] width 19 height 5
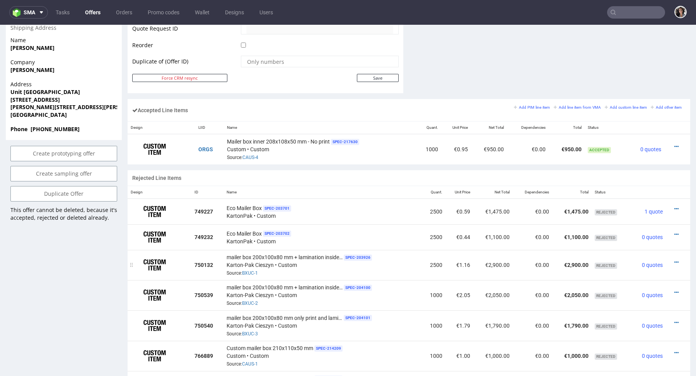
scroll to position [319, 0]
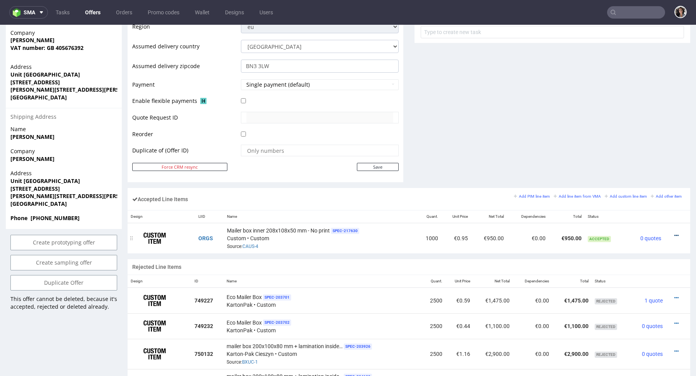
click at [675, 233] on icon at bounding box center [677, 235] width 4 height 5
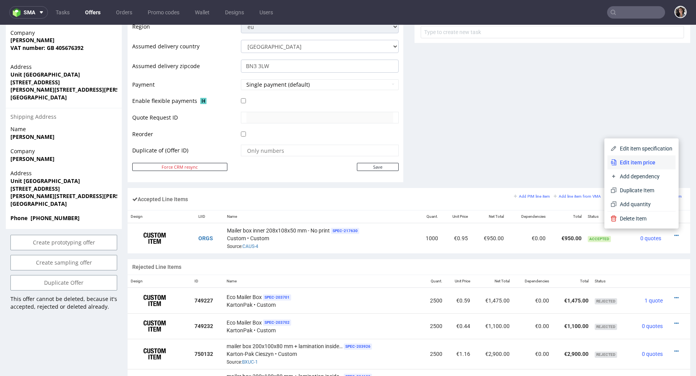
click at [625, 161] on span "Edit item price" at bounding box center [645, 163] width 56 height 8
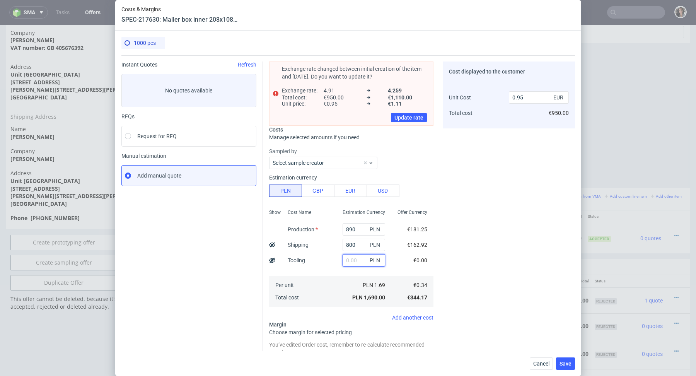
click at [351, 263] on input "text" at bounding box center [364, 260] width 43 height 12
paste input "800"
type input "800"
type input "1.41"
type input "800"
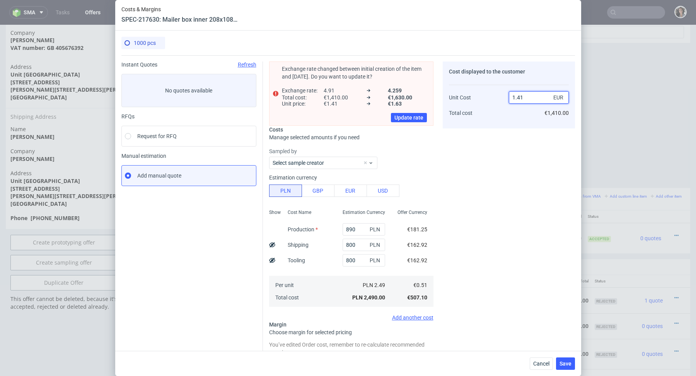
drag, startPoint x: 528, startPoint y: 96, endPoint x: 501, endPoint y: 96, distance: 26.3
click at [501, 96] on div "Unit Cost Total cost 1.41 EUR €1,410.00" at bounding box center [509, 102] width 120 height 41
type input "0.89"
type input "43.333333333333336"
type input "0.895"
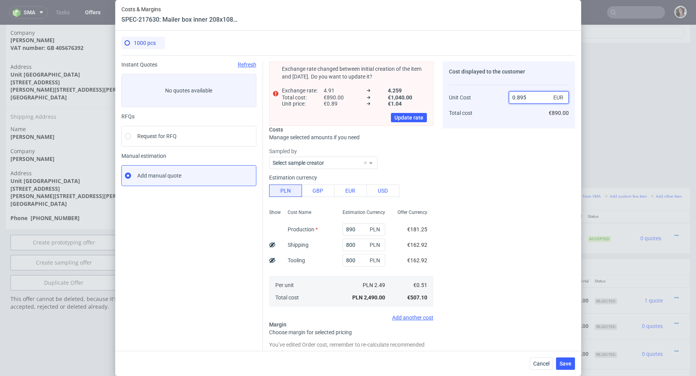
type input "43.01675977653631"
type input "0.95"
type input "46.31578947368421"
type input "0.96"
type input "46.875"
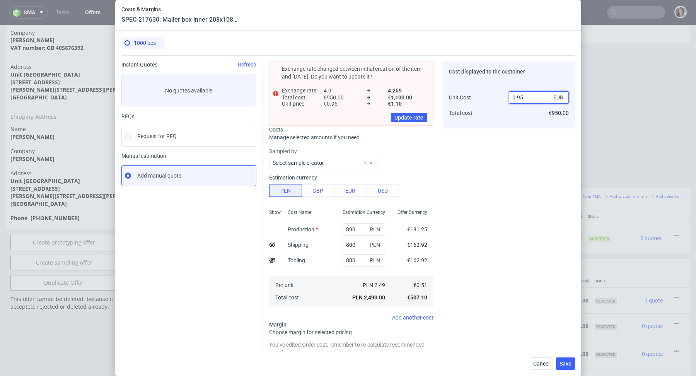
type input "0.95"
click at [501, 133] on div "Cost displayed to the customer Unit Cost Total cost 0.95 EUR €950.00" at bounding box center [509, 246] width 132 height 369
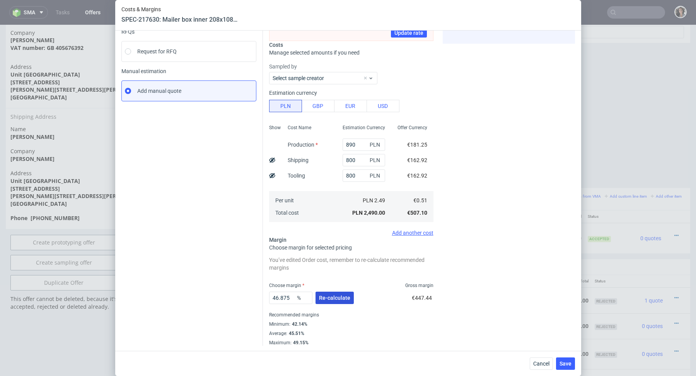
click at [340, 297] on span "Re-calculate" at bounding box center [334, 297] width 31 height 5
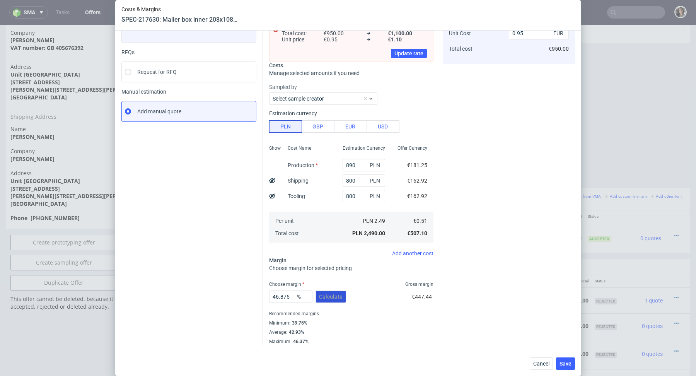
scroll to position [63, 0]
click at [569, 366] on span "Save" at bounding box center [566, 363] width 12 height 5
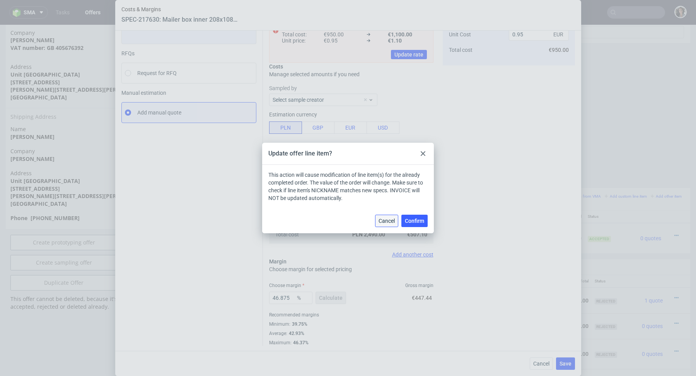
click at [384, 221] on span "Cancel" at bounding box center [387, 220] width 16 height 5
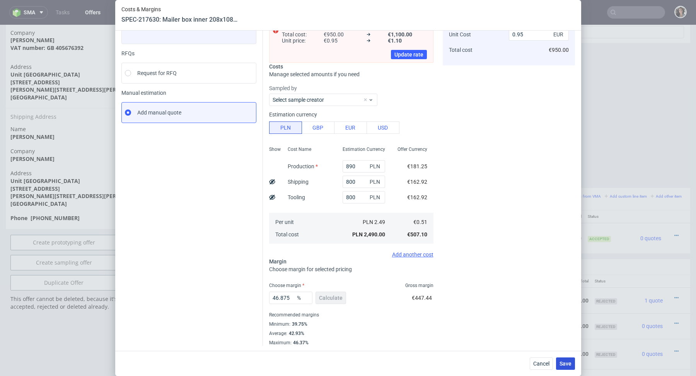
click at [564, 365] on span "Save" at bounding box center [566, 363] width 12 height 5
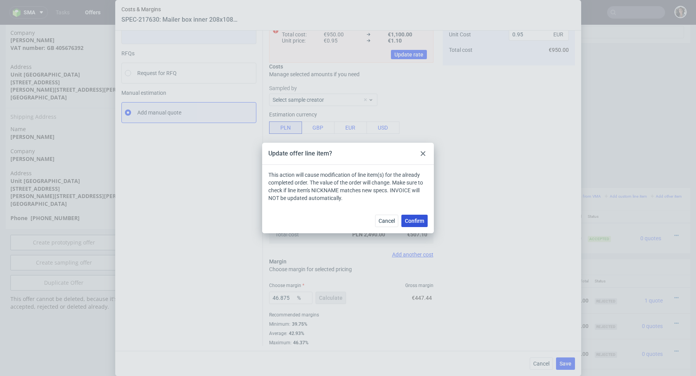
click at [419, 222] on span "Confirm" at bounding box center [414, 220] width 19 height 5
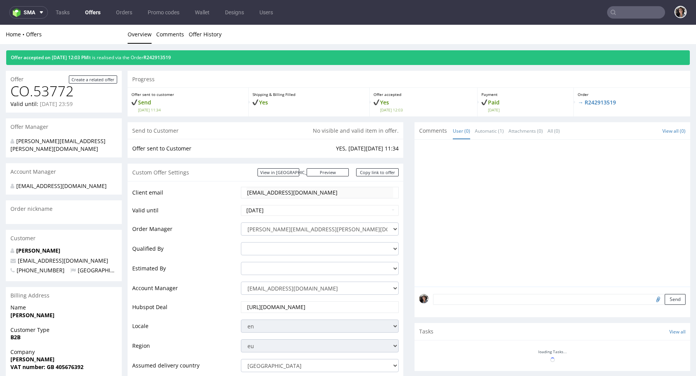
scroll to position [403, 0]
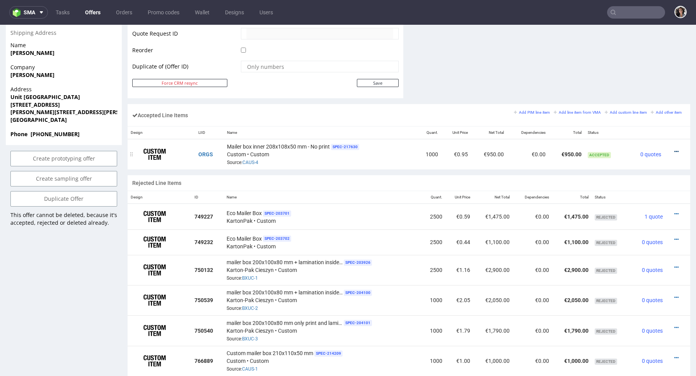
click at [675, 149] on icon at bounding box center [677, 151] width 4 height 5
click at [631, 76] on span "Edit item price" at bounding box center [645, 79] width 56 height 8
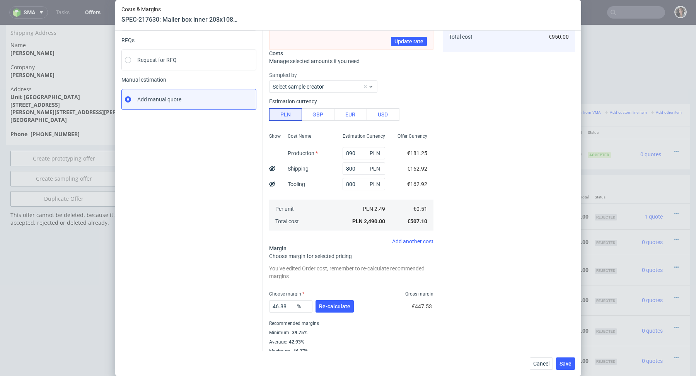
scroll to position [85, 0]
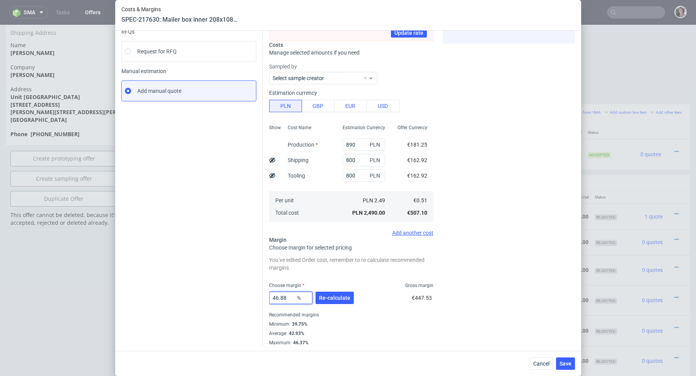
drag, startPoint x: 275, startPoint y: 298, endPoint x: 311, endPoint y: 298, distance: 36.0
click at [311, 298] on input "46.88" at bounding box center [290, 298] width 43 height 12
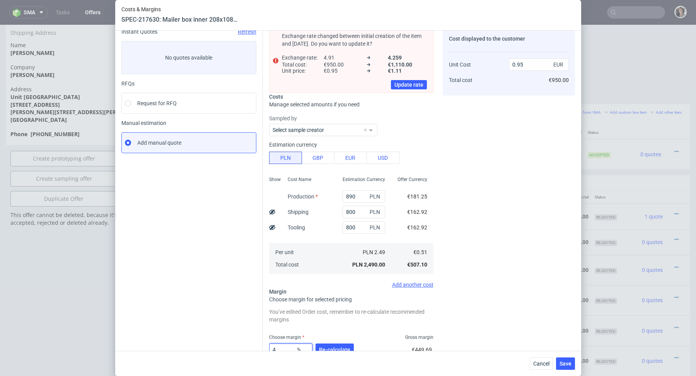
scroll to position [34, 0]
type input "48"
type input "0.97"
type input "47"
type input "0.95"
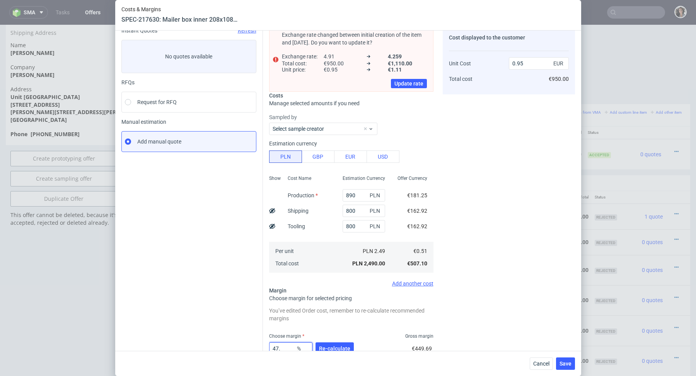
type input "47.5"
type input "0.96"
type input "47.2"
type input "0.95"
type input "47.25"
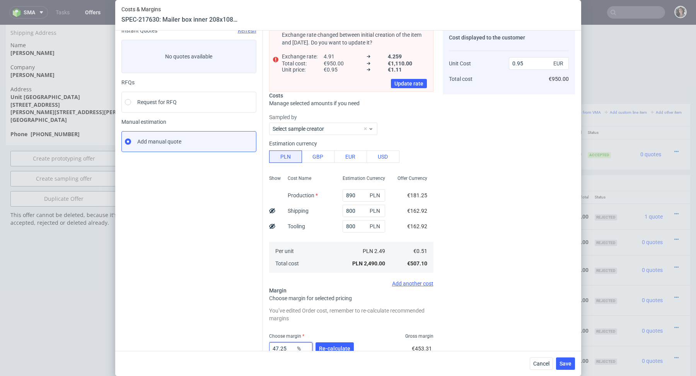
type input "0.96"
type input "47.22"
type input "0.95"
type input "47.22"
click at [377, 330] on div "You’ve edited Order cost, remember to re-calculate recommended margins Choose m…" at bounding box center [351, 350] width 164 height 91
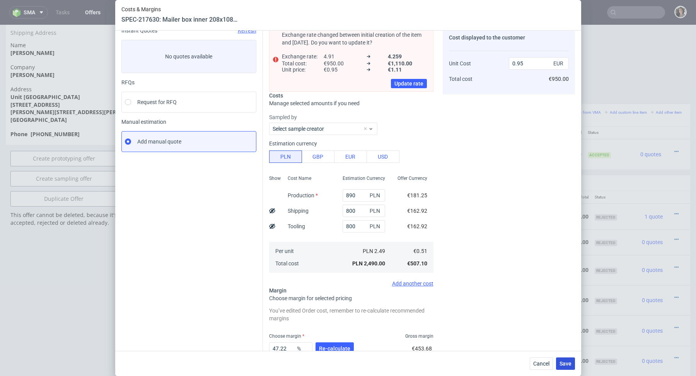
click at [566, 363] on span "Save" at bounding box center [566, 363] width 12 height 5
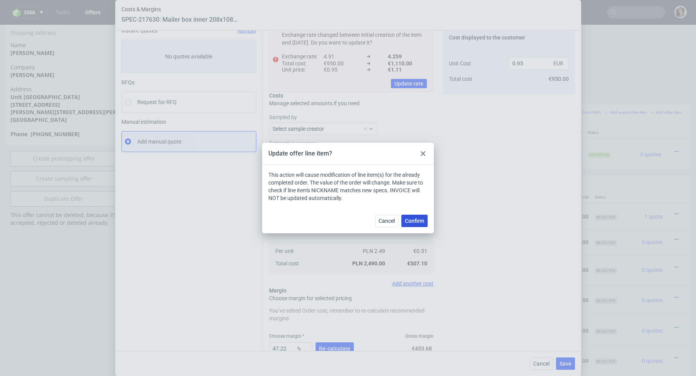
click at [410, 219] on span "Confirm" at bounding box center [414, 220] width 19 height 5
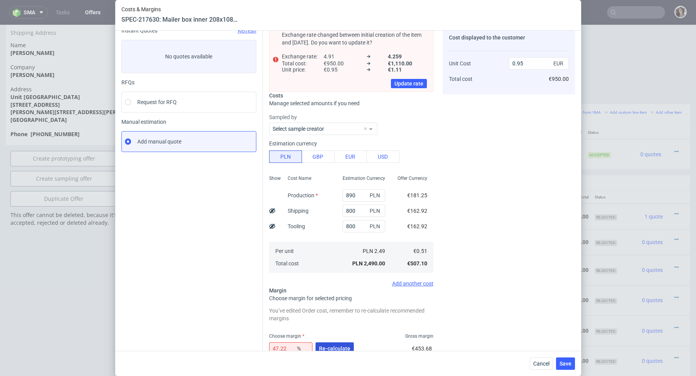
click at [340, 347] on span "Re-calculate" at bounding box center [334, 348] width 31 height 5
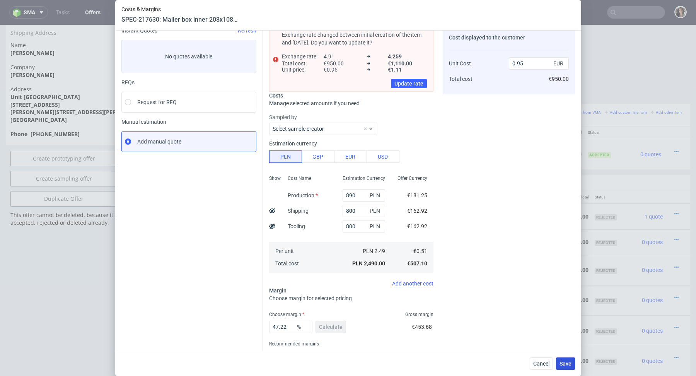
click at [567, 367] on button "Save" at bounding box center [565, 363] width 19 height 12
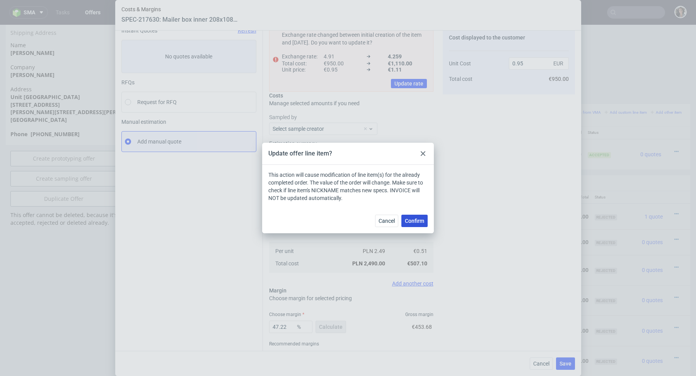
click at [417, 218] on span "Confirm" at bounding box center [414, 220] width 19 height 5
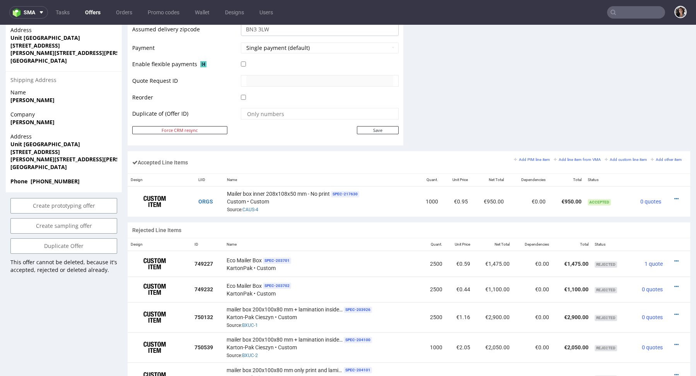
scroll to position [388, 0]
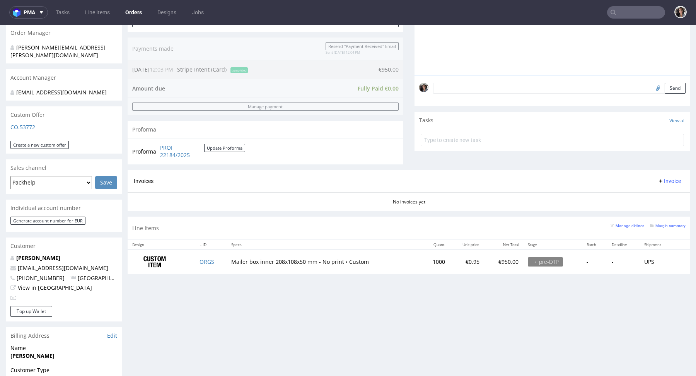
scroll to position [318, 0]
